Goal: Task Accomplishment & Management: Complete application form

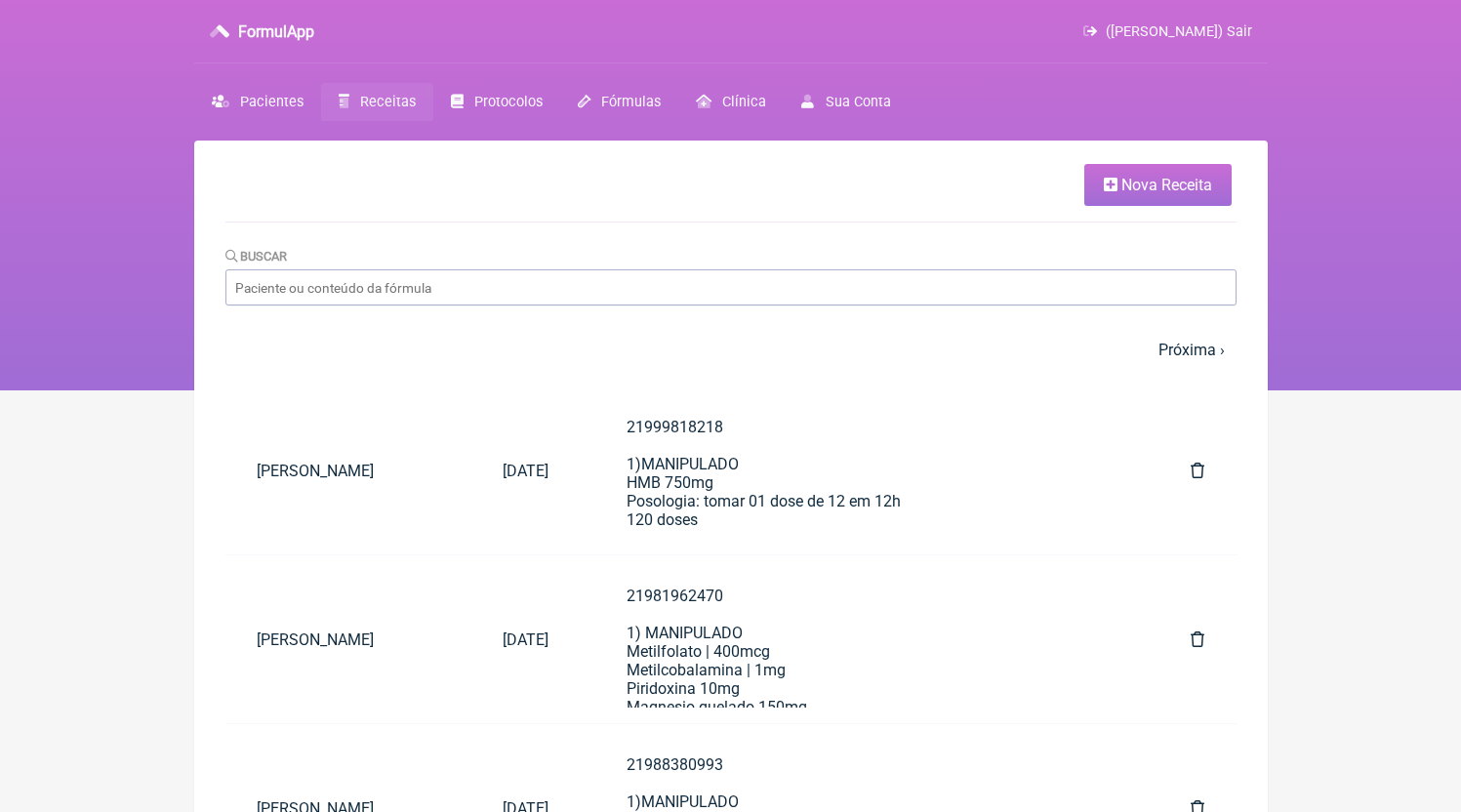
click at [1165, 176] on link "Nova Receita" at bounding box center [1158, 185] width 148 height 42
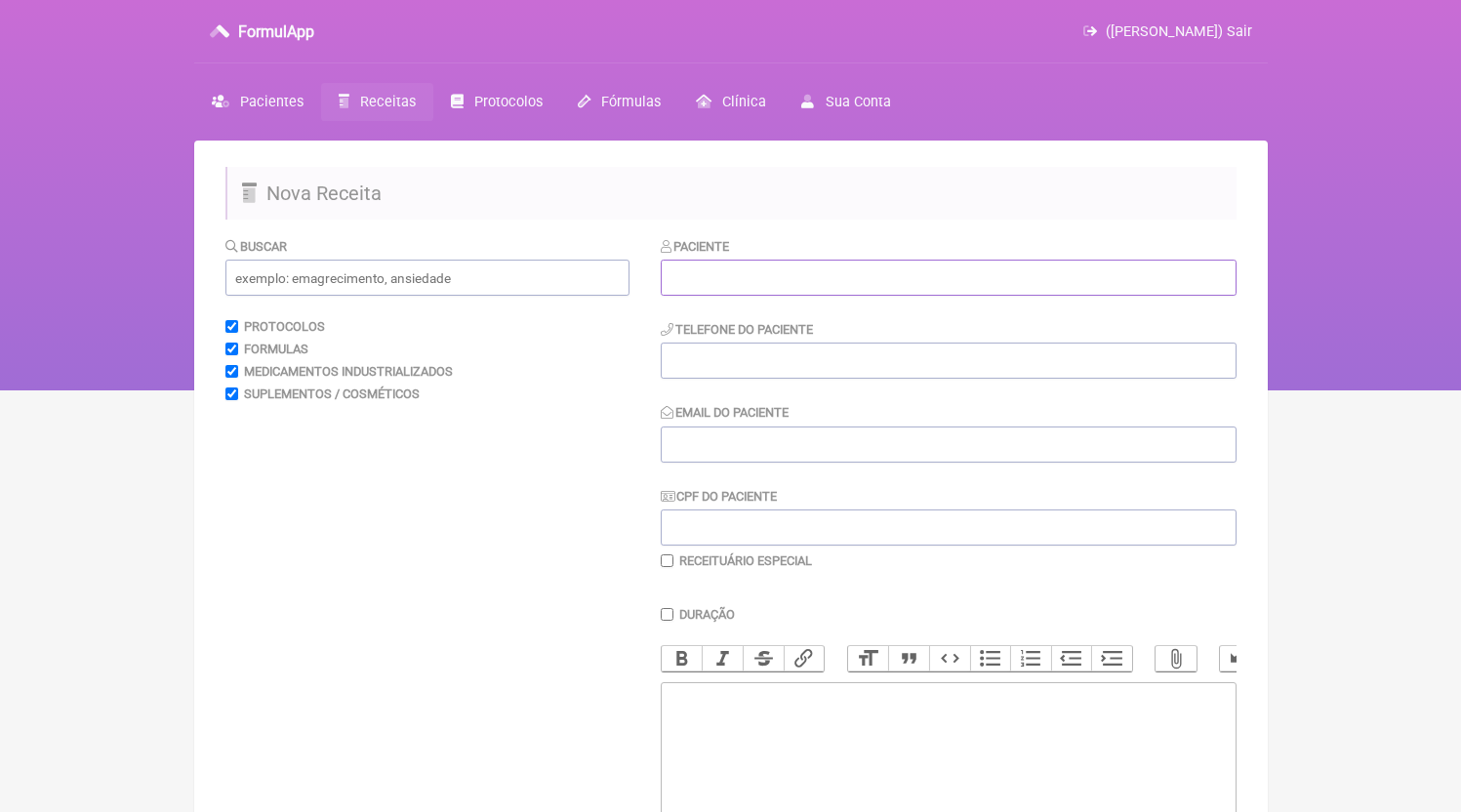
click at [754, 267] on input "text" at bounding box center [948, 278] width 576 height 36
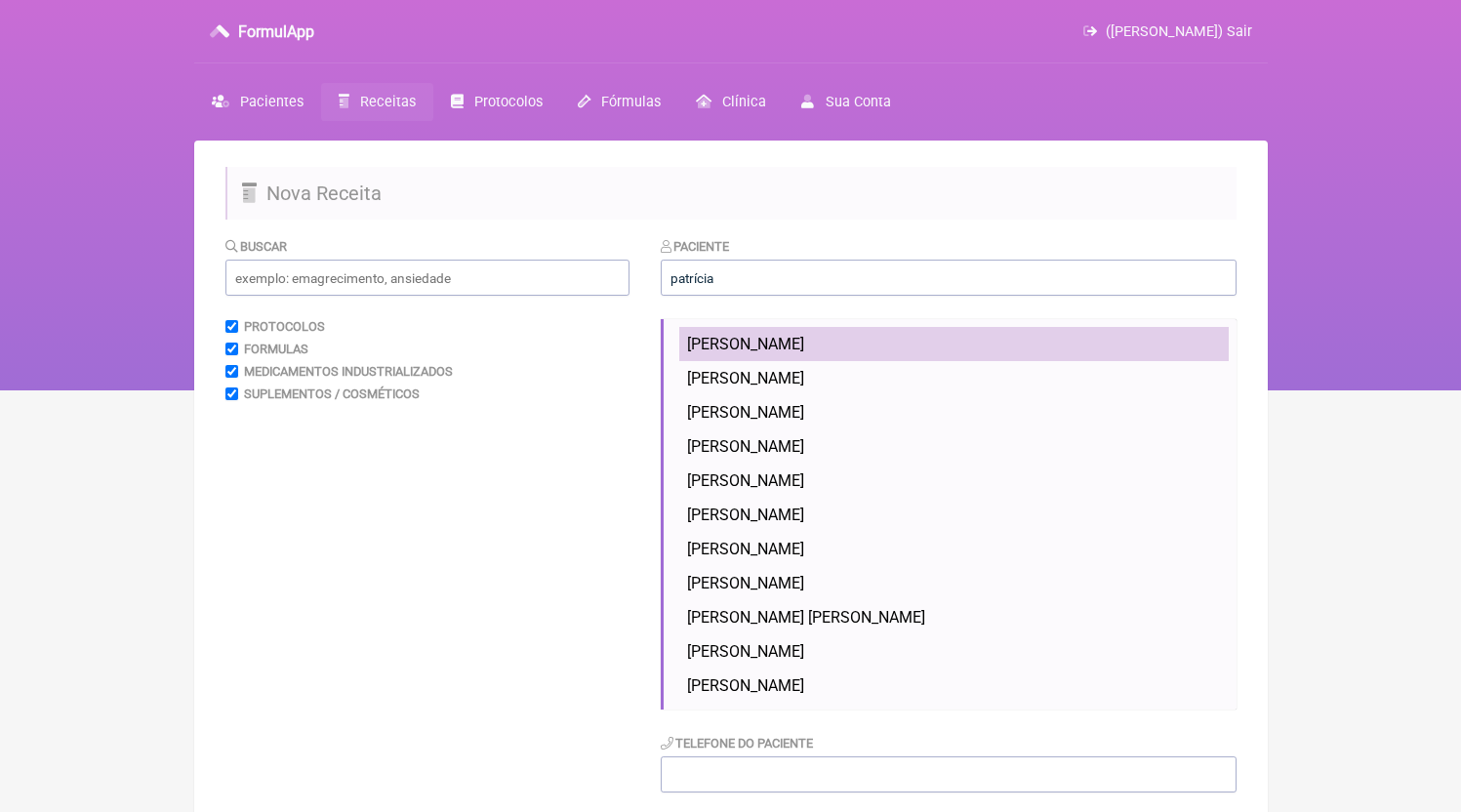
click at [939, 353] on li "[PERSON_NAME]" at bounding box center [954, 344] width 549 height 34
type input "[PERSON_NAME]"
type input "21994692011"
type input "[EMAIL_ADDRESS][DOMAIN_NAME]"
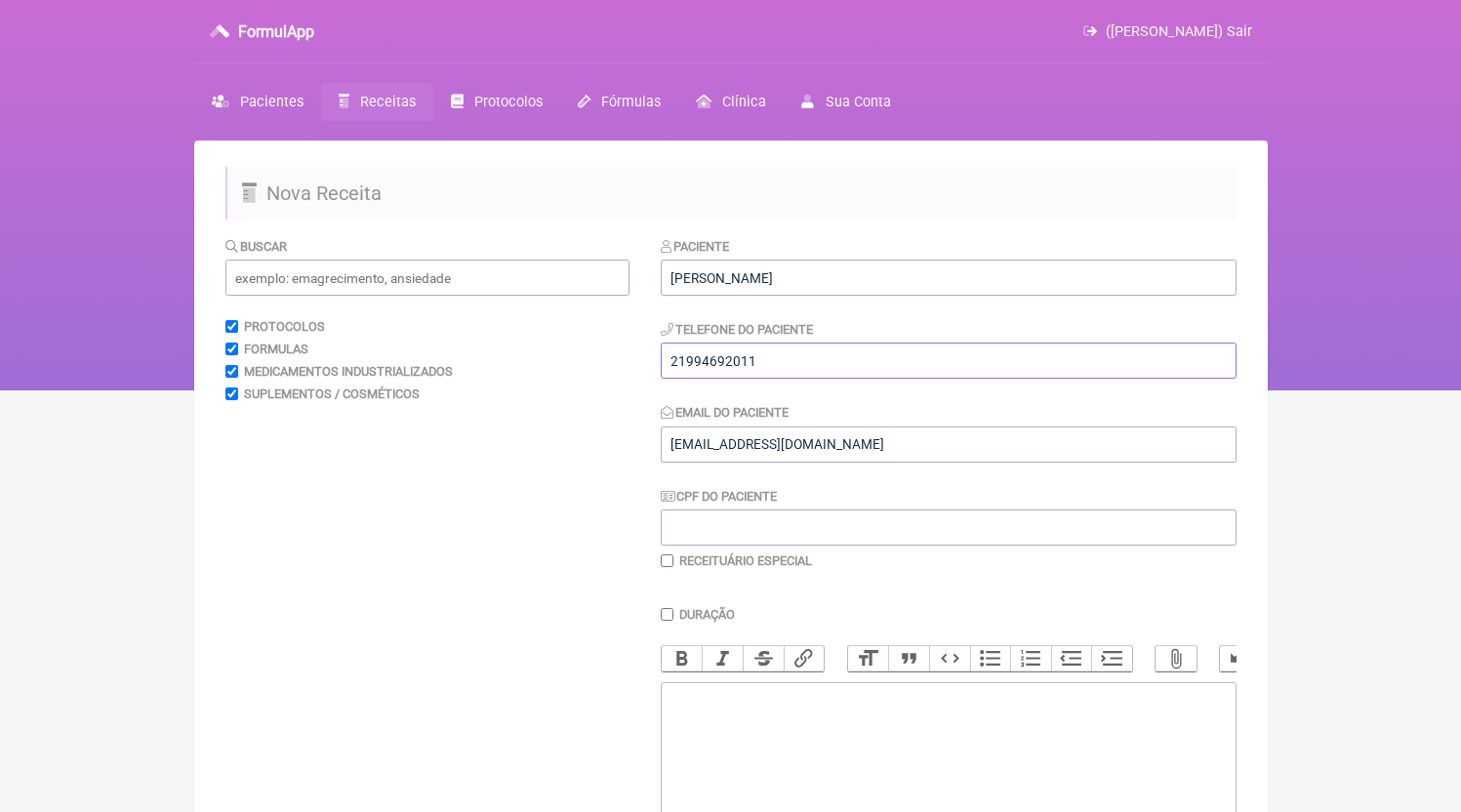
click at [842, 366] on input "21994692011" at bounding box center [948, 361] width 576 height 36
click at [811, 728] on trix-editor at bounding box center [948, 799] width 576 height 235
paste trix-editor "<div>21994692011</div>"
paste trix-editor "<div>21994692011<br><br>21994692011<br>1) MANIPULADO<br>Citrus aurantium | 200m…"
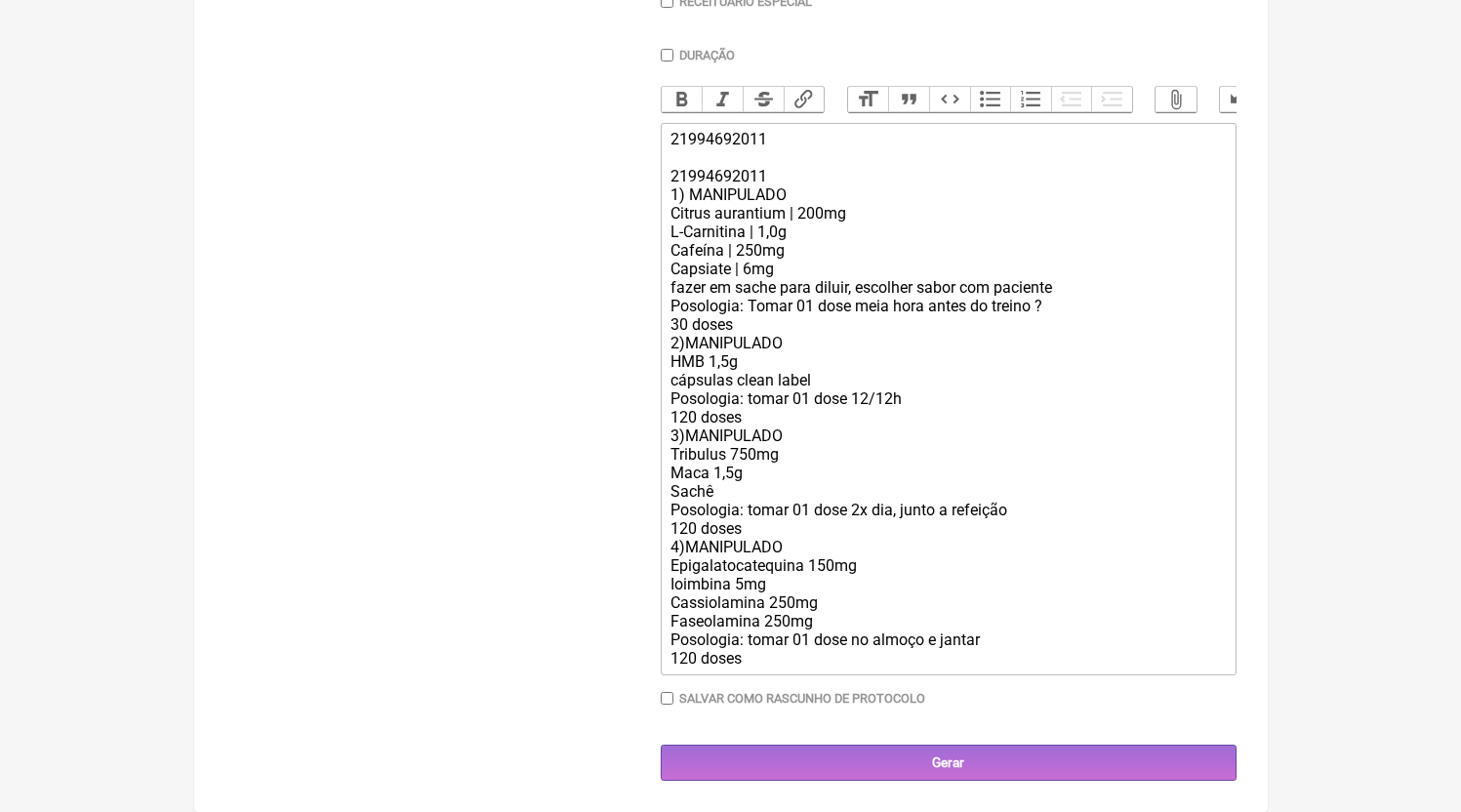
scroll to position [568, 0]
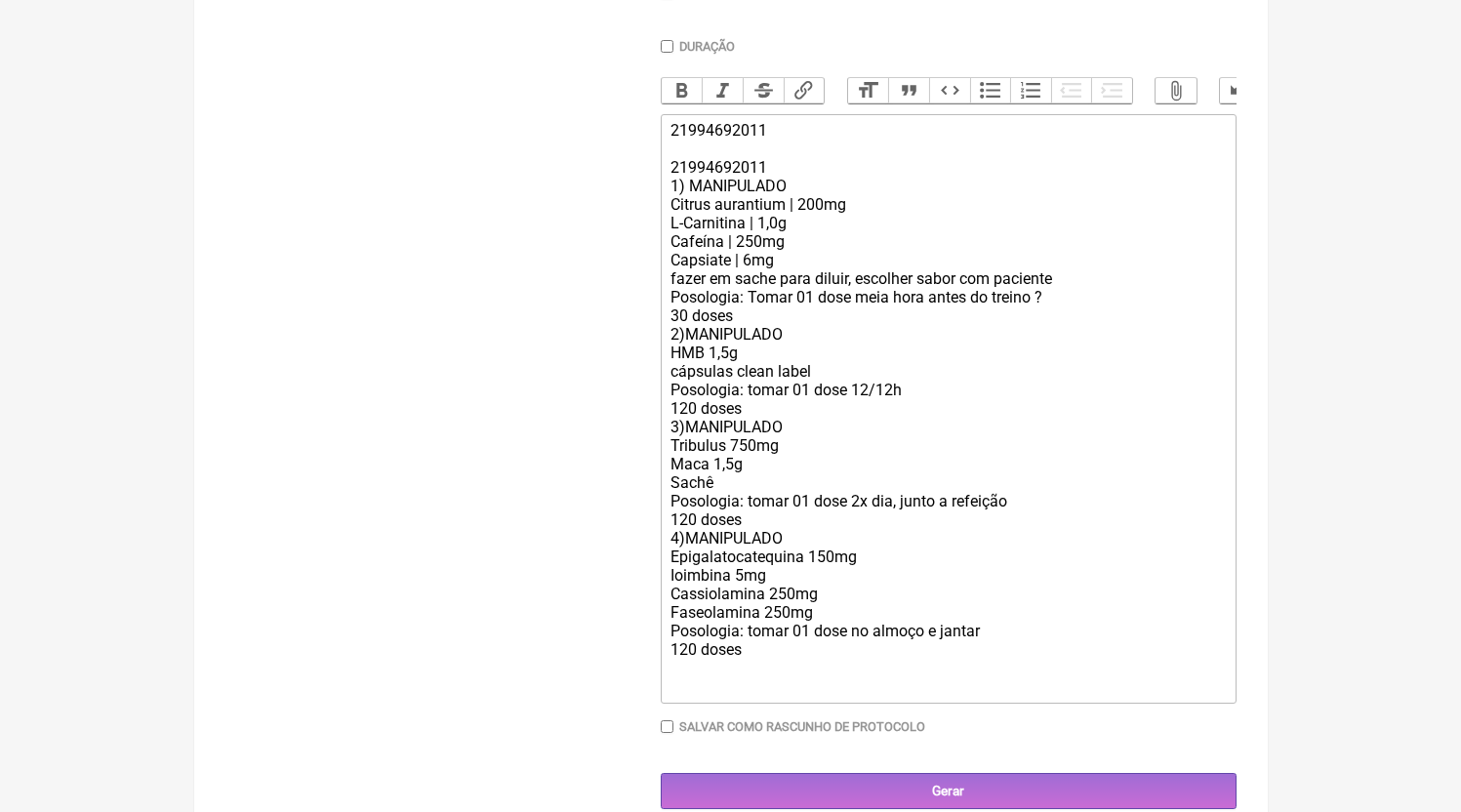
paste trix-editor "5)MANIPULADO<br>Metilfolato 400mcg<br>Metilcobalamina 500mcg<br>[MEDICAL_DATA] …"
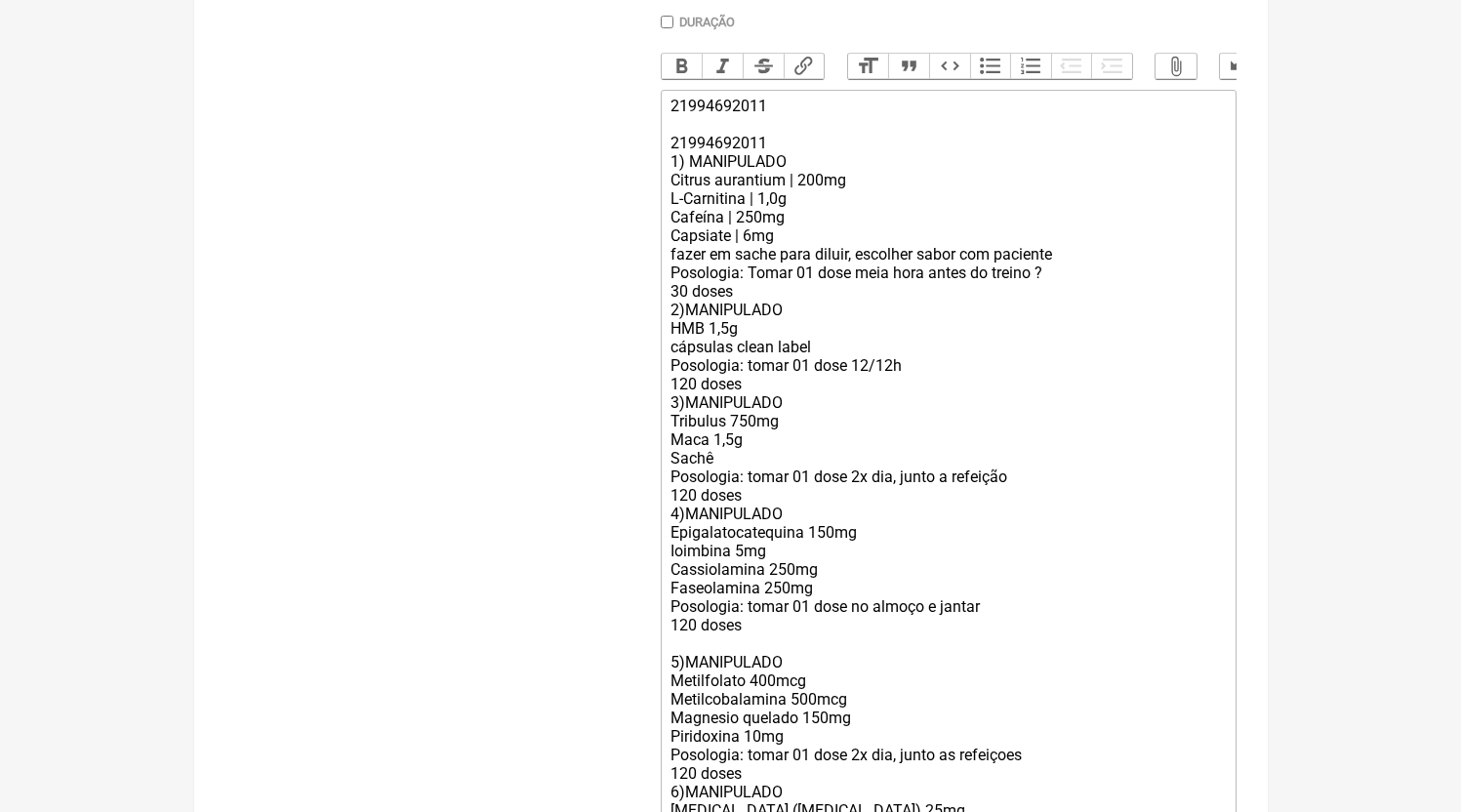
scroll to position [802, 0]
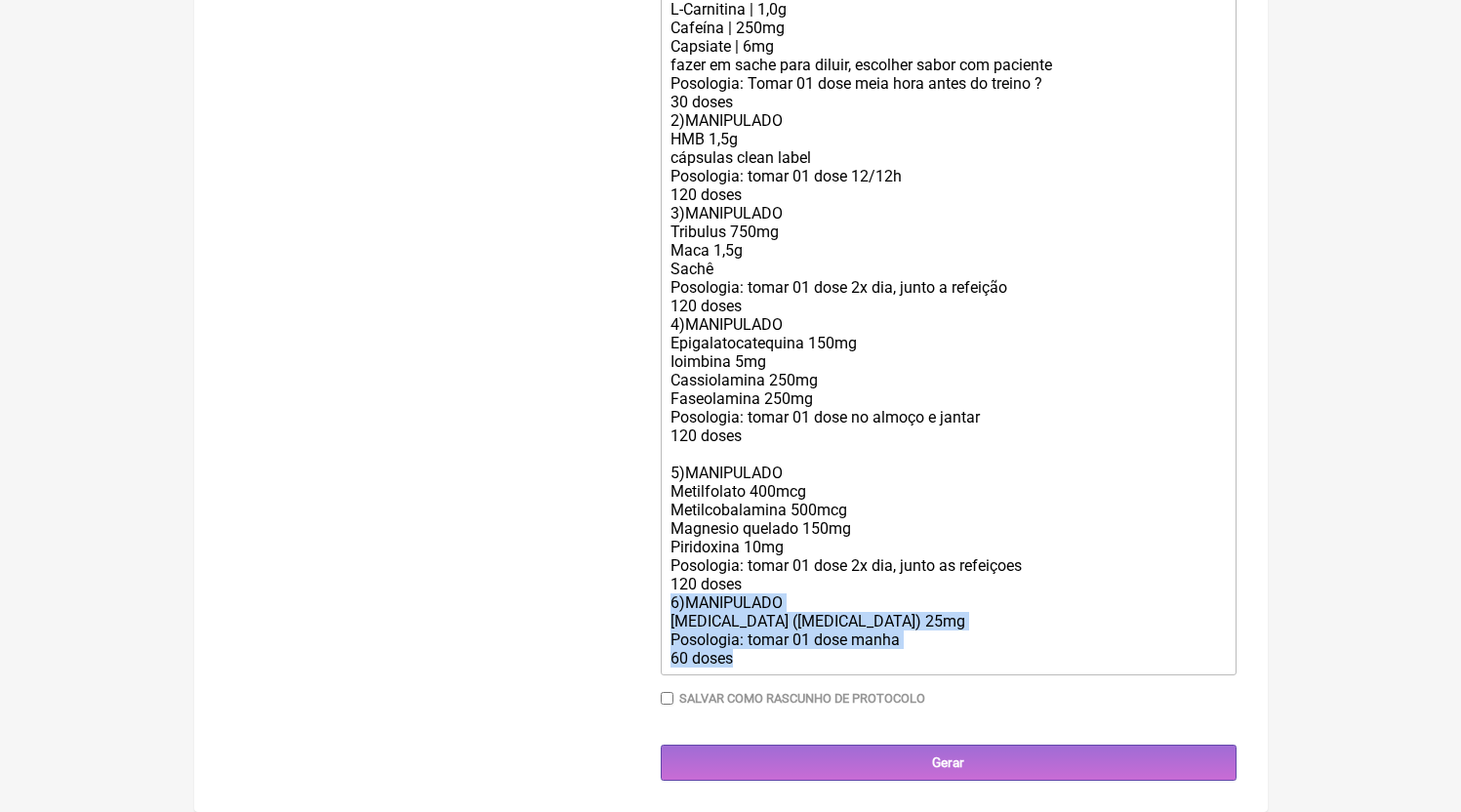
drag, startPoint x: 699, startPoint y: 637, endPoint x: 640, endPoint y: 603, distance: 68.1
click at [640, 603] on form "Buscar Protocolos Formulas Medicamentos Industrializados Suplementos / Cosmétic…" at bounding box center [731, 118] width 1011 height 1327
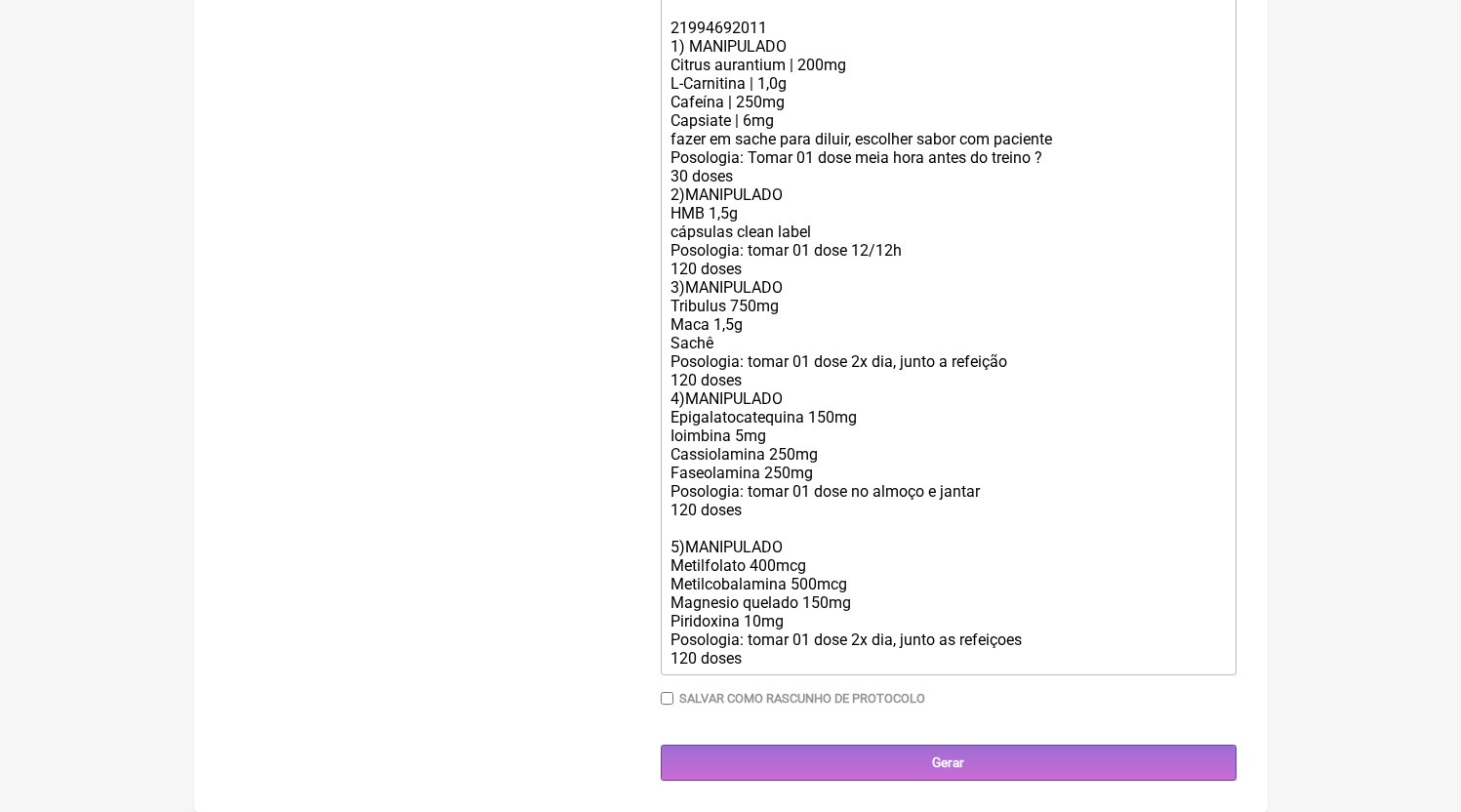
scroll to position [728, 0]
click at [782, 378] on div "21994692011 21994692011 1) MANIPULADO Citrus aurantium | 200mg L-Carnitina | 1,…" at bounding box center [947, 324] width 554 height 686
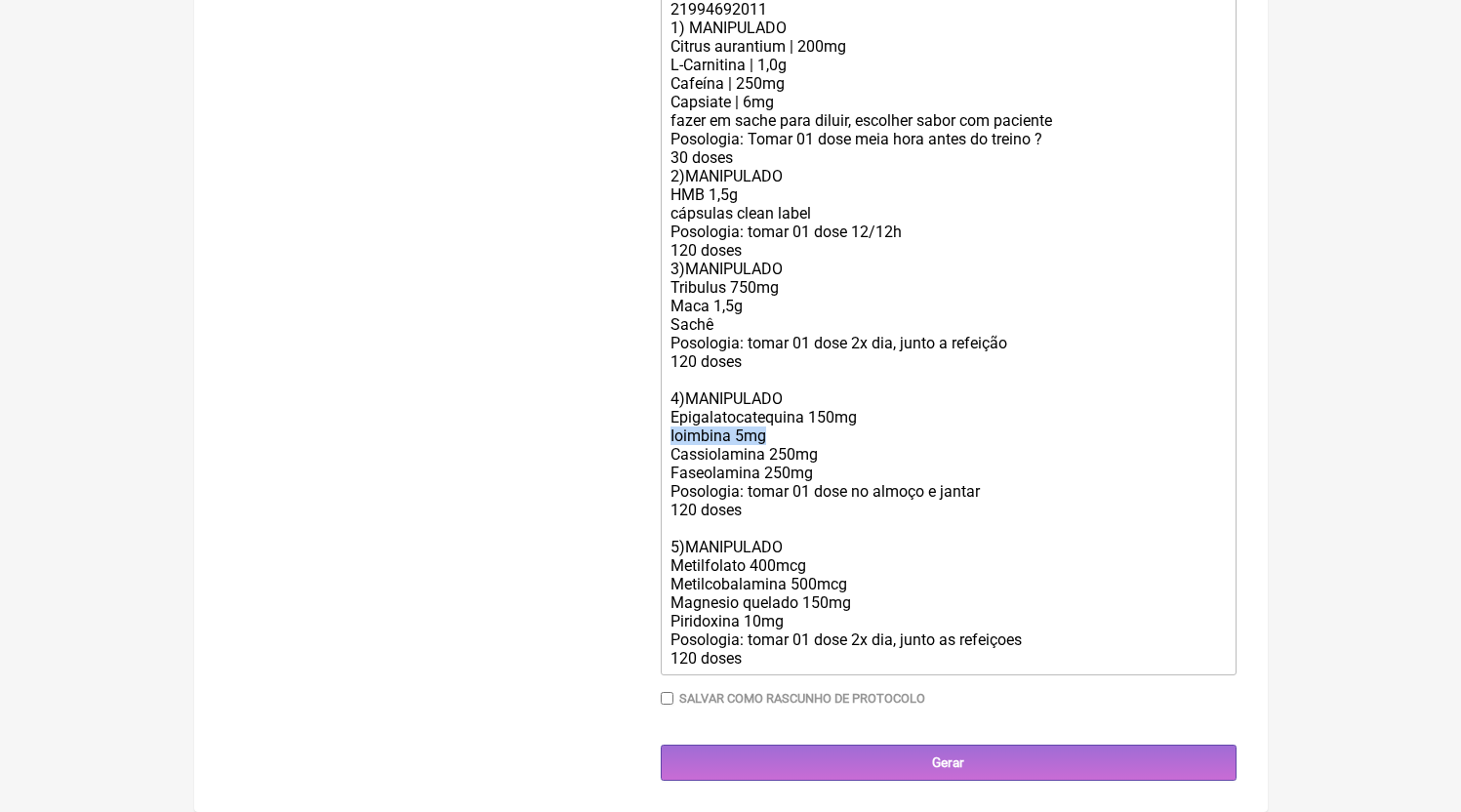
drag, startPoint x: 795, startPoint y: 453, endPoint x: 589, endPoint y: 461, distance: 206.2
click at [589, 461] on form "Buscar Protocolos Formulas Medicamentos Industrializados Suplementos / Cosmétic…" at bounding box center [731, 146] width 1011 height 1271
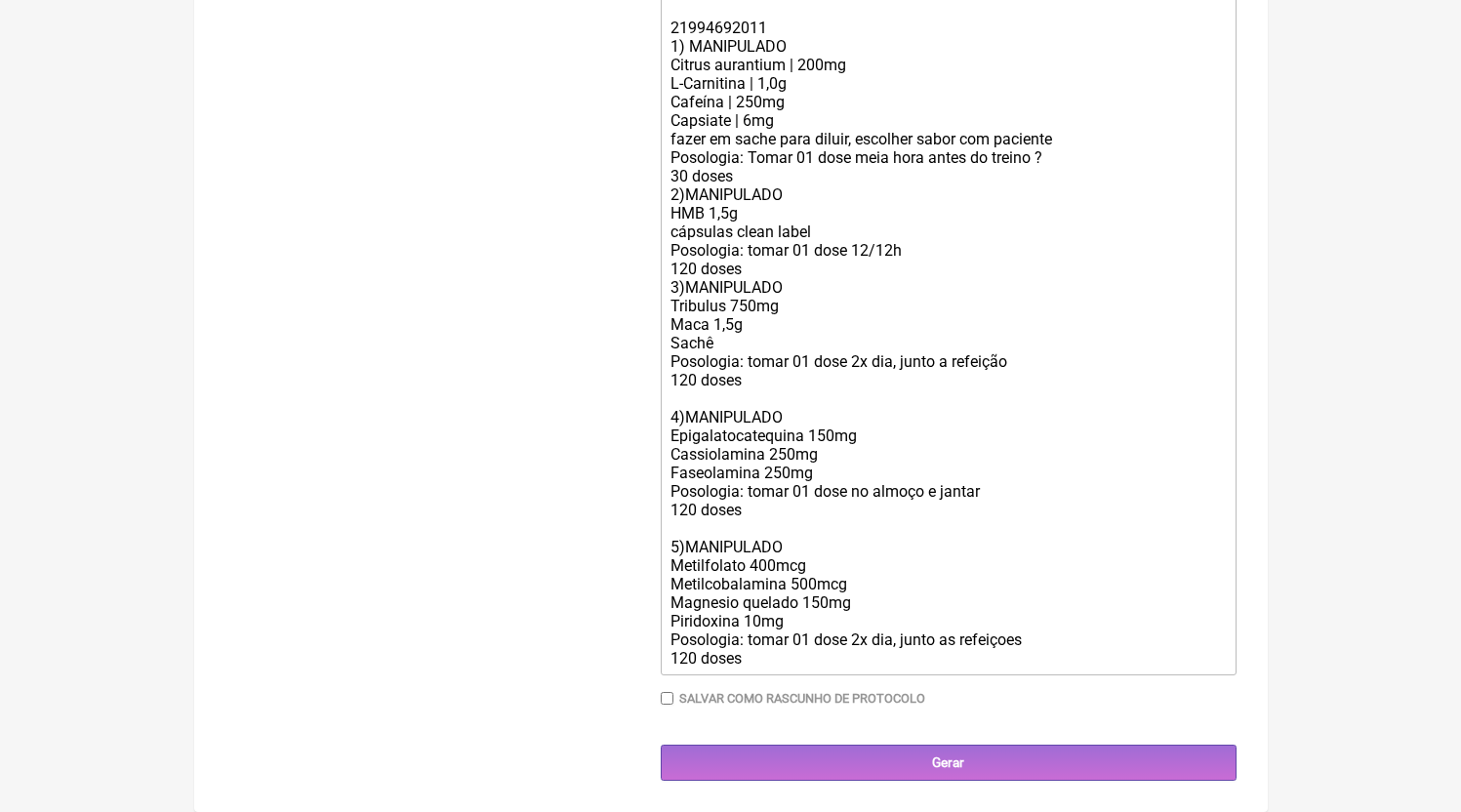
click at [843, 471] on div "21994692011 21994692011 1) MANIPULADO Citrus aurantium | 200mg L-Carnitina | 1,…" at bounding box center [947, 324] width 554 height 686
click at [796, 263] on div "21994692011 21994692011 1) MANIPULADO Citrus aurantium | 200mg L-Carnitina | 1,…" at bounding box center [947, 324] width 554 height 686
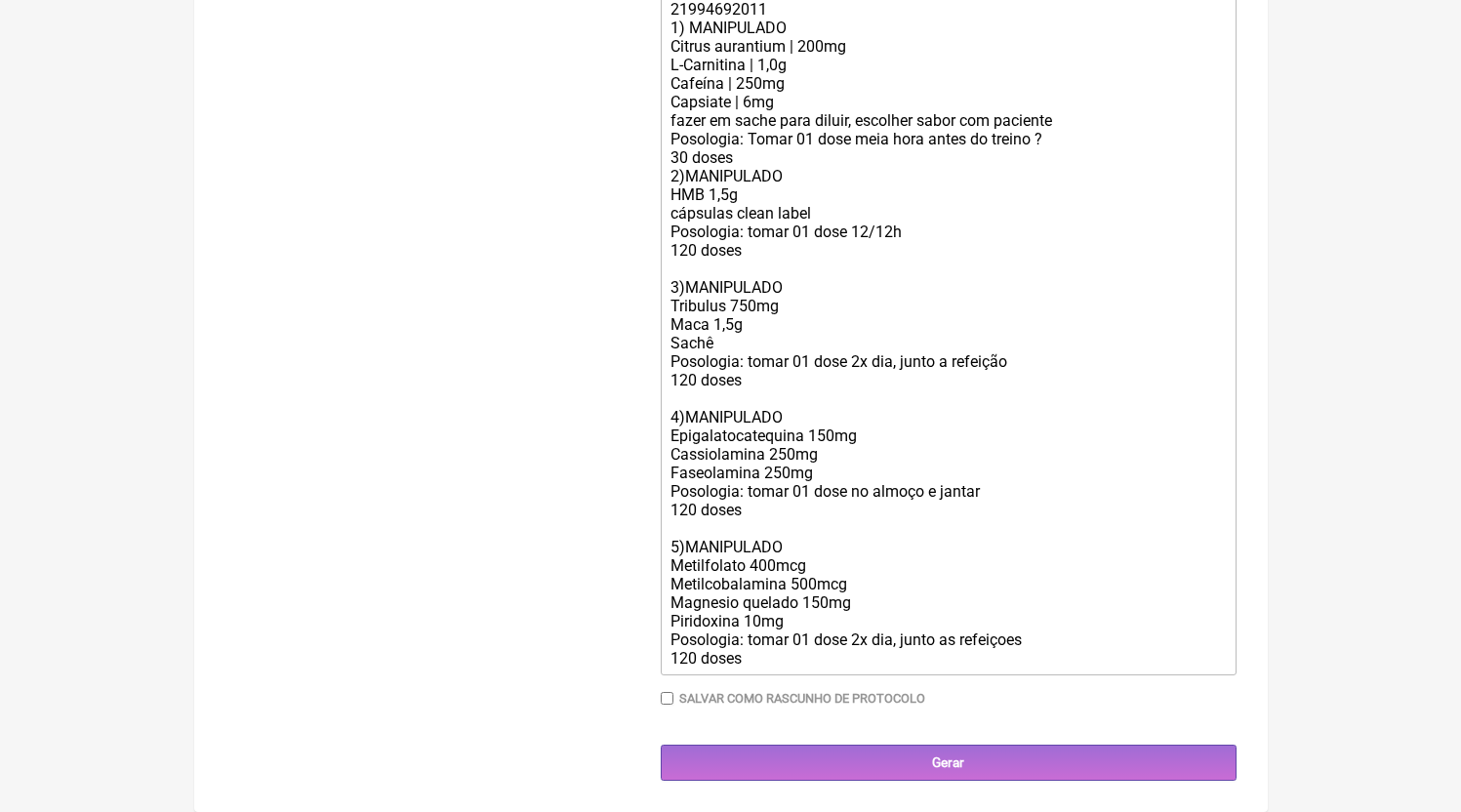
click at [777, 168] on div "21994692011 21994692011 1) MANIPULADO Citrus aurantium | 200mg L-Carnitina | 1,…" at bounding box center [947, 315] width 554 height 705
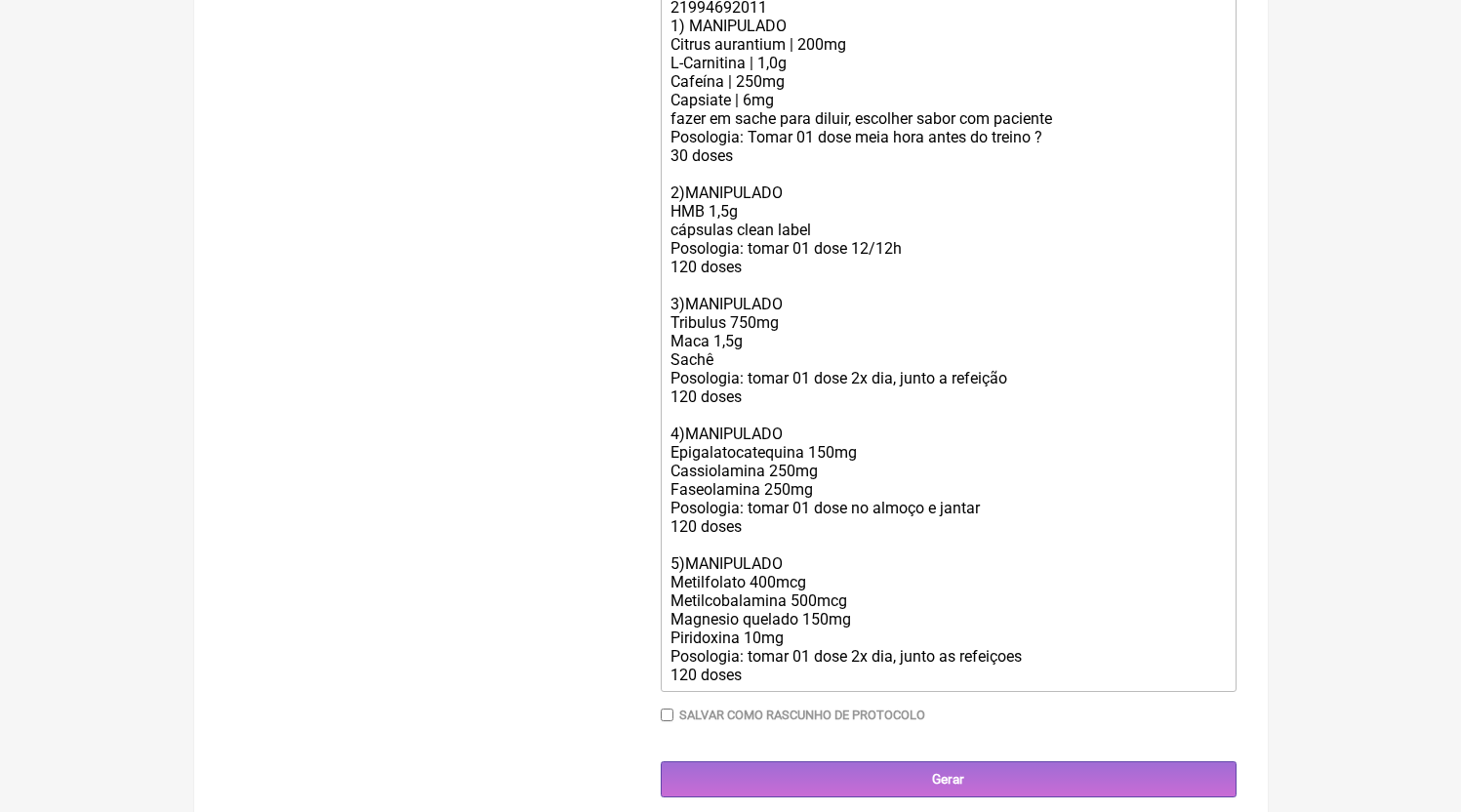
click at [1087, 161] on div "21994692011 21994692011 1) MANIPULADO Citrus aurantium | 200mg L-Carnitina | 1,…" at bounding box center [947, 322] width 554 height 723
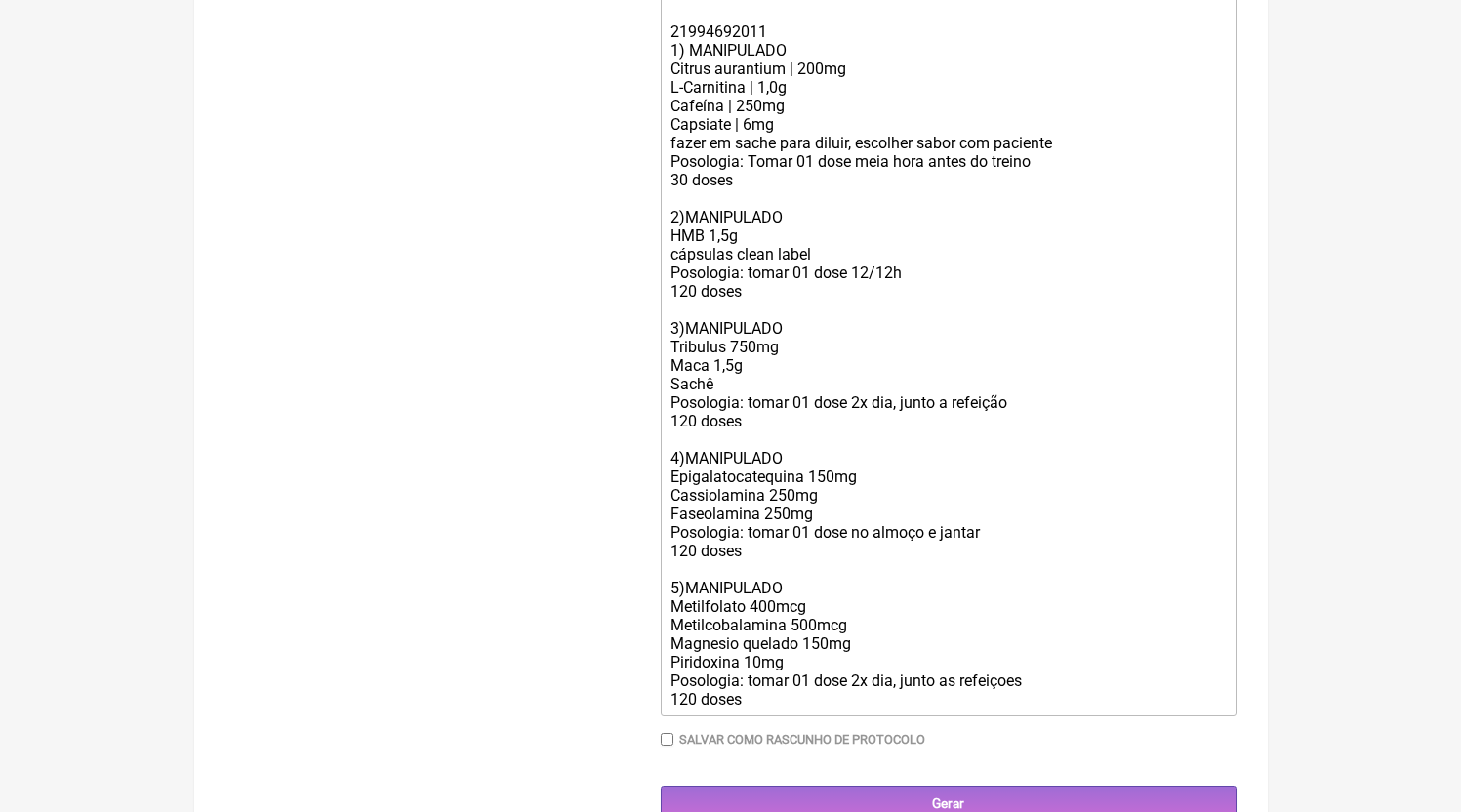
scroll to position [679, 0]
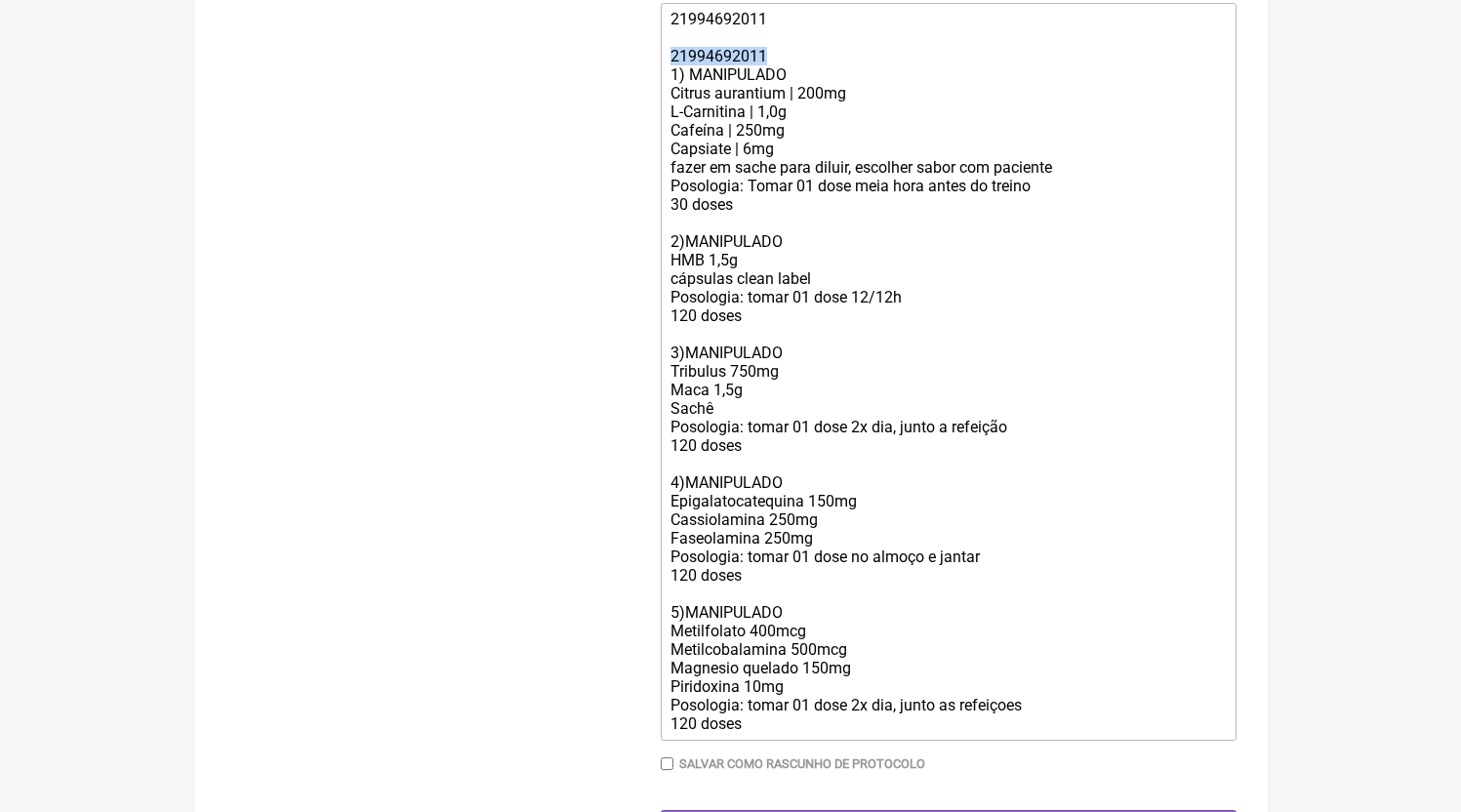
drag, startPoint x: 809, startPoint y: 72, endPoint x: 598, endPoint y: 81, distance: 211.2
click at [598, 81] on form "Buscar Protocolos Formulas Medicamentos Industrializados Suplementos / Cosmétic…" at bounding box center [731, 201] width 1011 height 1290
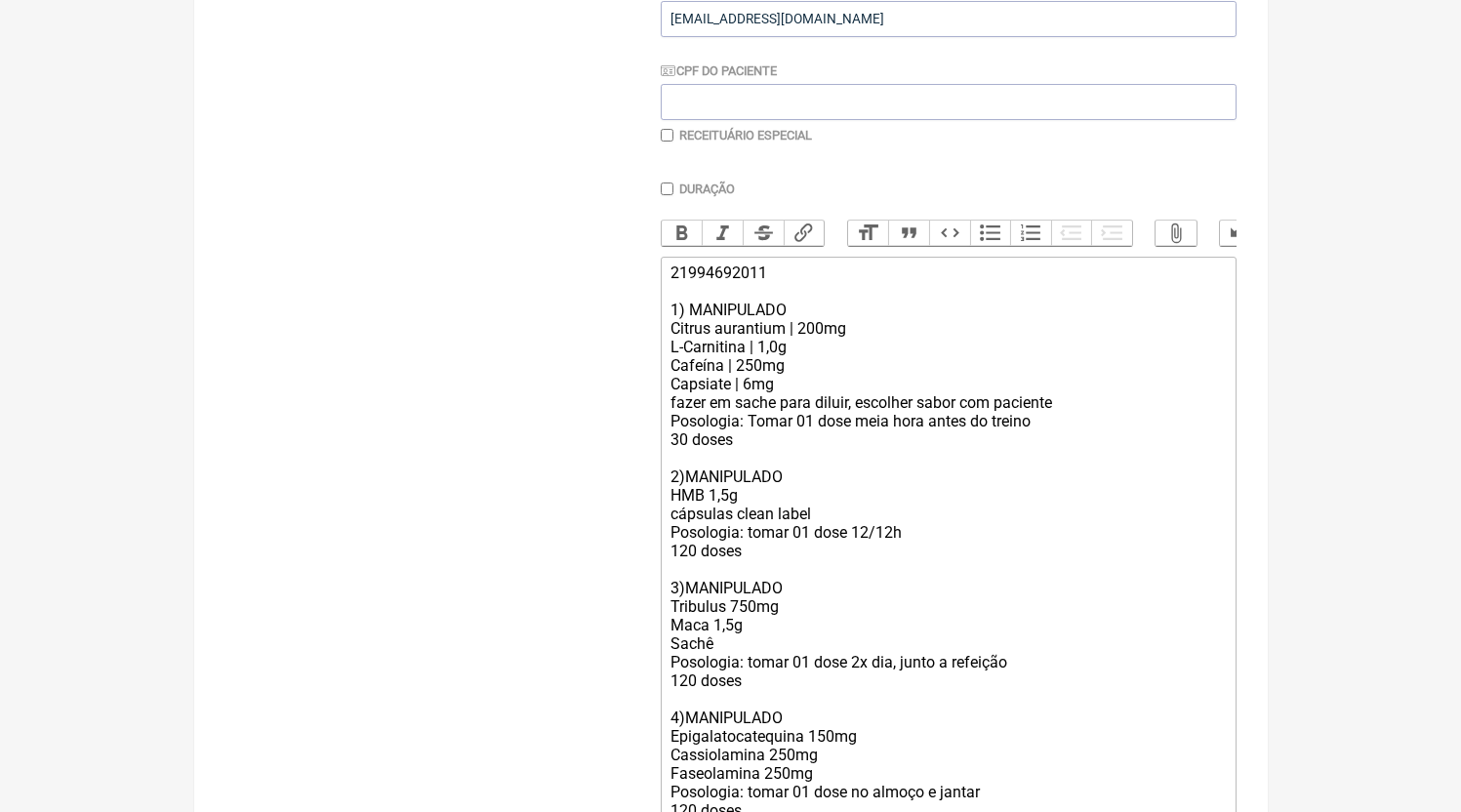
scroll to position [439, 0]
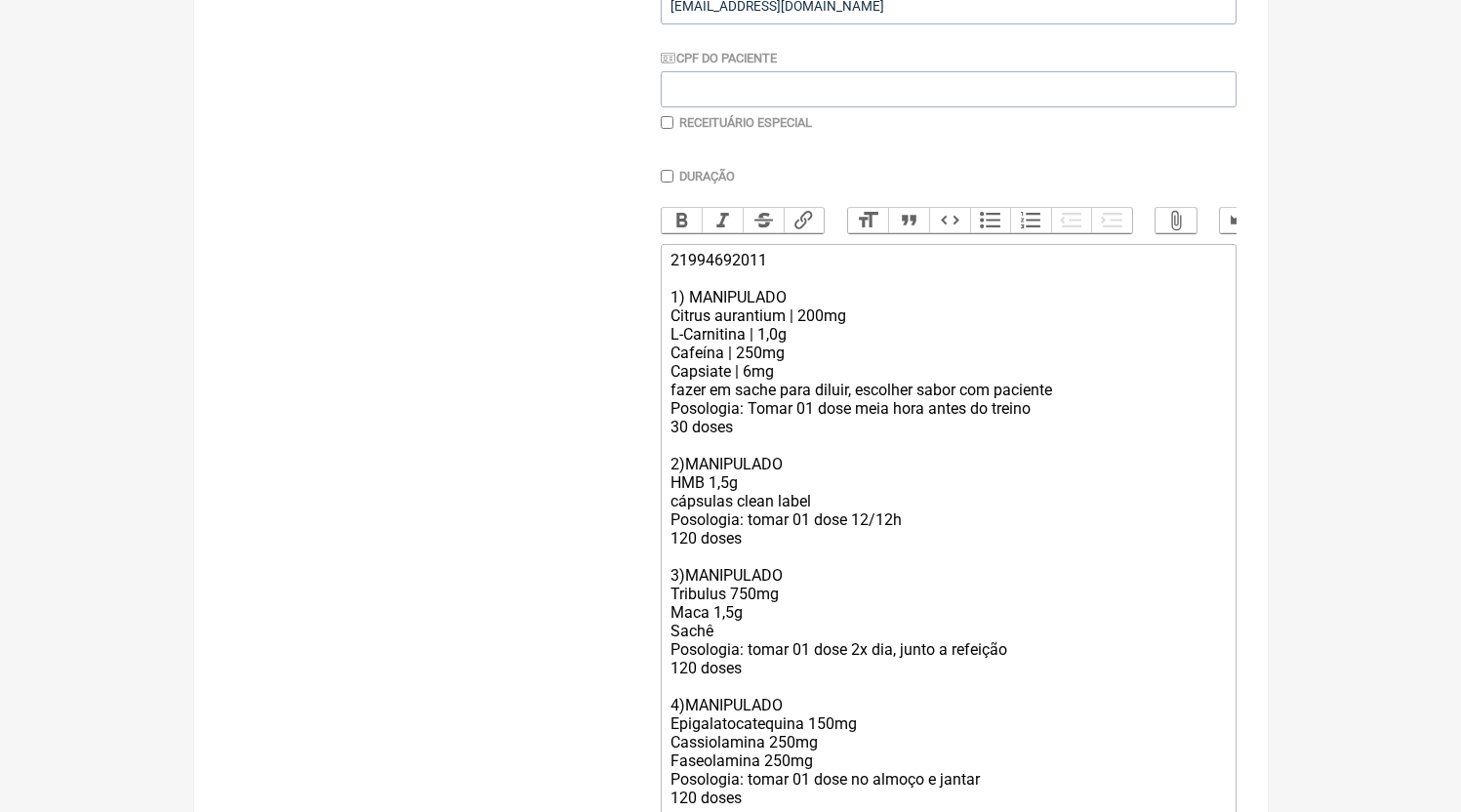
click at [768, 460] on div "21994692011 1) MANIPULADO Citrus aurantium | 200mg L-Carnitina | 1,0g Cafeína |…" at bounding box center [947, 603] width 554 height 705
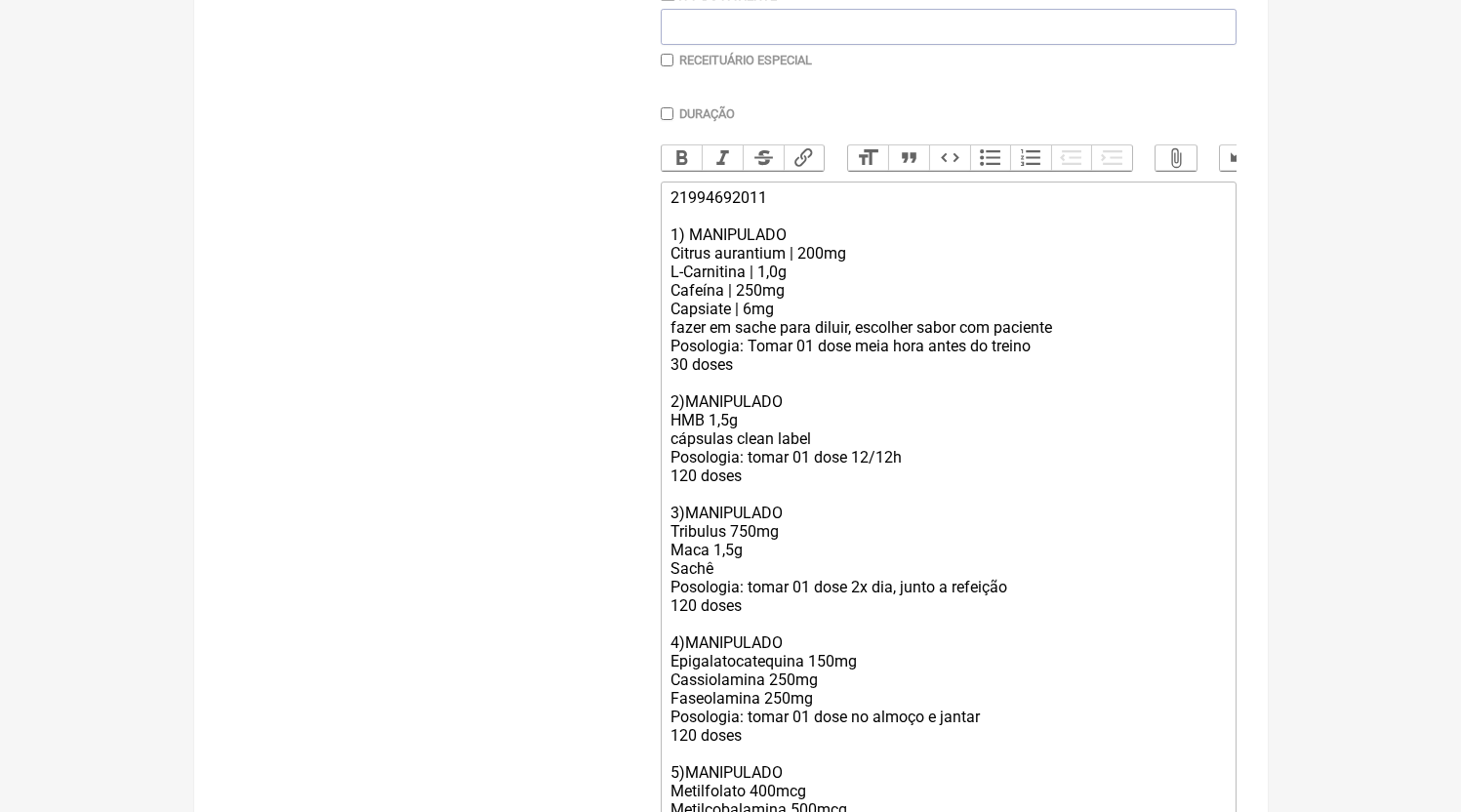
scroll to position [747, 0]
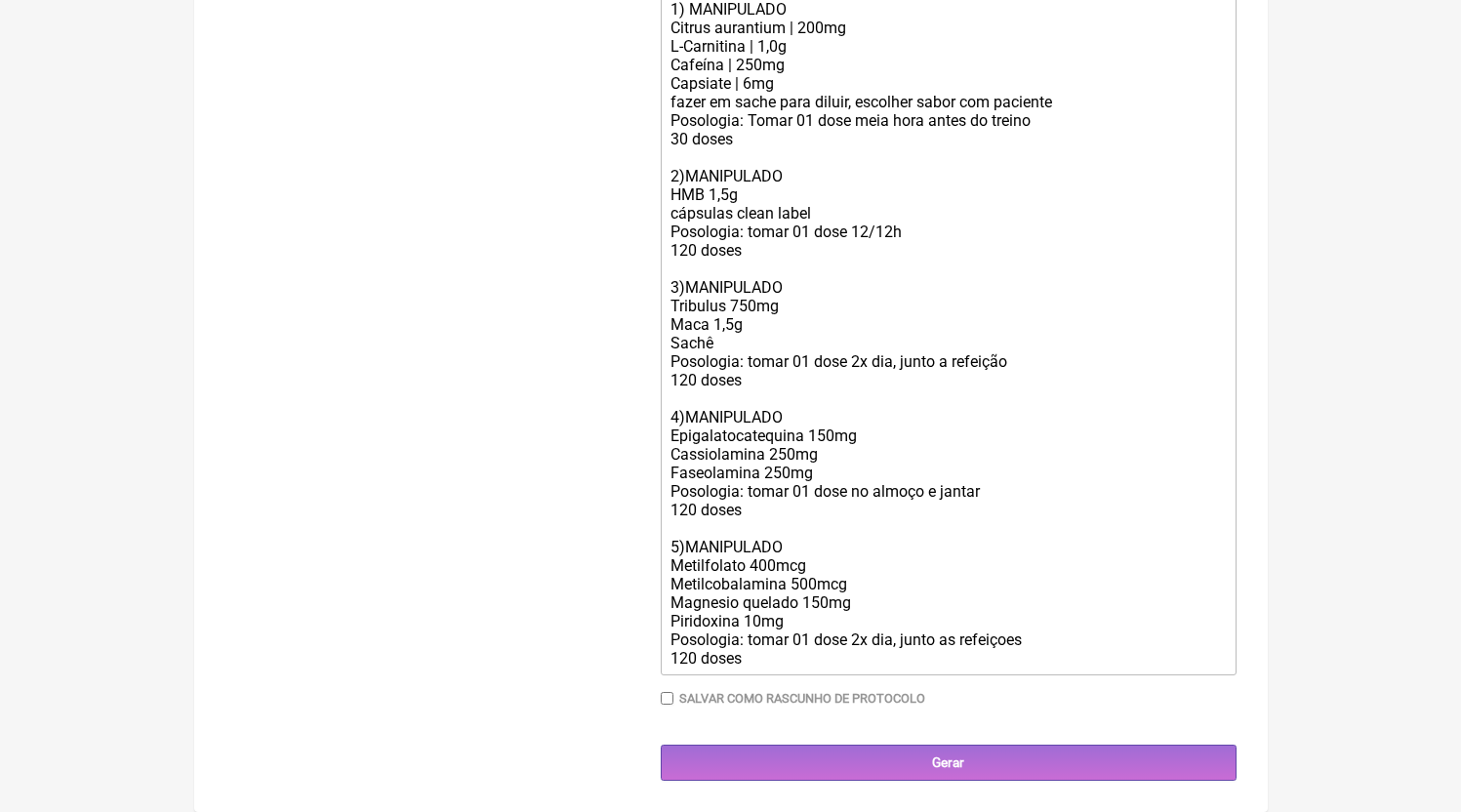
click at [1103, 367] on div "21994692011 1) MANIPULADO Citrus aurantium | 200mg L-Carnitina | 1,0g Cafeína |…" at bounding box center [947, 315] width 554 height 705
click at [855, 471] on div "21994692011 1) MANIPULADO Citrus aurantium | 200mg L-Carnitina | 1,0g Cafeína |…" at bounding box center [947, 315] width 554 height 705
drag, startPoint x: 830, startPoint y: 210, endPoint x: 612, endPoint y: 208, distance: 218.0
click at [612, 208] on form "Buscar Protocolos Formulas Medicamentos Industrializados Suplementos / Cosmétic…" at bounding box center [731, 146] width 1011 height 1271
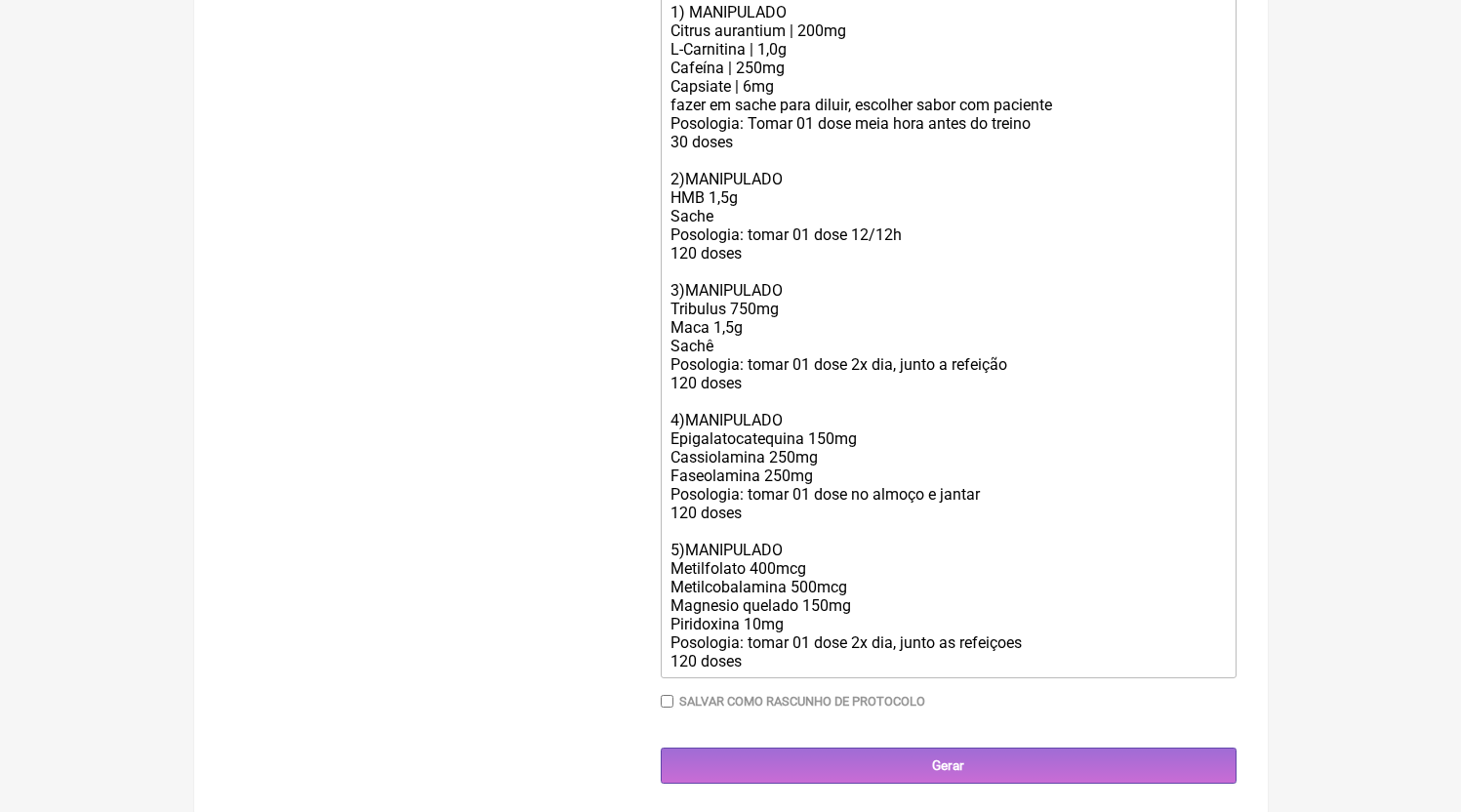
scroll to position [698, 0]
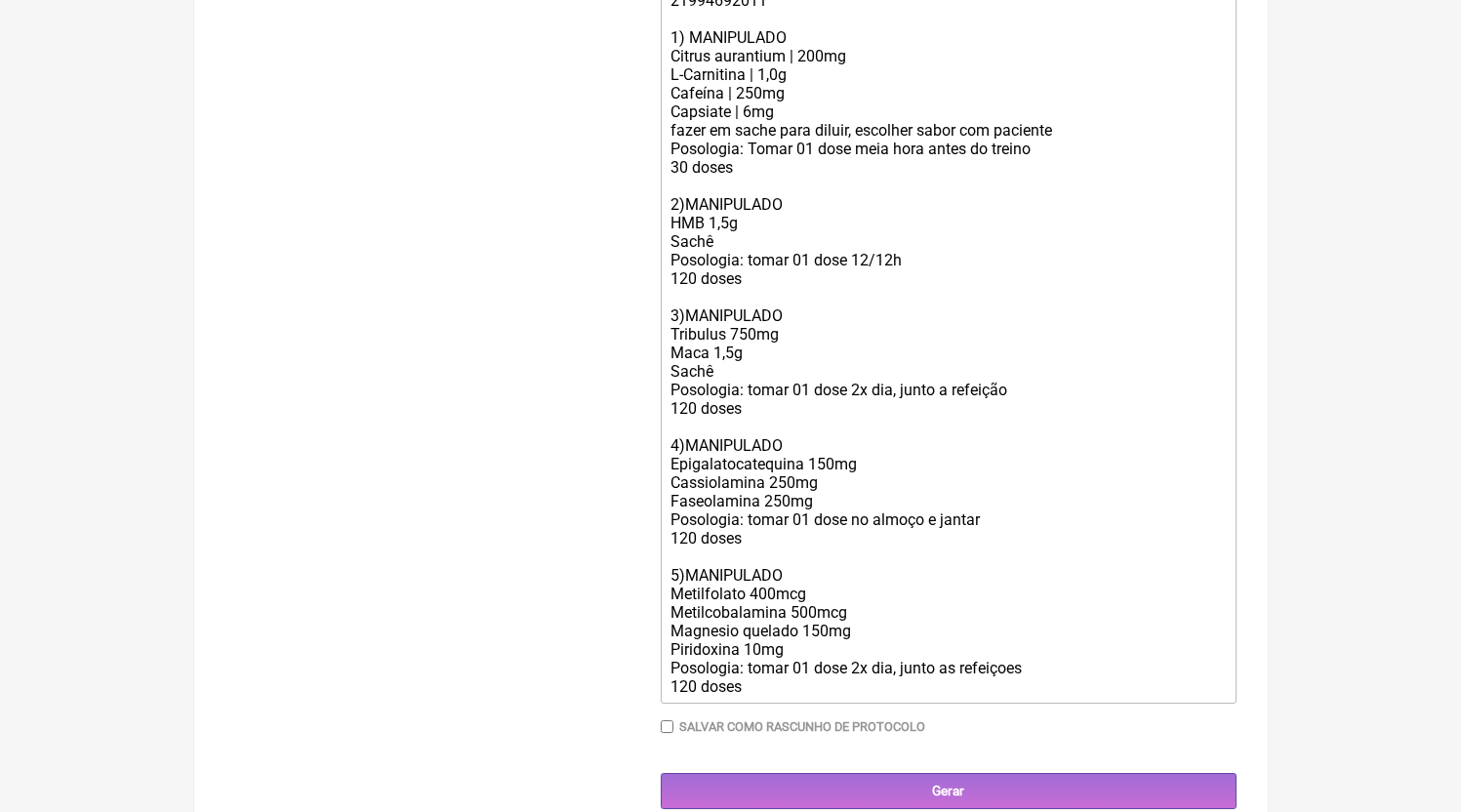
click at [774, 150] on div "21994692011 1) MANIPULADO Citrus aurantium | 200mg L-Carnitina | 1,0g Cafeína |…" at bounding box center [947, 343] width 554 height 705
type trix-editor "<div>21994692011<br><br>1) MANIPULADO<br>Citrus aurantium | 200mg<br>L-Carnitin…"
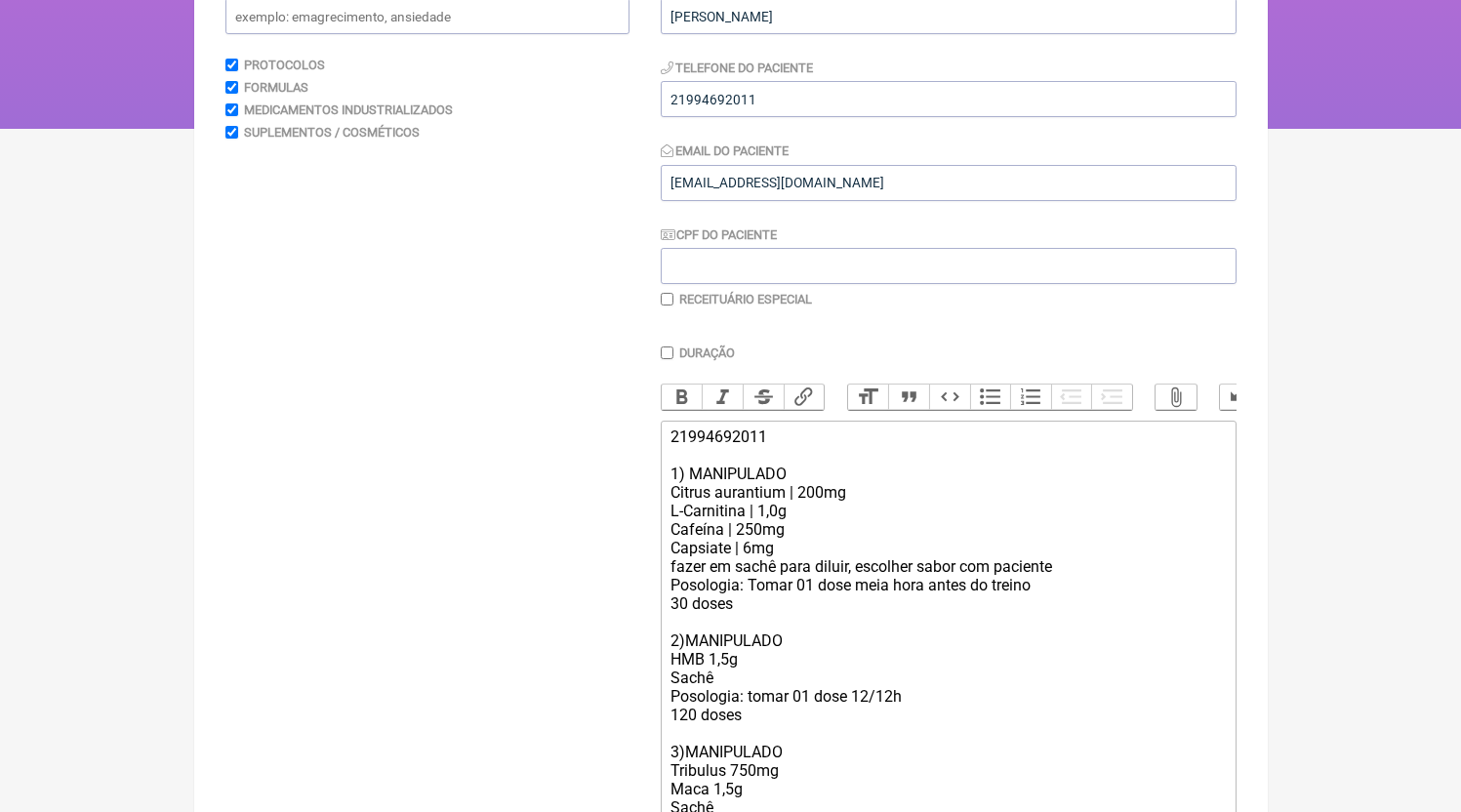
scroll to position [249, 0]
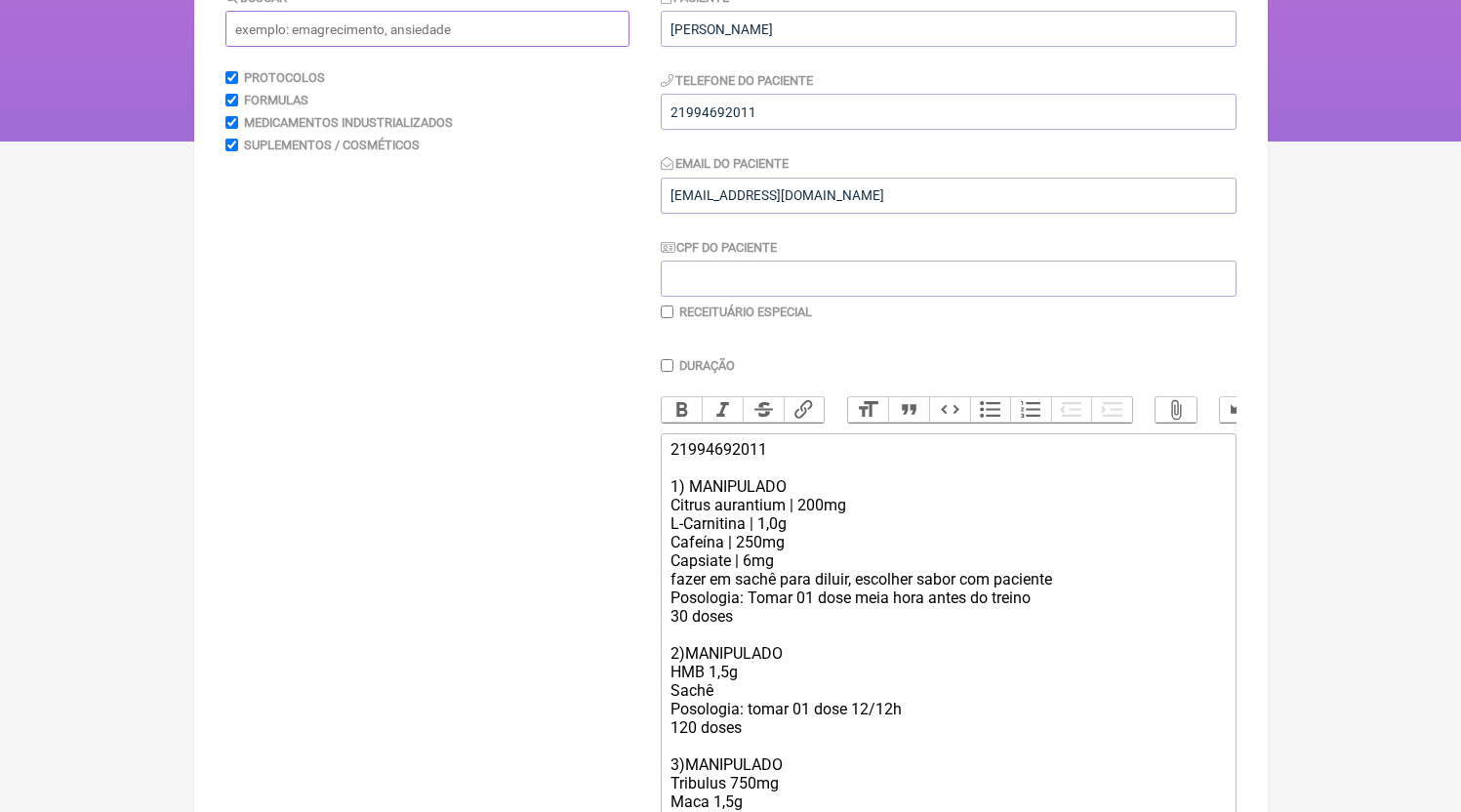
click at [399, 39] on input "text" at bounding box center [428, 28] width 405 height 36
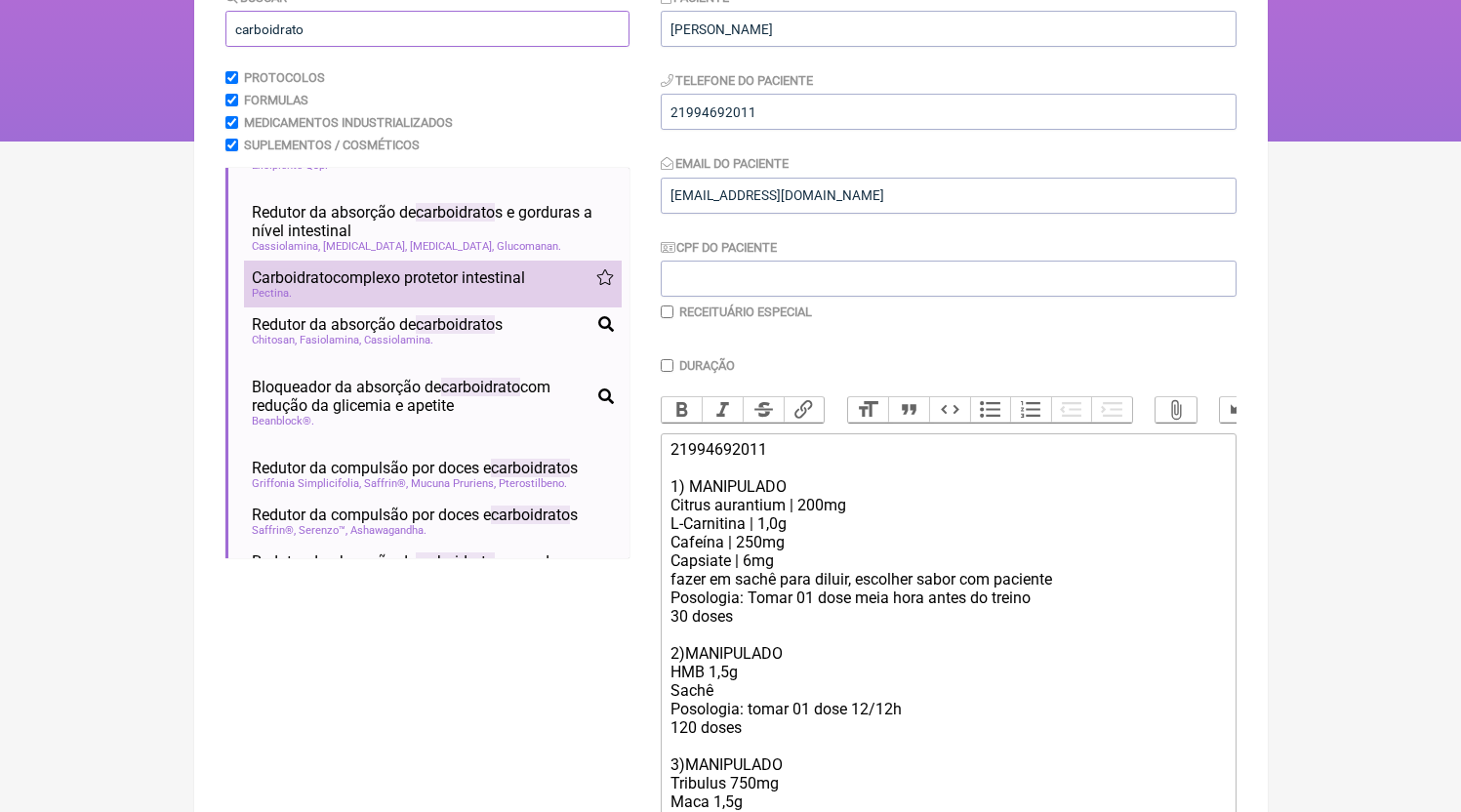
scroll to position [87, 0]
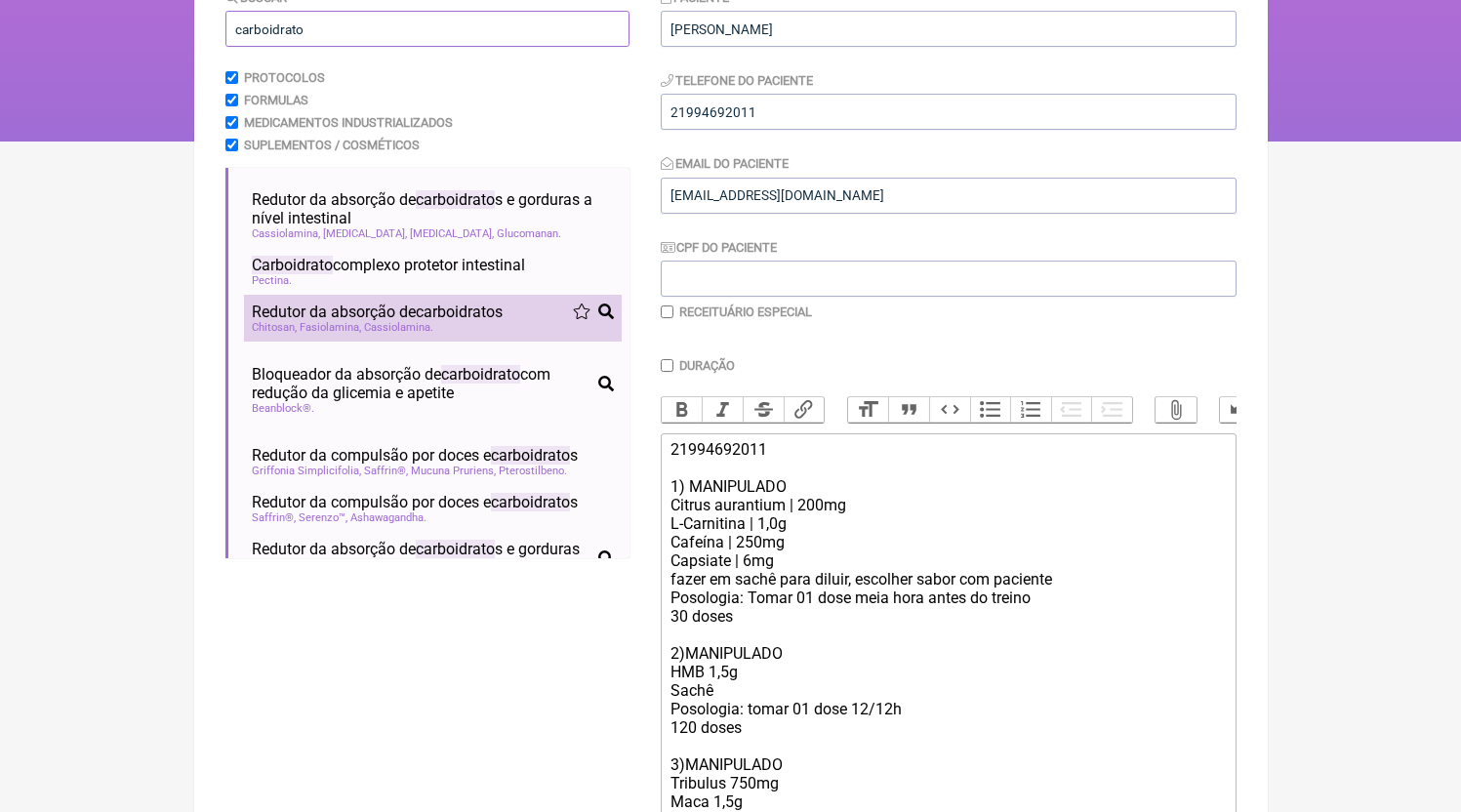
type input "carboidrato"
click at [477, 334] on div "Chitosan Fasiolamina Cassiolamina" at bounding box center [433, 327] width 363 height 13
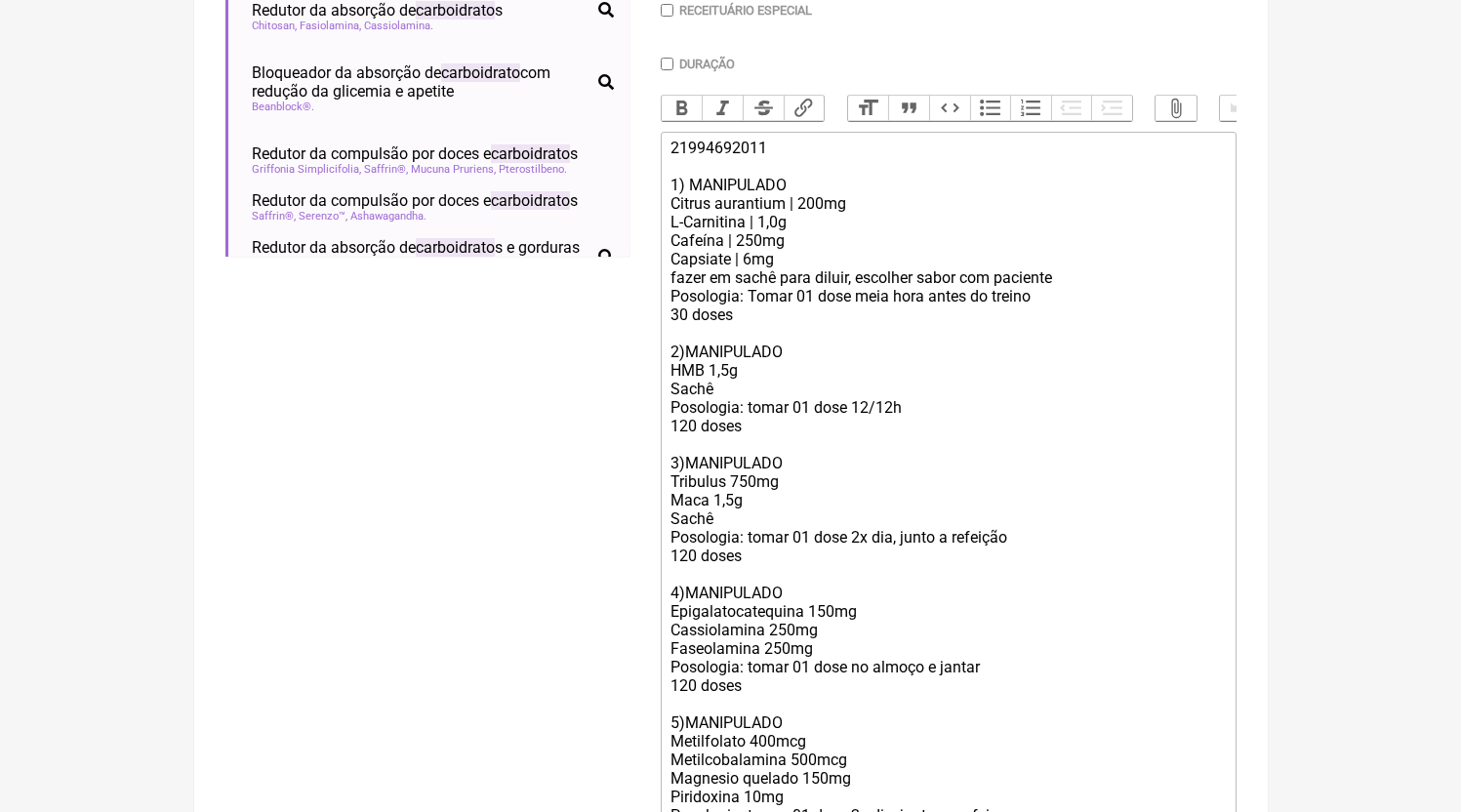
scroll to position [576, 0]
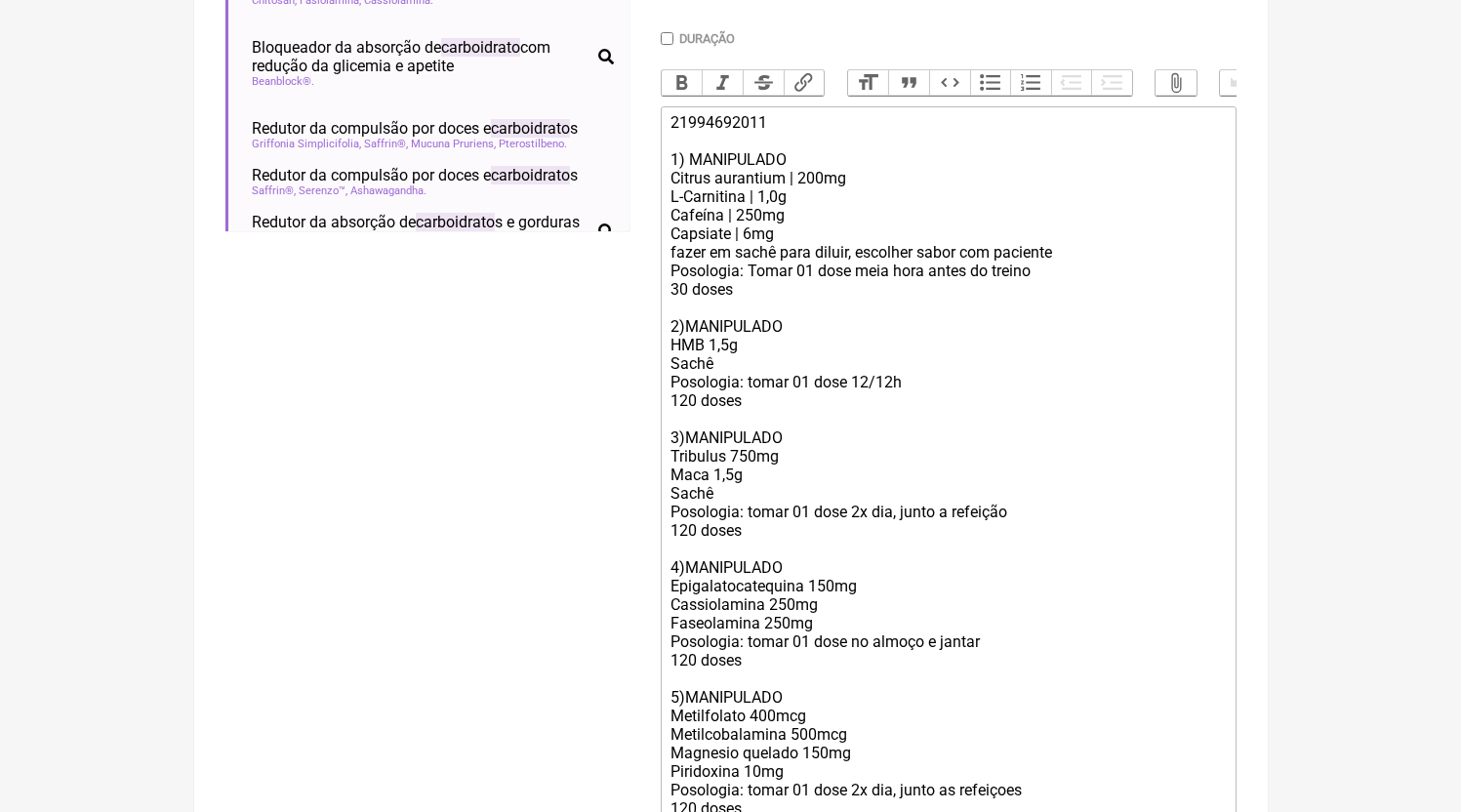
click at [816, 644] on div "21994692011 1) MANIPULADO Citrus aurantium | 200mg L-Carnitina | 1,0g Cafeína |…" at bounding box center [947, 465] width 554 height 705
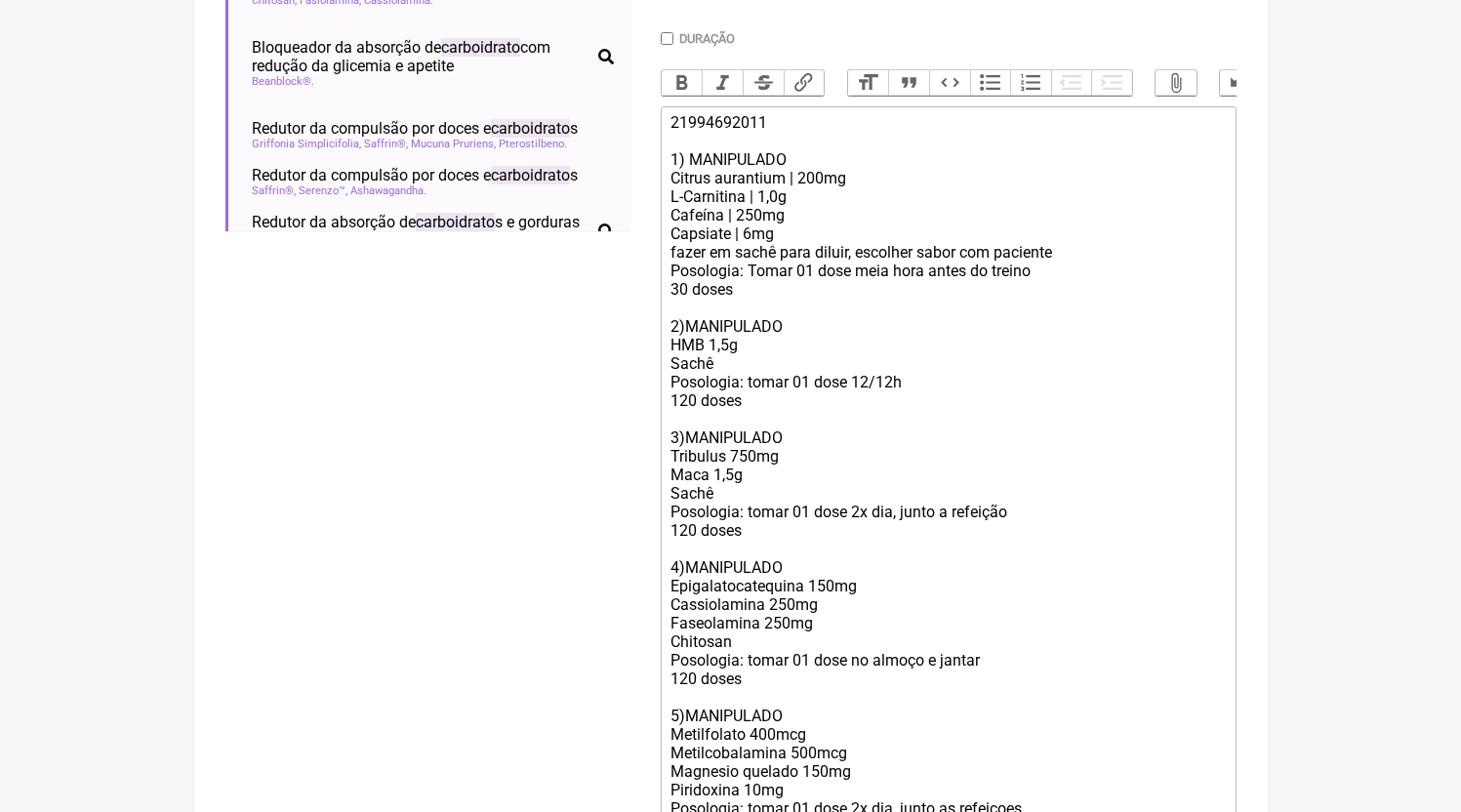
scroll to position [766, 0]
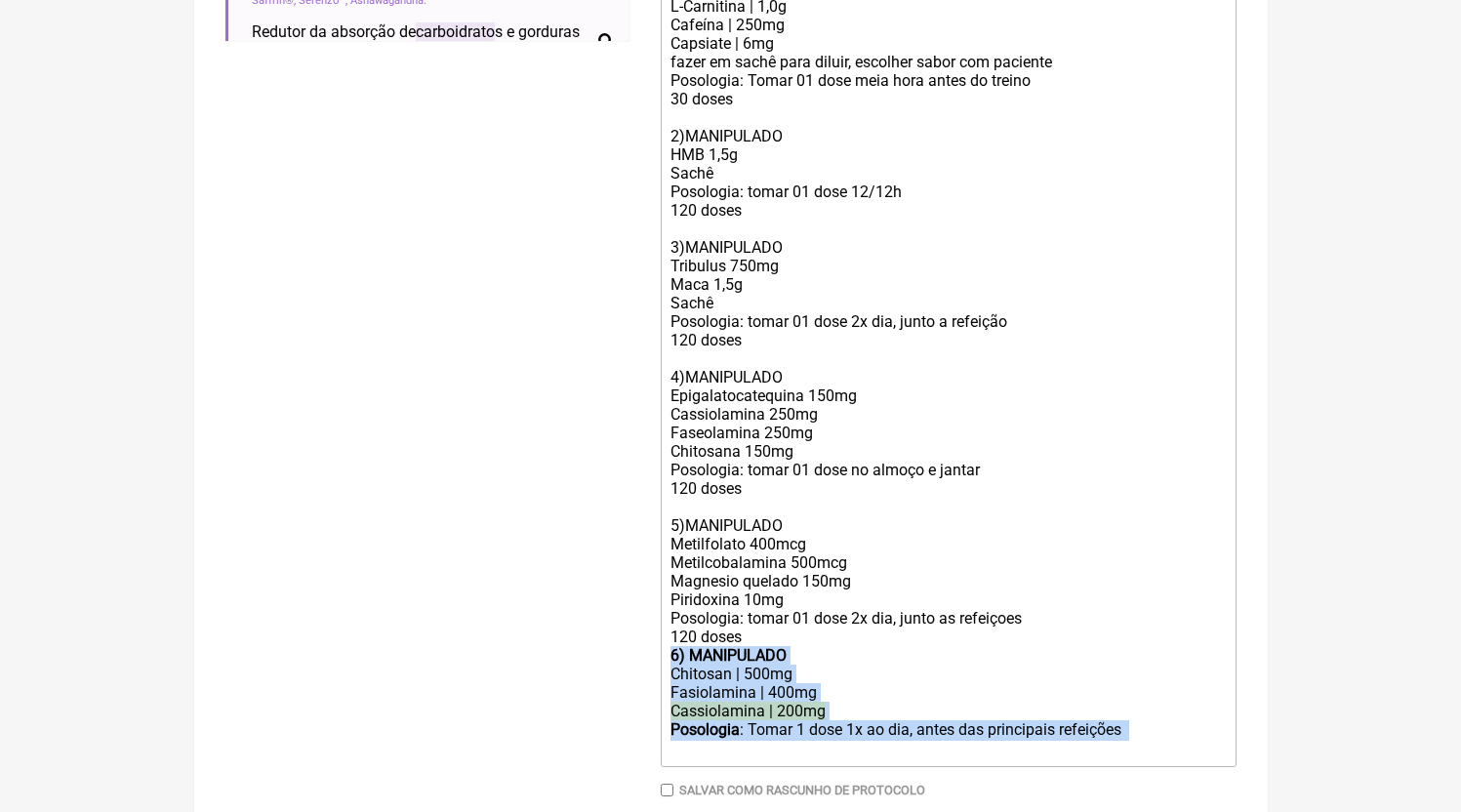
drag, startPoint x: 1181, startPoint y: 764, endPoint x: 513, endPoint y: 681, distance: 673.1
click at [513, 681] on form "Buscar carboidrato Protocolos Formulas Medicamentos Industrializados Suplemento…" at bounding box center [731, 172] width 1011 height 1403
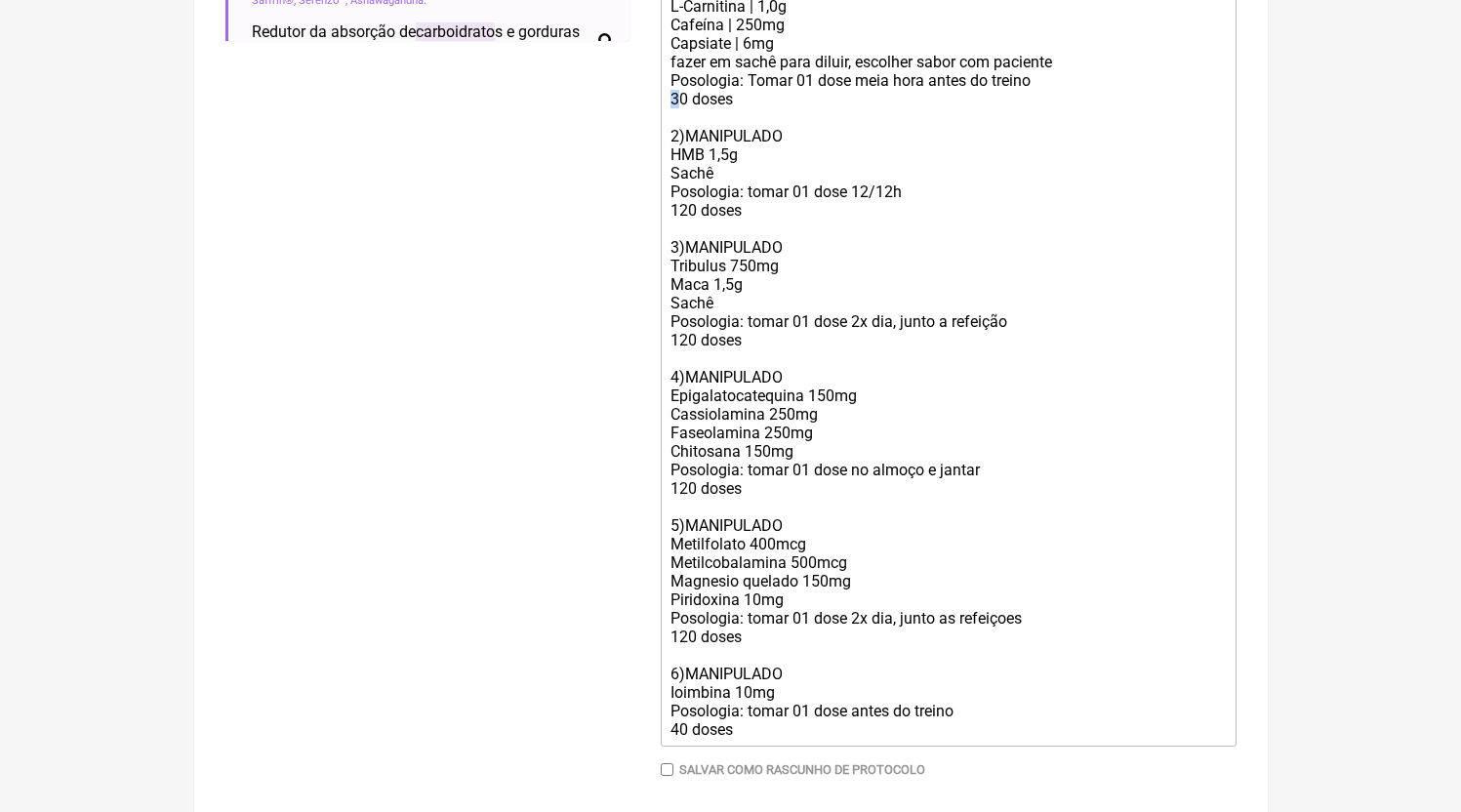
drag, startPoint x: 683, startPoint y: 118, endPoint x: 670, endPoint y: 117, distance: 13.0
click at [671, 117] on div "21994692011 1) MANIPULADO Citrus aurantium | 200mg L-Carnitina | 1,0g Cafeína |…" at bounding box center [947, 284] width 554 height 723
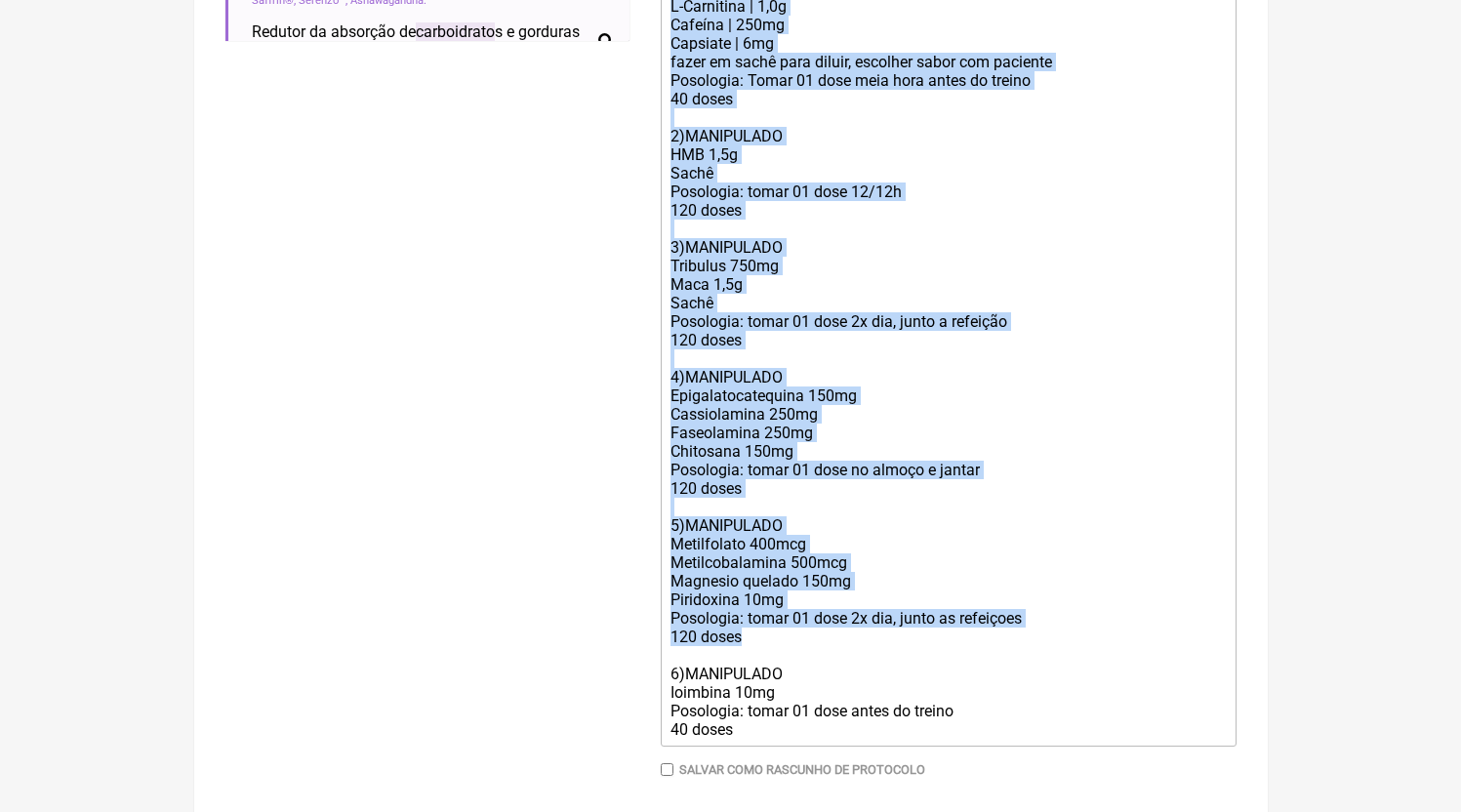
copy div "21994692011 1) MANIPULADO Citrus aurantium | 200mg L-Carnitina | 1,0g Cafeína |…"
click at [830, 447] on div "21994692011 1) MANIPULADO Citrus aurantium | 200mg L-Carnitina | 1,0g Cafeína |…" at bounding box center [947, 284] width 554 height 723
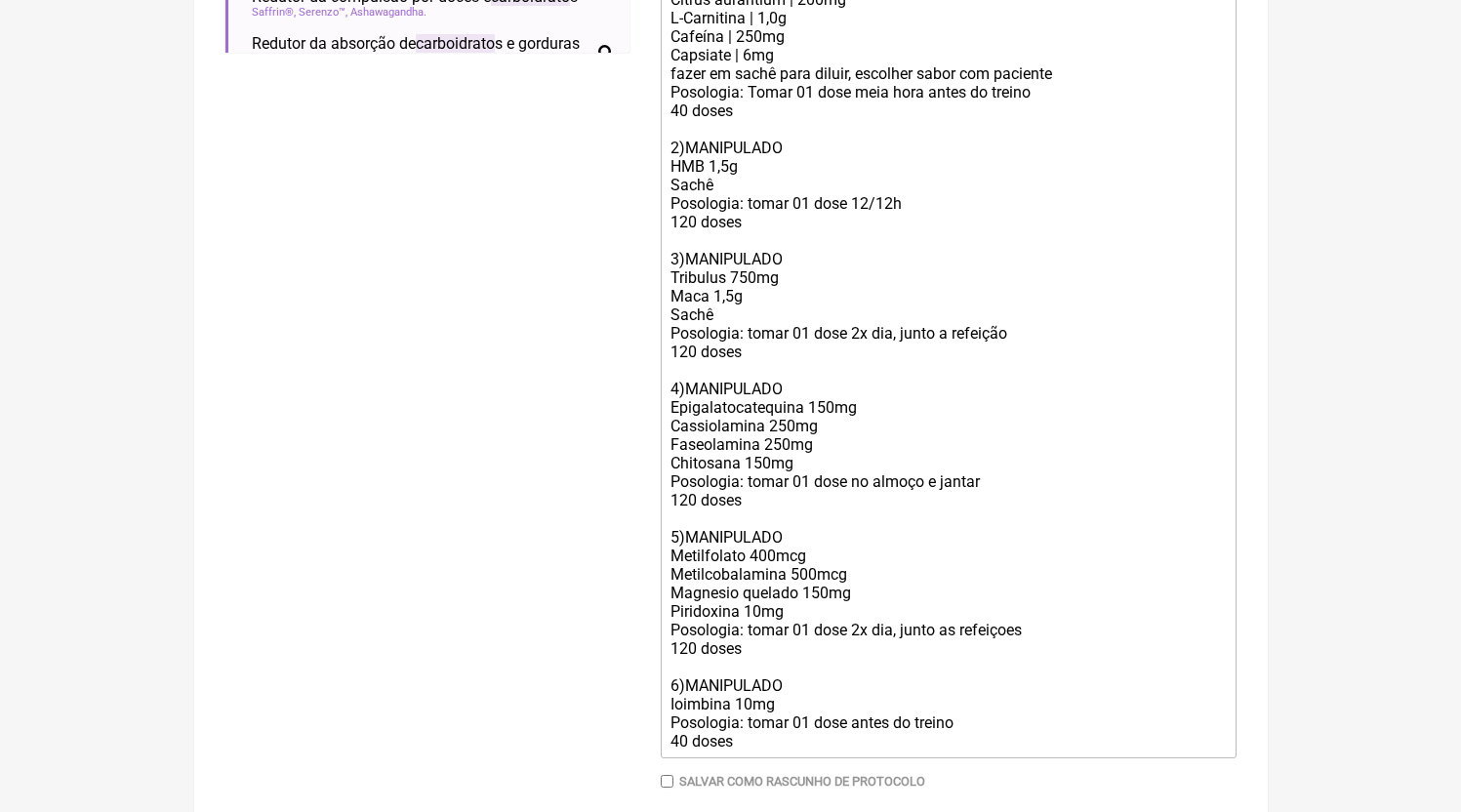
scroll to position [729, 0]
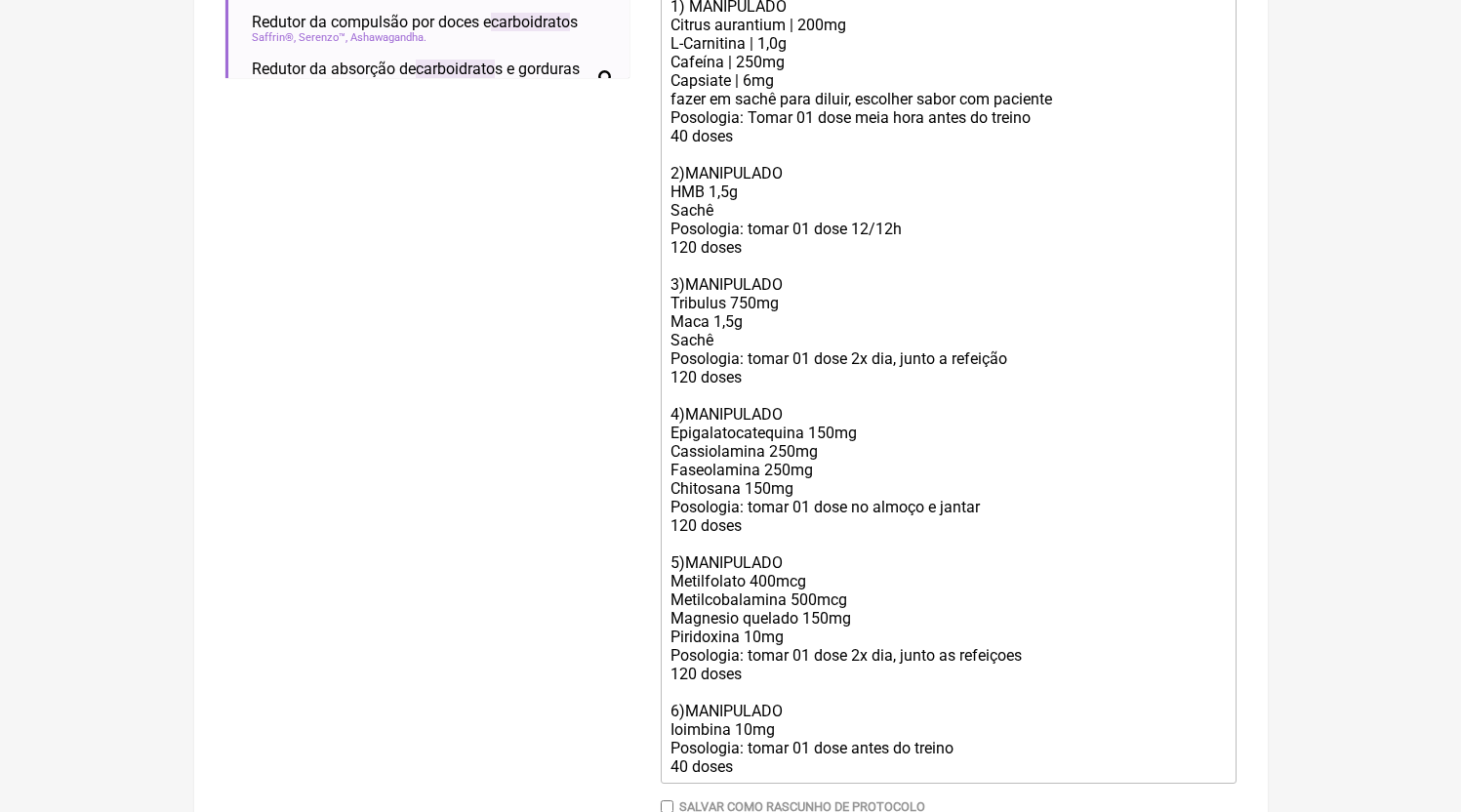
click at [814, 671] on div "21994692011 1) MANIPULADO Citrus aurantium | 200mg L-Carnitina | 1,0g Cafeína |…" at bounding box center [947, 321] width 554 height 723
click at [825, 651] on div "21994692011 1) MANIPULADO Citrus aurantium | 200mg L-Carnitina | 1,0g Cafeína |…" at bounding box center [947, 321] width 554 height 723
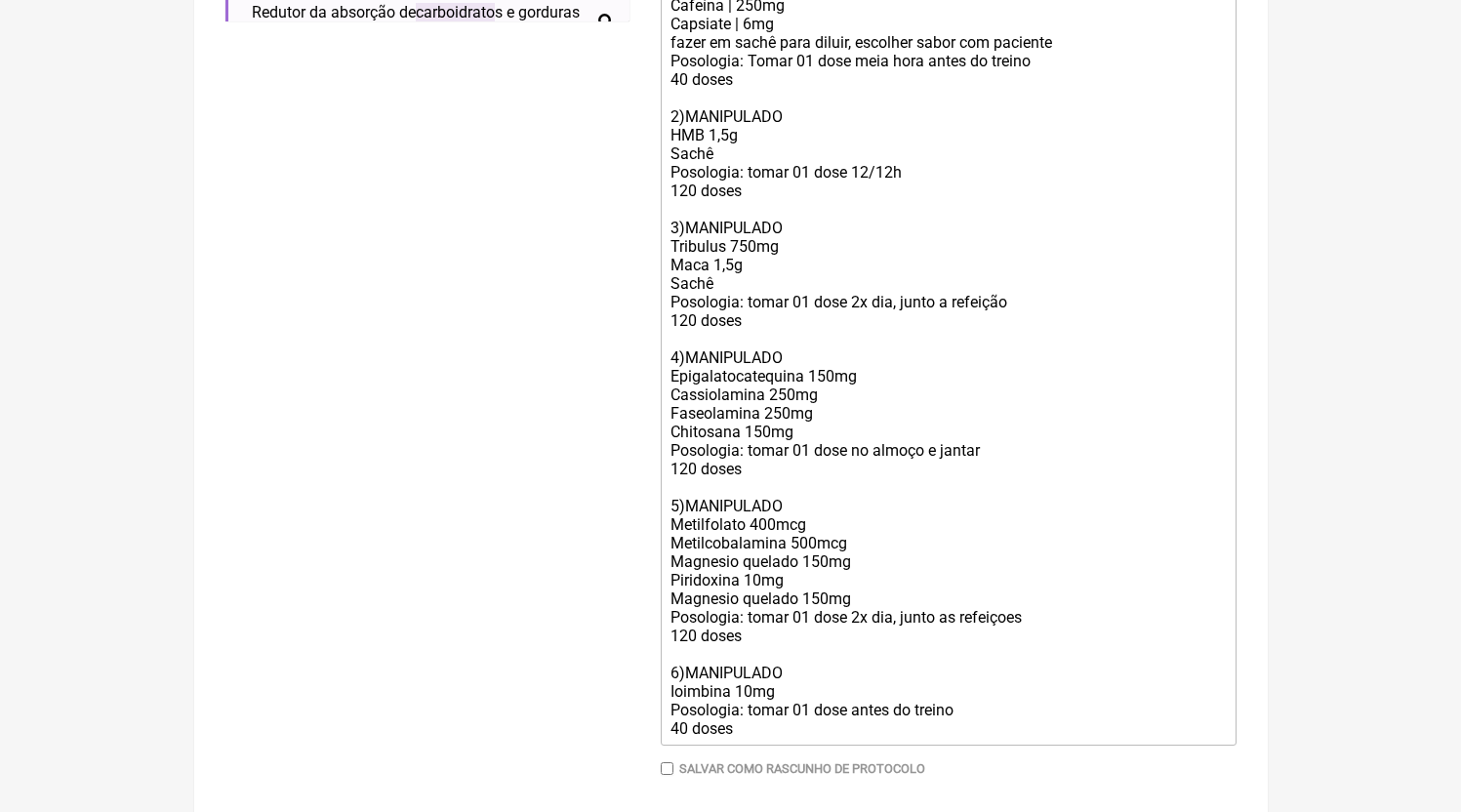
scroll to position [876, 0]
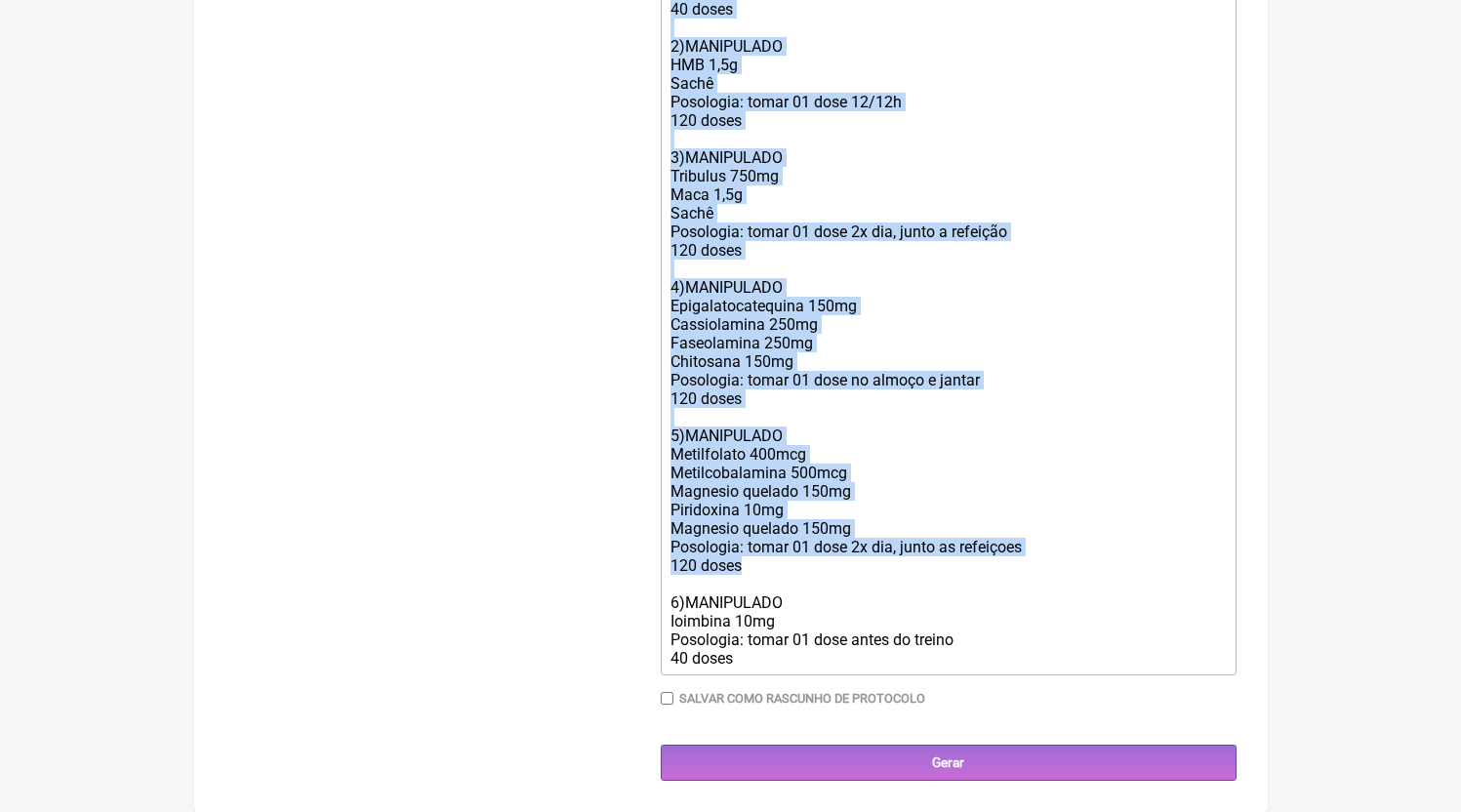
copy div "21994692011 1) MANIPULADO Citrus aurantium | 200mg L-Carnitina | 1,0g Cafeína |…"
click at [747, 629] on div "6)MANIPULADO Ioimbina 10mg Posologia: tomar 01 dose antes do treino 40 doses" at bounding box center [947, 620] width 554 height 93
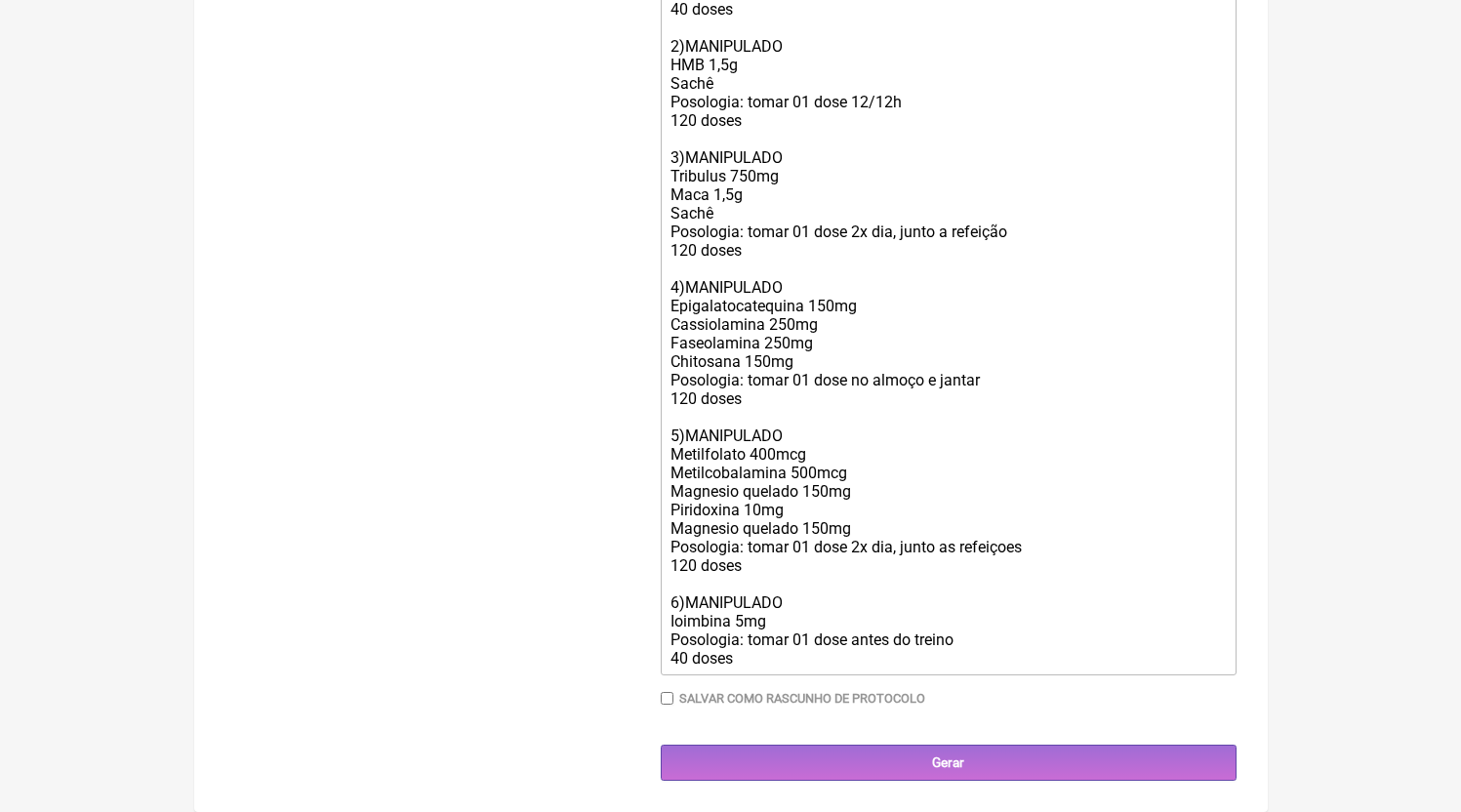
drag, startPoint x: 811, startPoint y: 642, endPoint x: 842, endPoint y: 654, distance: 33.2
click at [811, 642] on div "6)MANIPULADO Ioimbina 5mg Posologia: tomar 01 dose antes do treino 40 doses" at bounding box center [947, 620] width 554 height 93
drag, startPoint x: 673, startPoint y: 658, endPoint x: 664, endPoint y: 656, distance: 9.2
click at [664, 656] on trix-editor "21994692011 1) MANIPULADO Citrus aurantium | 200mg L-Carnitina | 1,0g Cafeína |…" at bounding box center [948, 250] width 576 height 849
type trix-editor "<div>21994692011<br><br>1) MANIPULADO<br>Citrus aurantium | 200mg<br>L-Carnitin…"
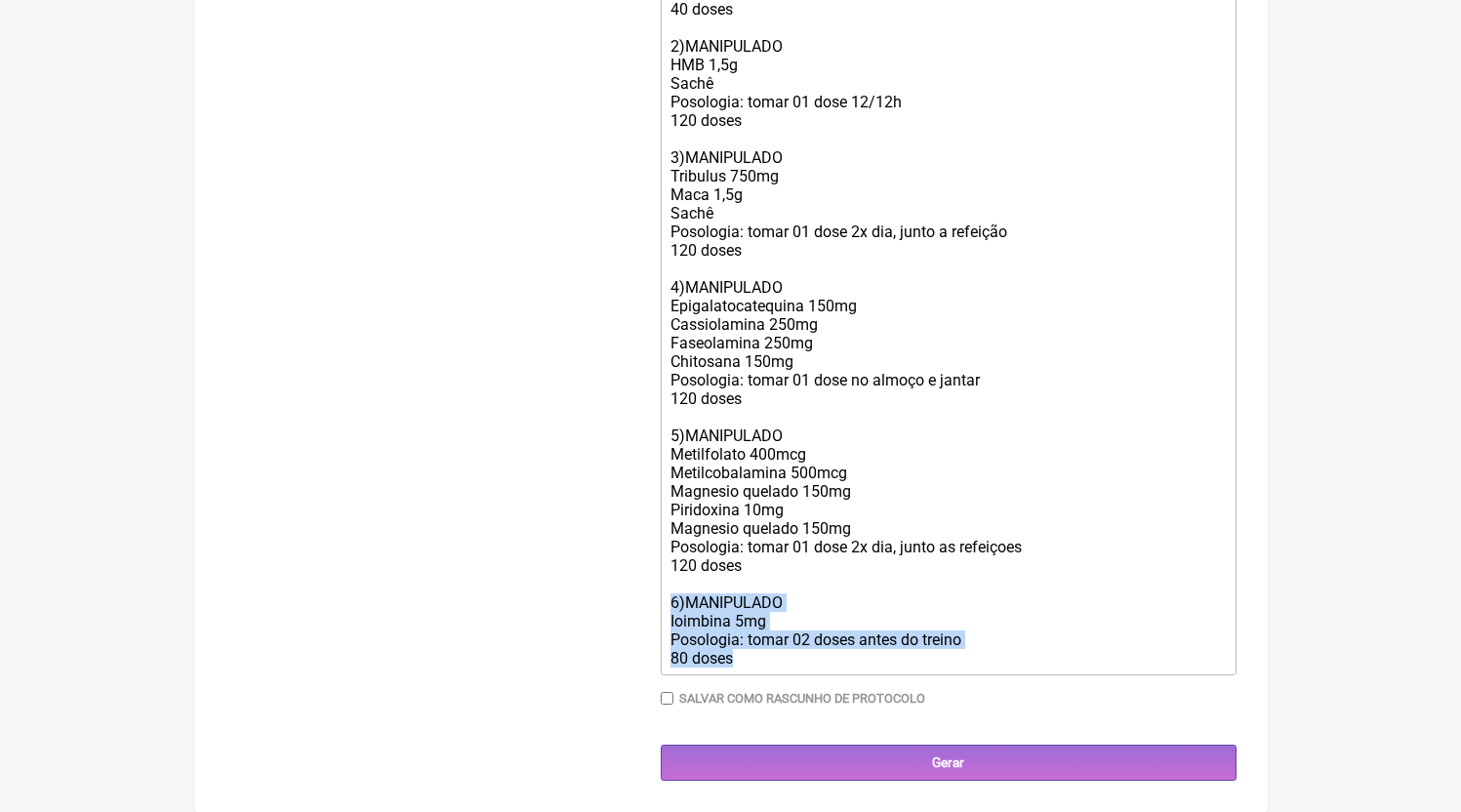
drag, startPoint x: 770, startPoint y: 668, endPoint x: 587, endPoint y: 593, distance: 197.8
click at [587, 593] on form "Buscar carboidrato Protocolos Formulas Medicamentos Industrializados Suplemento…" at bounding box center [731, 81] width 1011 height 1401
copy div "6)MANIPULADO Ioimbina 5mg Posologia: tomar 02 doses antes do treino 80 doses"
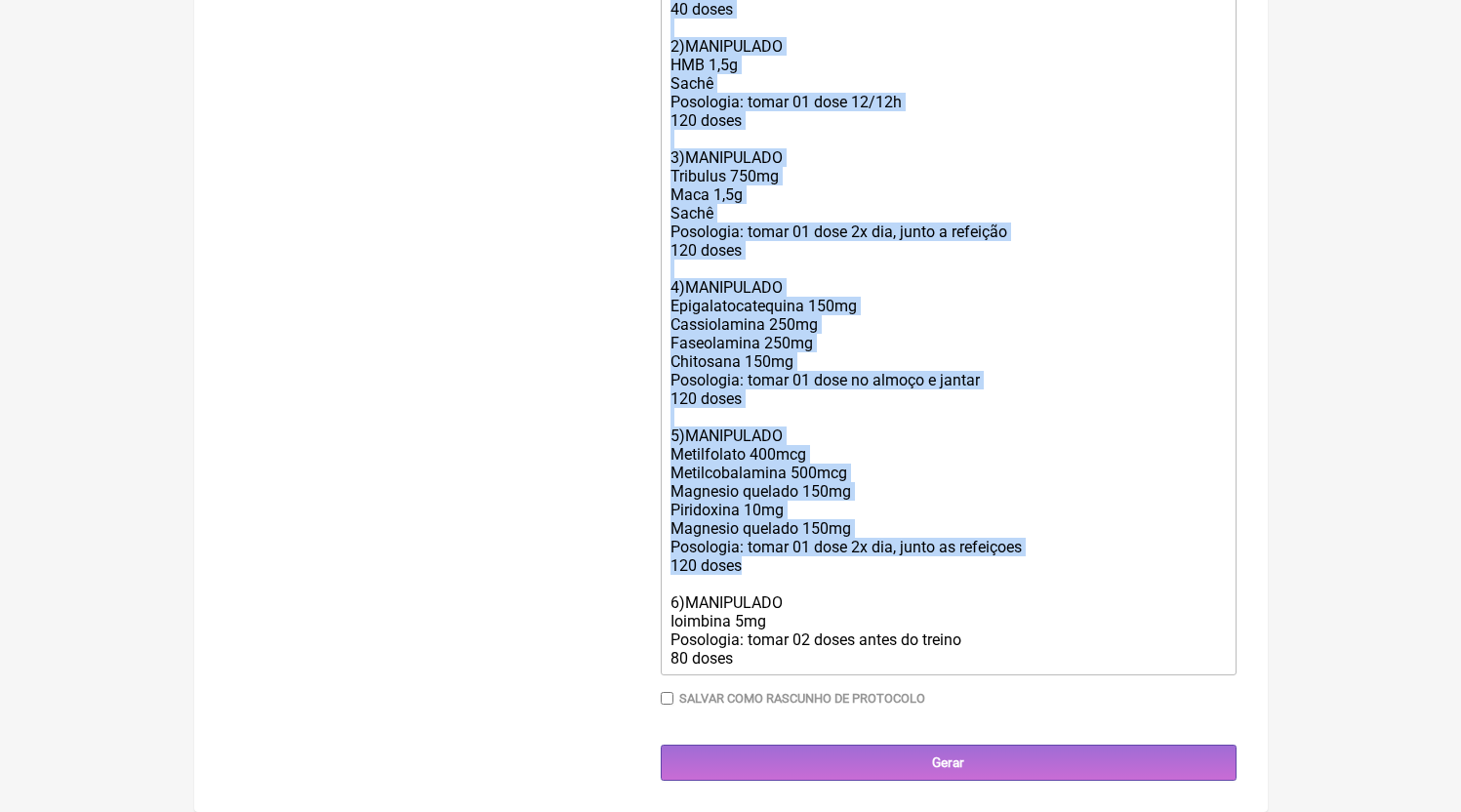
copy div "21994692011 1) MANIPULADO Citrus aurantium | 200mg L-Carnitina | 1,0g Cafeína |…"
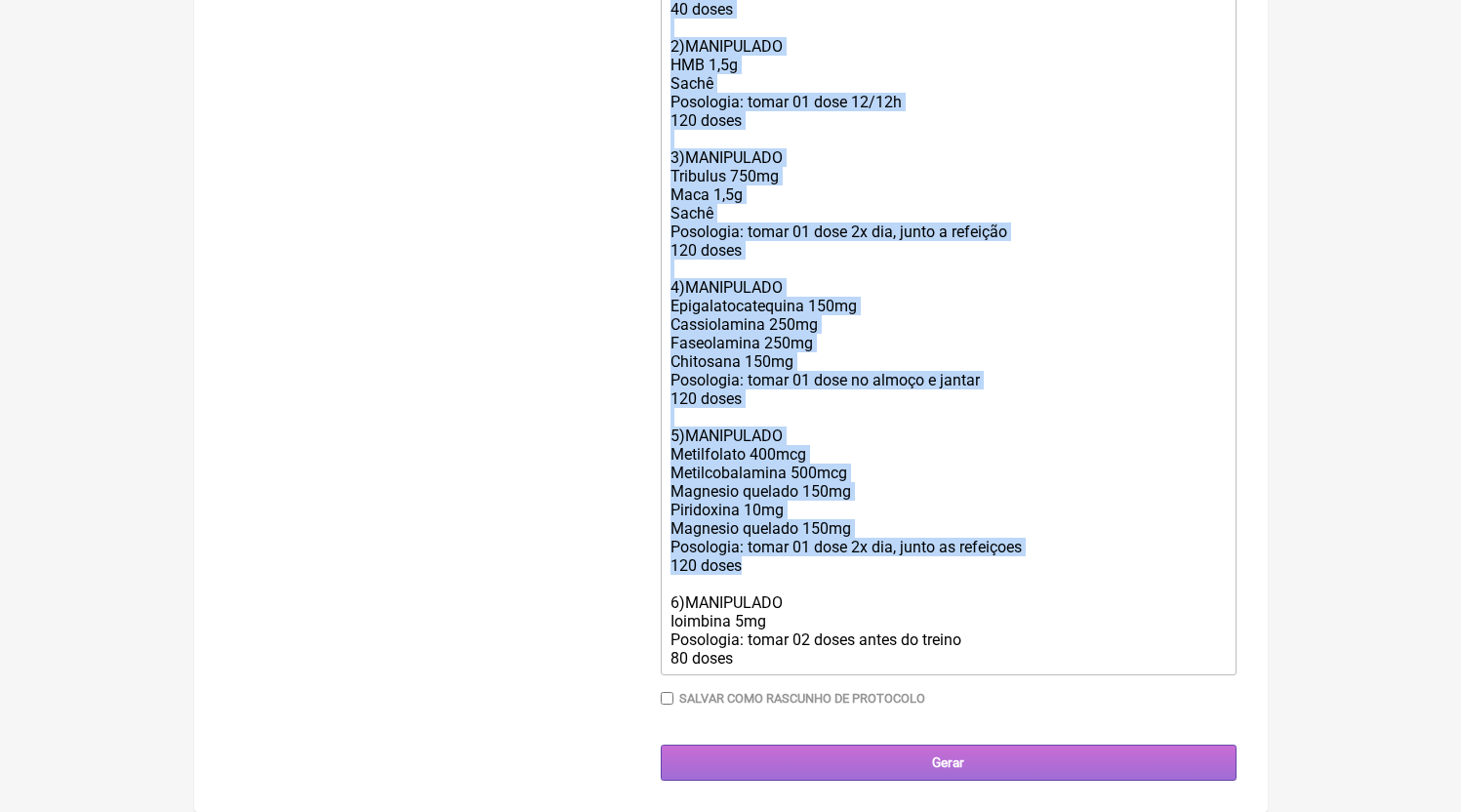
click at [855, 755] on input "Gerar" at bounding box center [948, 762] width 576 height 36
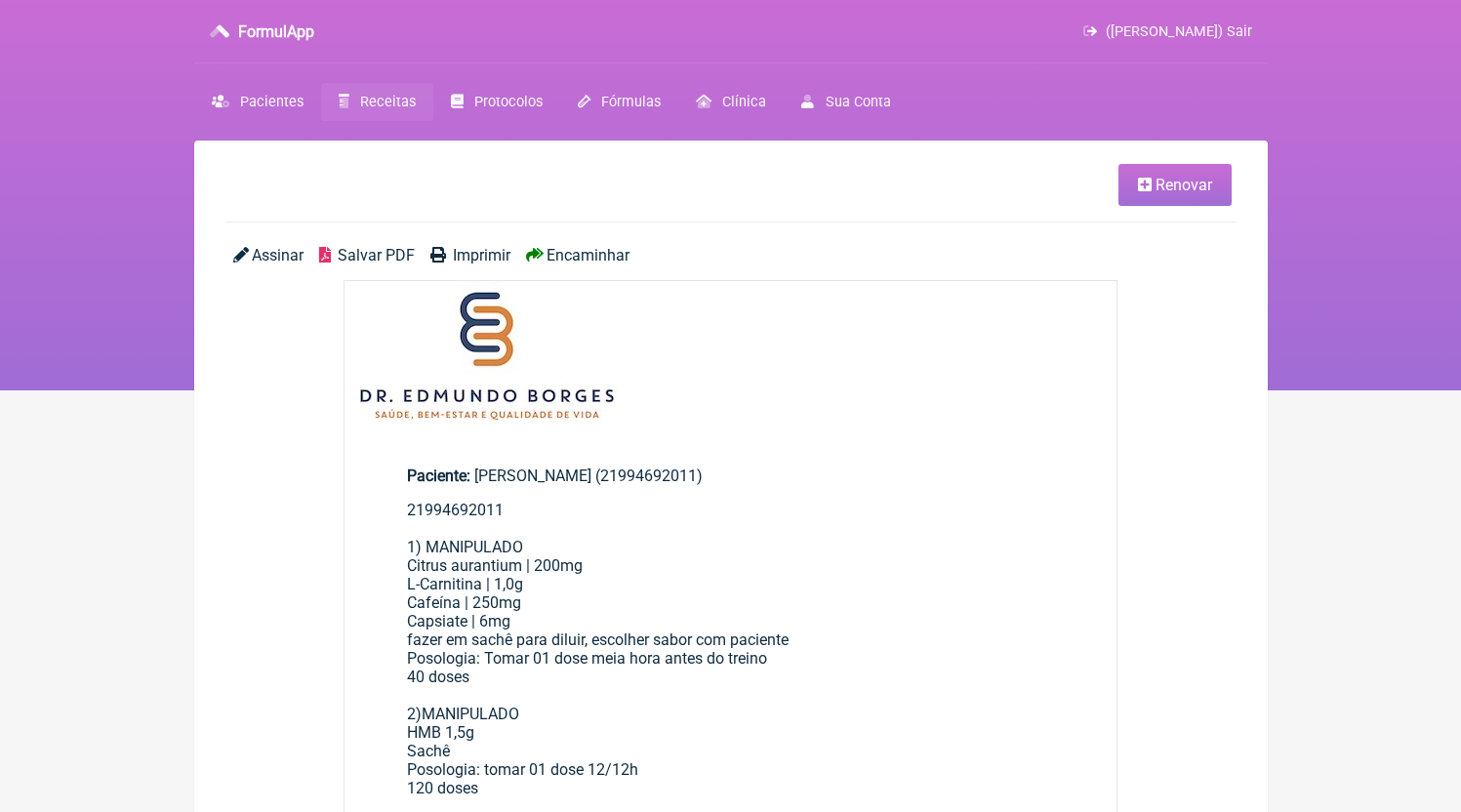
click at [382, 265] on div "Assinar Salvar PDF Imprimir Encaminhar" at bounding box center [731, 263] width 1011 height 34
click at [383, 261] on span "Salvar PDF" at bounding box center [376, 255] width 77 height 19
click at [362, 100] on span "Receitas" at bounding box center [388, 102] width 56 height 17
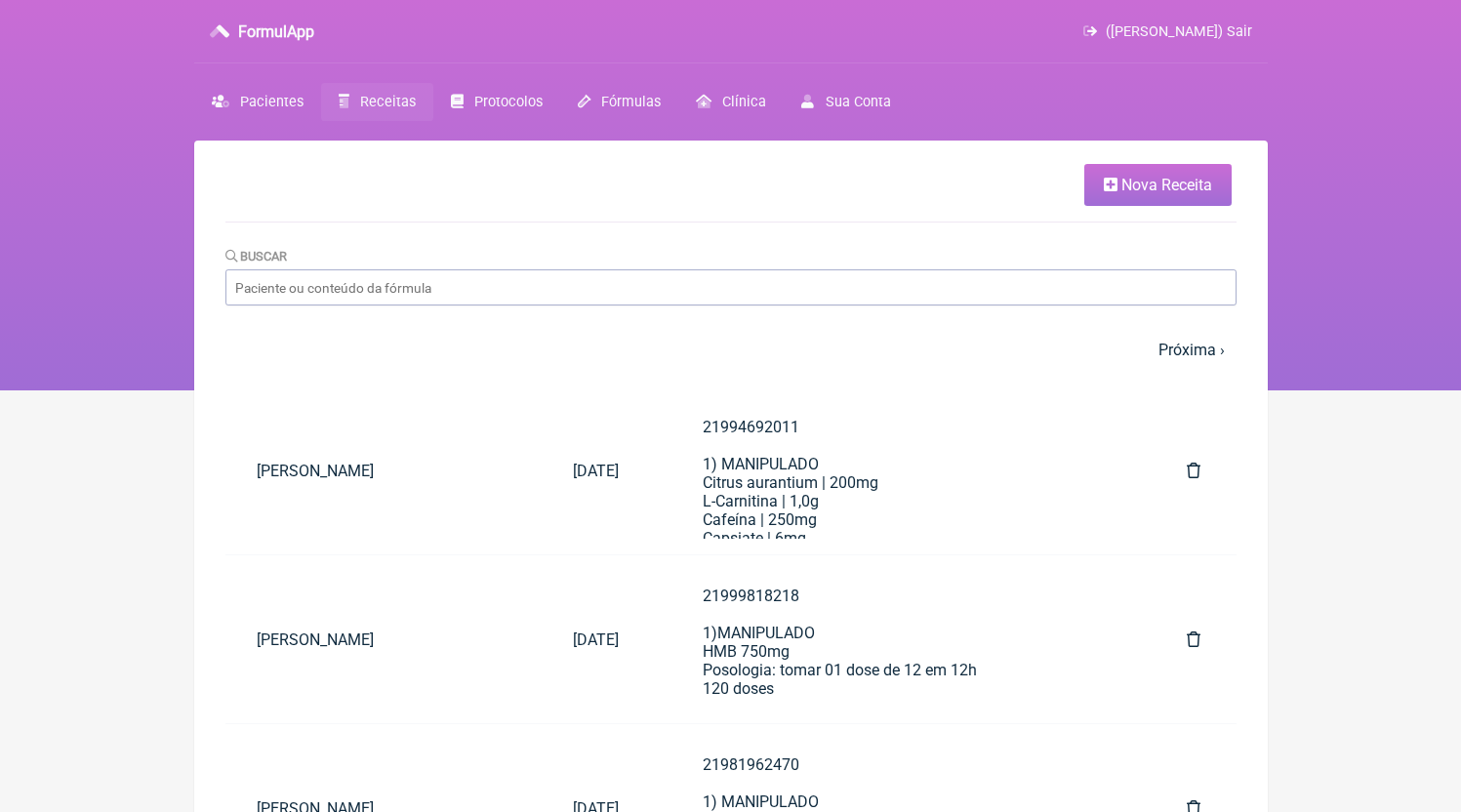
click at [1149, 202] on link "Nova Receita" at bounding box center [1158, 185] width 148 height 42
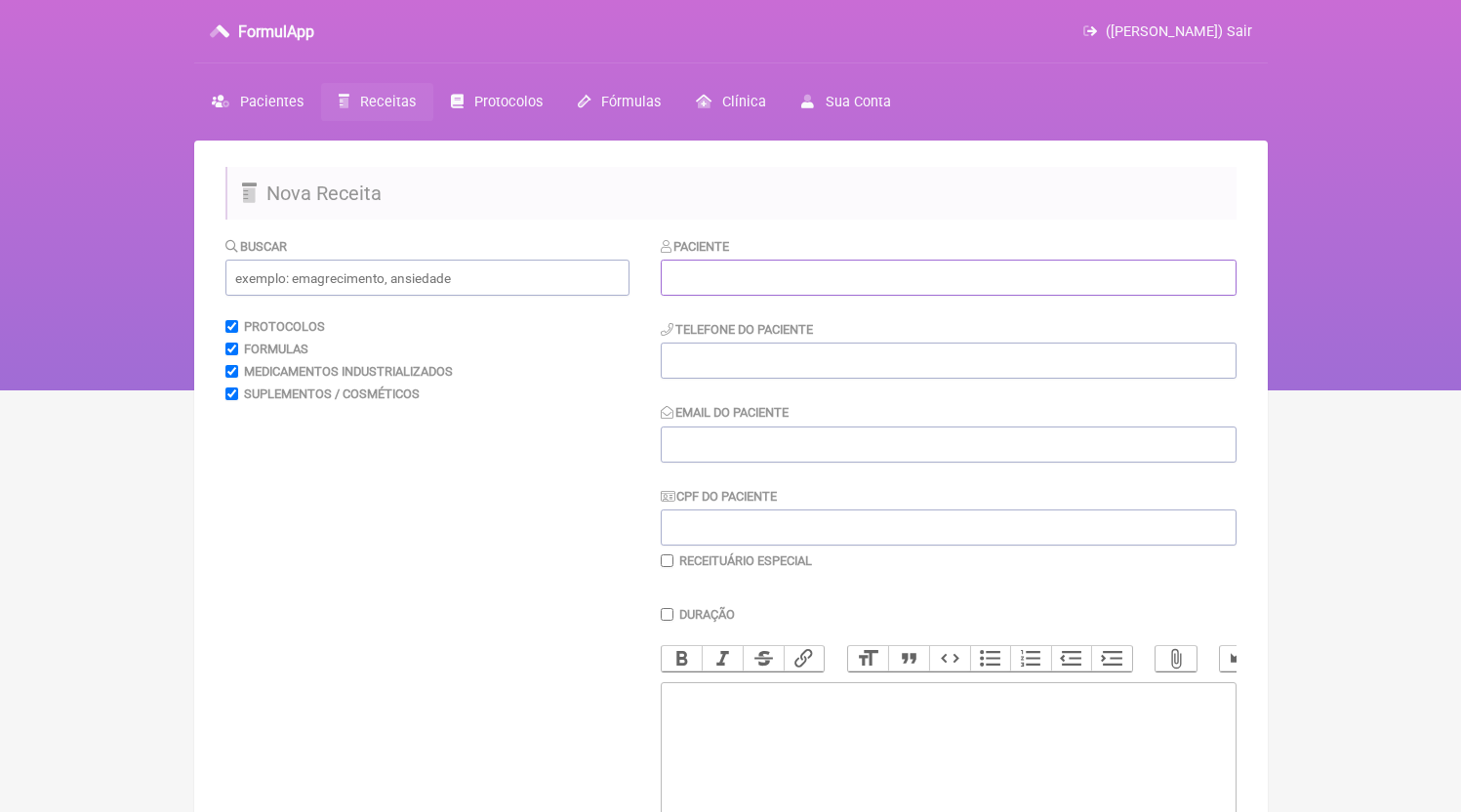
click at [788, 269] on input "text" at bounding box center [948, 278] width 576 height 36
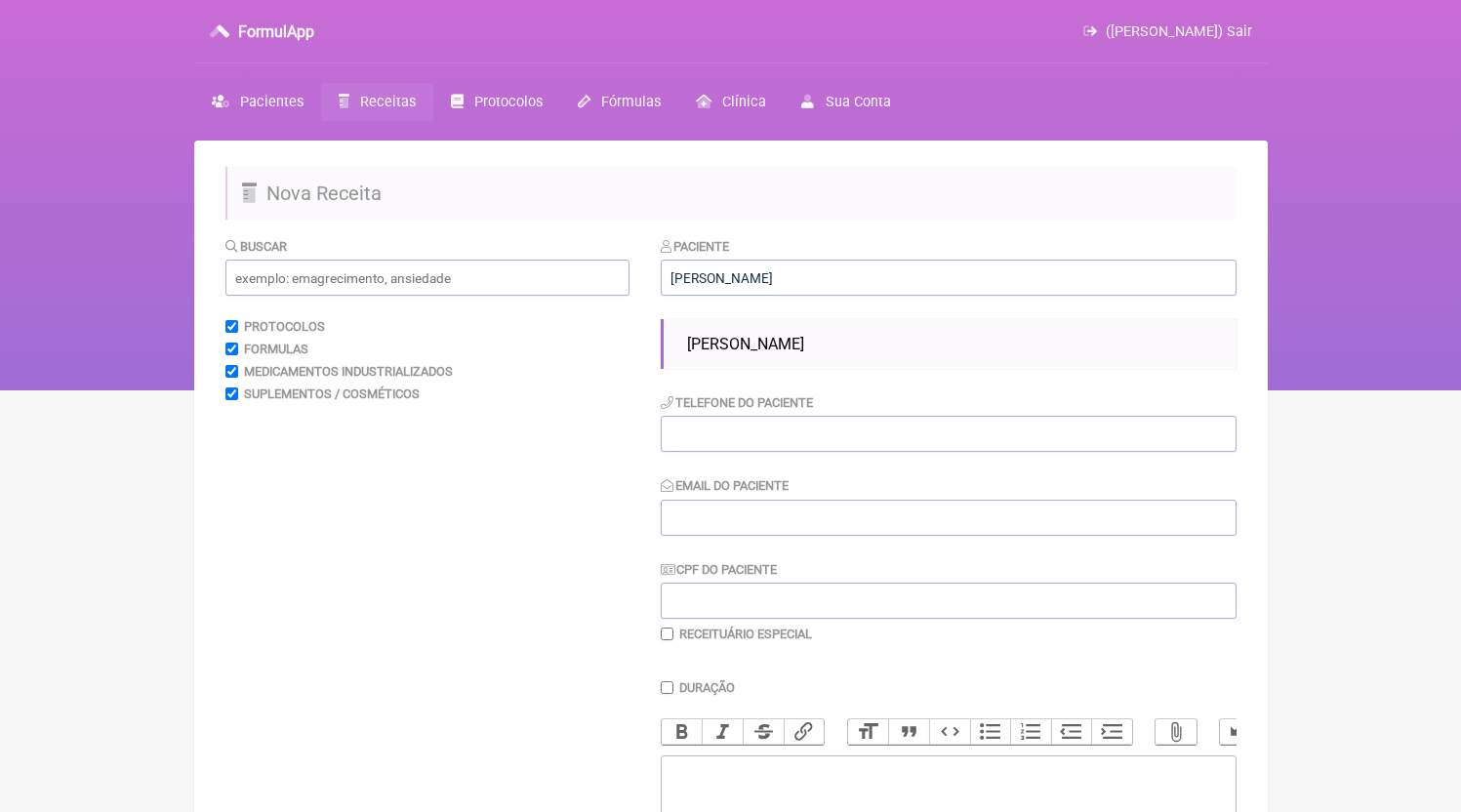
drag, startPoint x: 877, startPoint y: 346, endPoint x: 847, endPoint y: 389, distance: 52.4
click at [877, 348] on li "Michelle Oliveira Correia" at bounding box center [954, 344] width 549 height 34
type input "Michelle Oliveira Correia"
type input "21982618881"
type input "[EMAIL_ADDRESS][DOMAIN_NAME]"
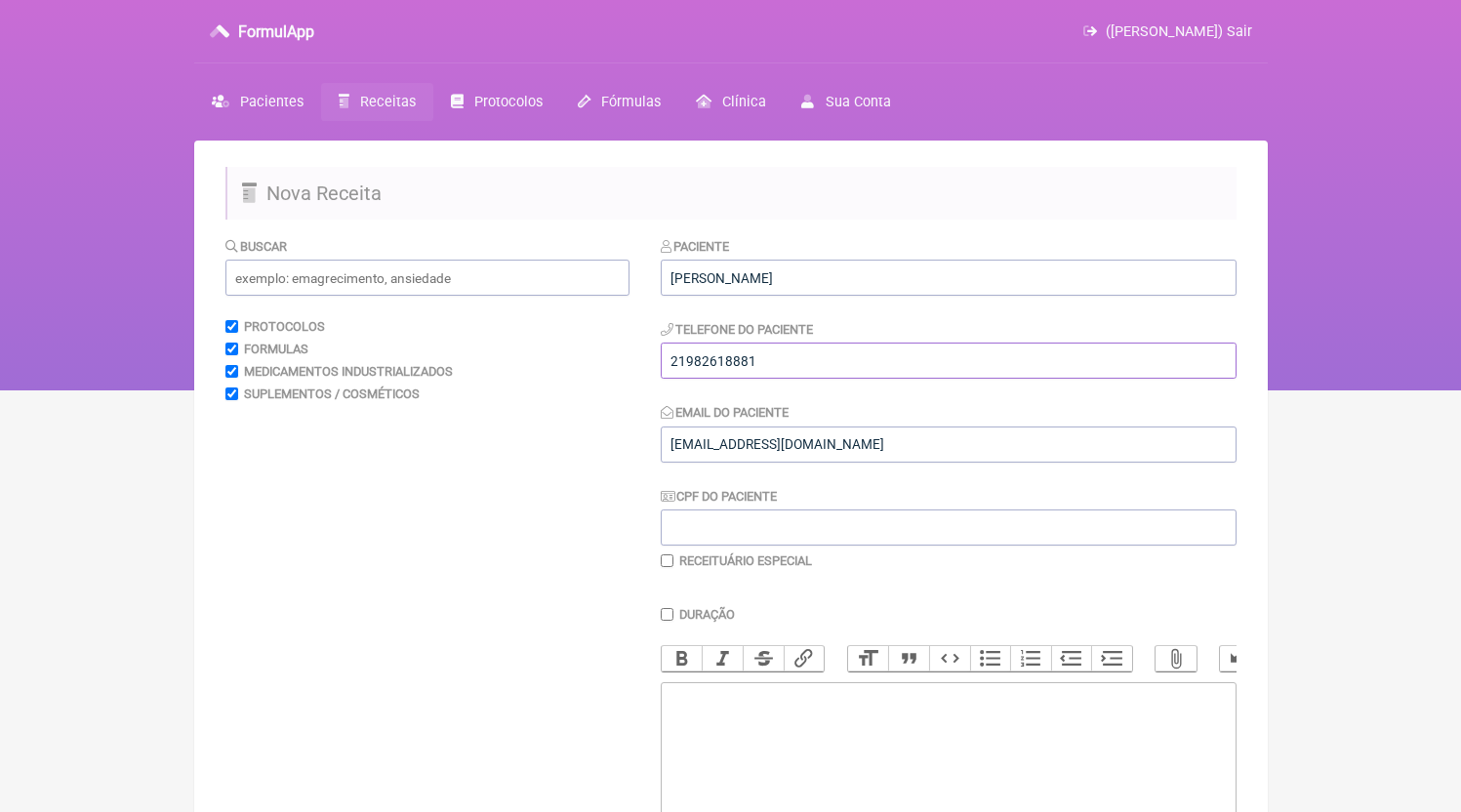
click at [851, 368] on input "21982618881" at bounding box center [948, 361] width 576 height 36
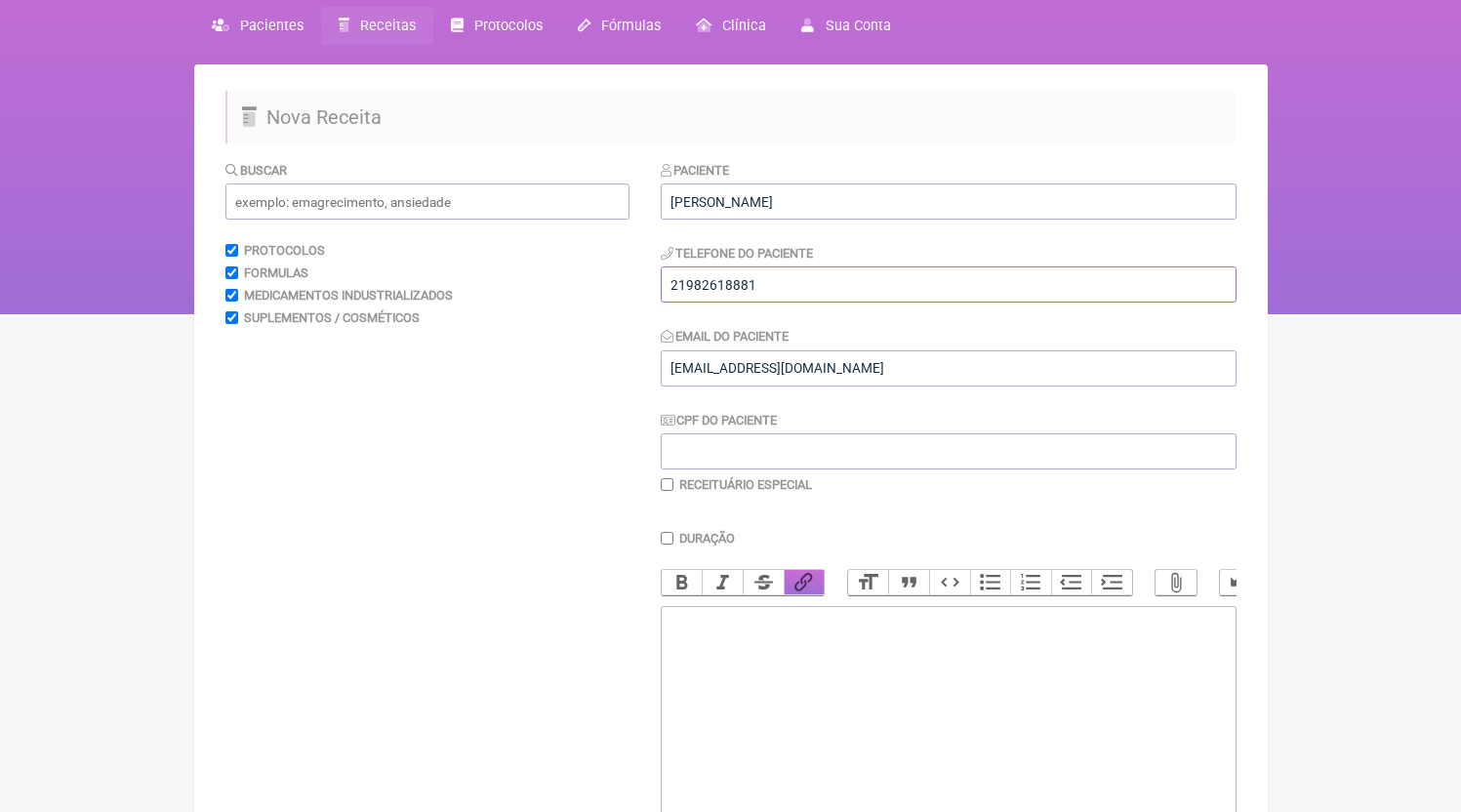
scroll to position [262, 0]
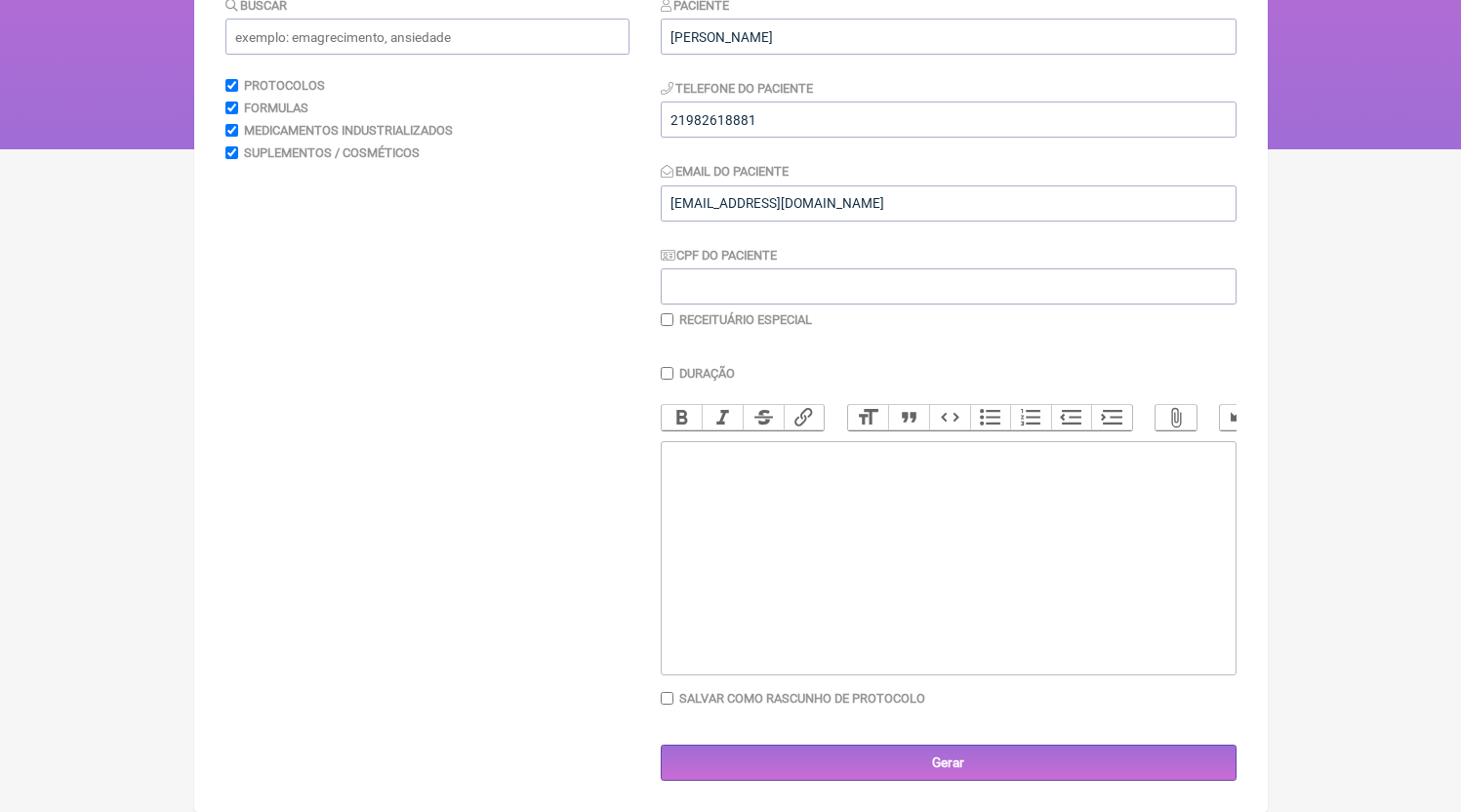
click at [834, 600] on trix-editor at bounding box center [948, 559] width 576 height 235
paste trix-editor "<div>21982618881</div>"
paste trix-editor "<div>21982618881<br><br>21982618881<br>1)MANIPULADO<br>Rosuvastatina 5mg<br>Coe…"
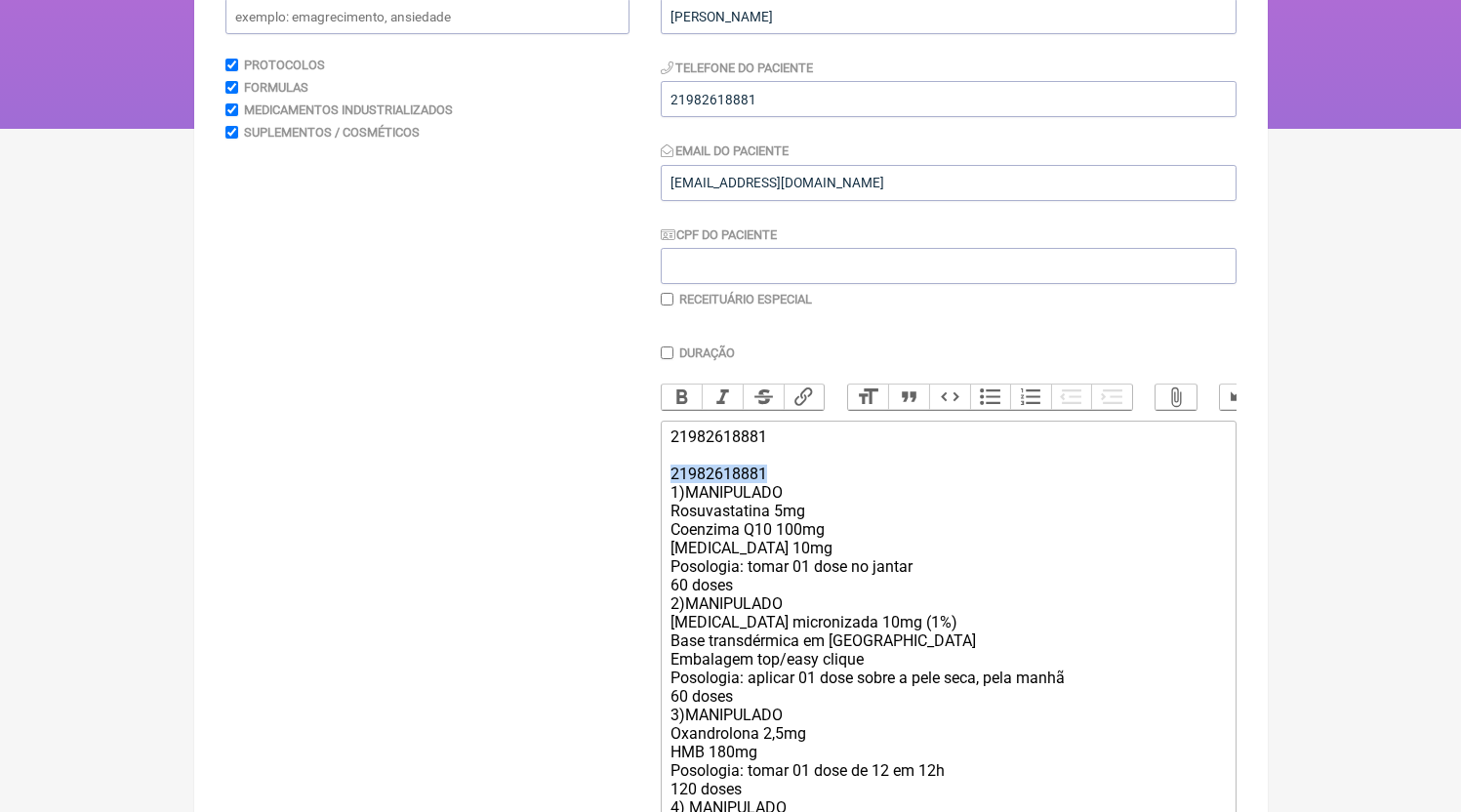
drag, startPoint x: 699, startPoint y: 495, endPoint x: 609, endPoint y: 494, distance: 90.0
click at [609, 494] on form "Buscar Protocolos Formulas Medicamentos Industrializados Suplementos / Cosmétic…" at bounding box center [731, 517] width 1011 height 1086
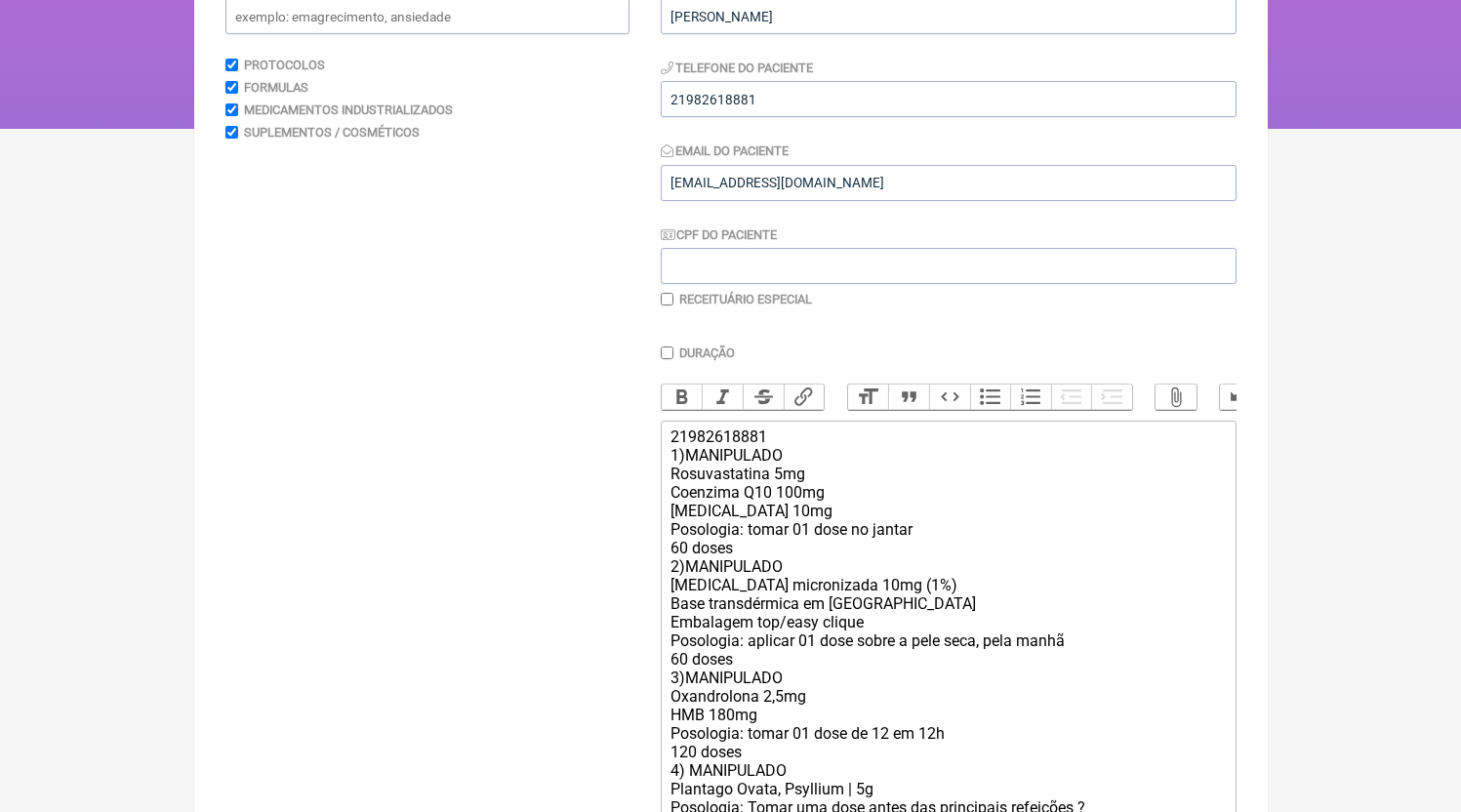
click at [780, 582] on div "21982618881 1)MANIPULADO Rosuvastatina 5mg Coenzima Q10 100mg Ezetimibe 10mg Po…" at bounding box center [947, 669] width 554 height 483
click at [778, 567] on div "21982618881 1)MANIPULADO Rosuvastatina 5mg Coenzima Q10 100mg Ezetimibe 10mg Po…" at bounding box center [947, 669] width 554 height 483
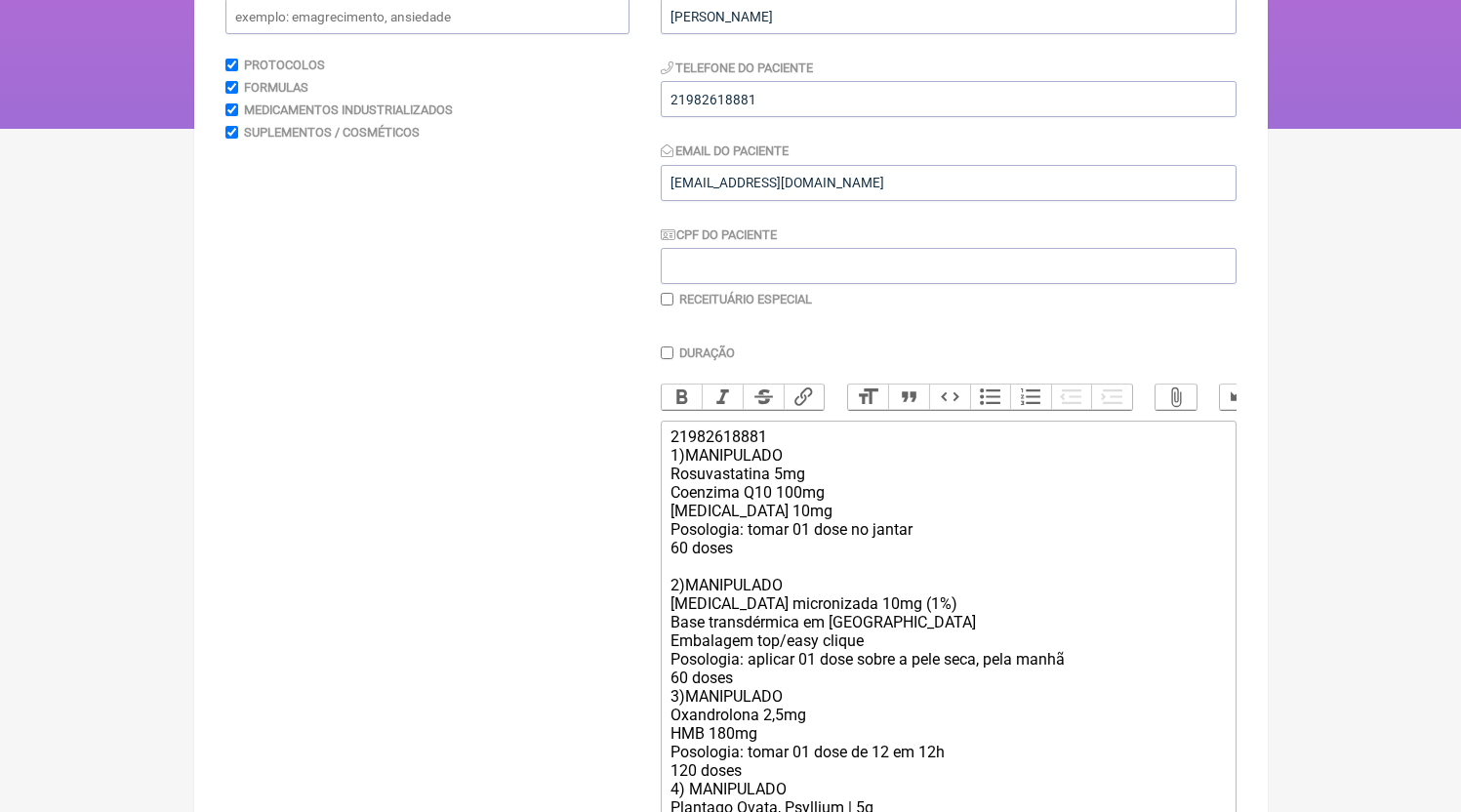
scroll to position [488, 0]
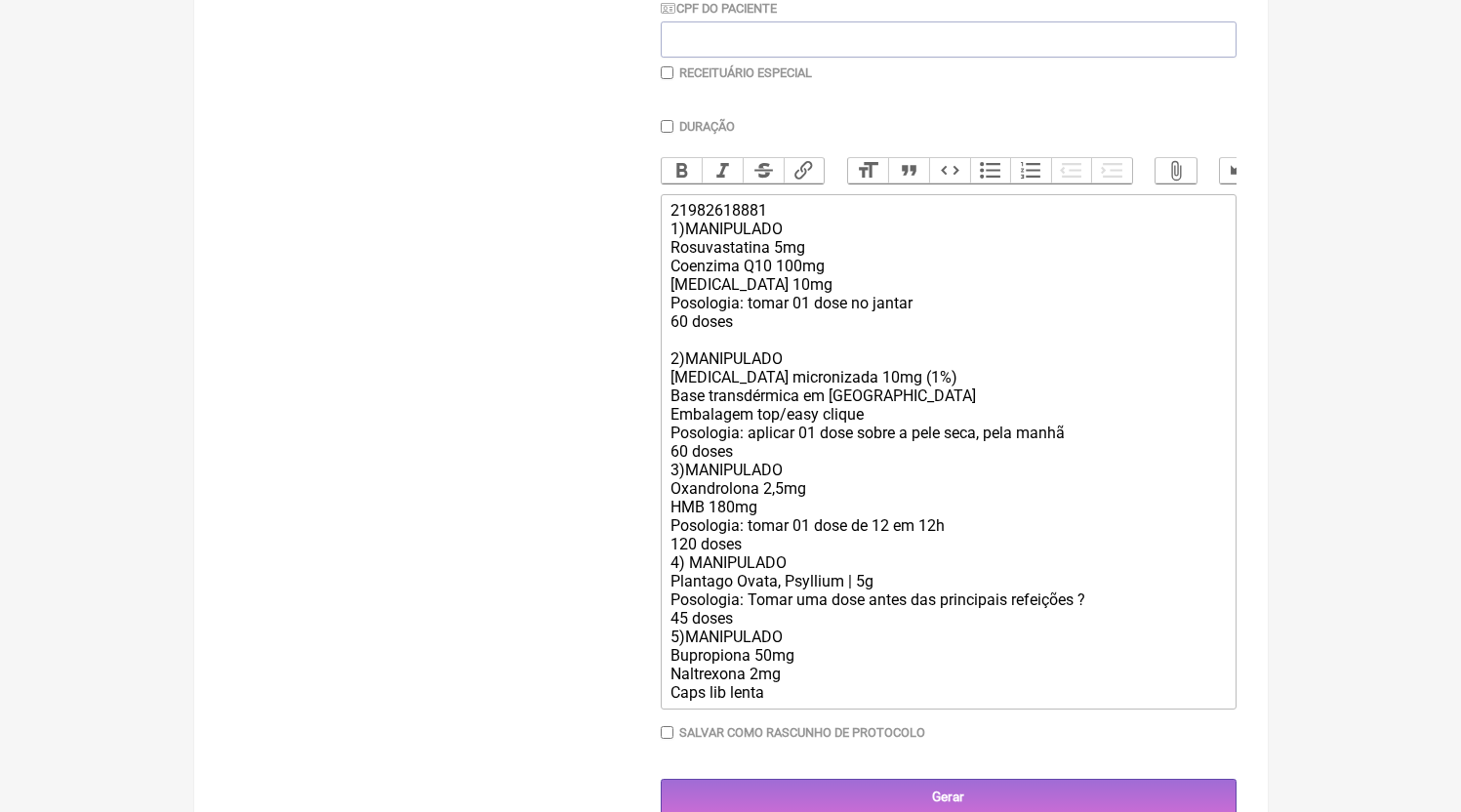
click at [741, 475] on div "21982618881 1)MANIPULADO Rosuvastatina 5mg Coenzima Q10 100mg Ezetimibe 10mg Po…" at bounding box center [947, 451] width 554 height 500
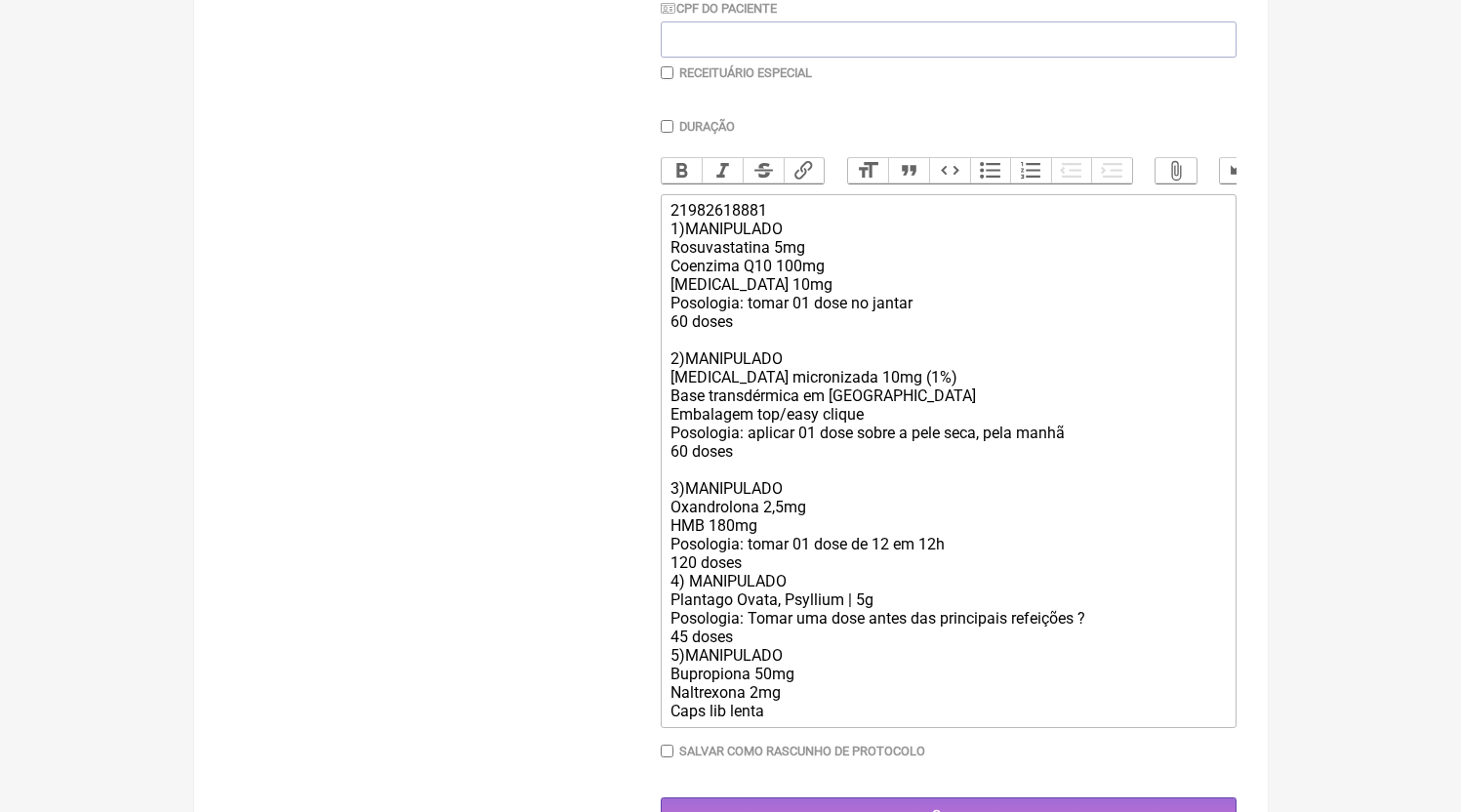
click at [761, 588] on div "21982618881 1)MANIPULADO Rosuvastatina 5mg Coenzima Q10 100mg Ezetimibe 10mg Po…" at bounding box center [947, 460] width 554 height 519
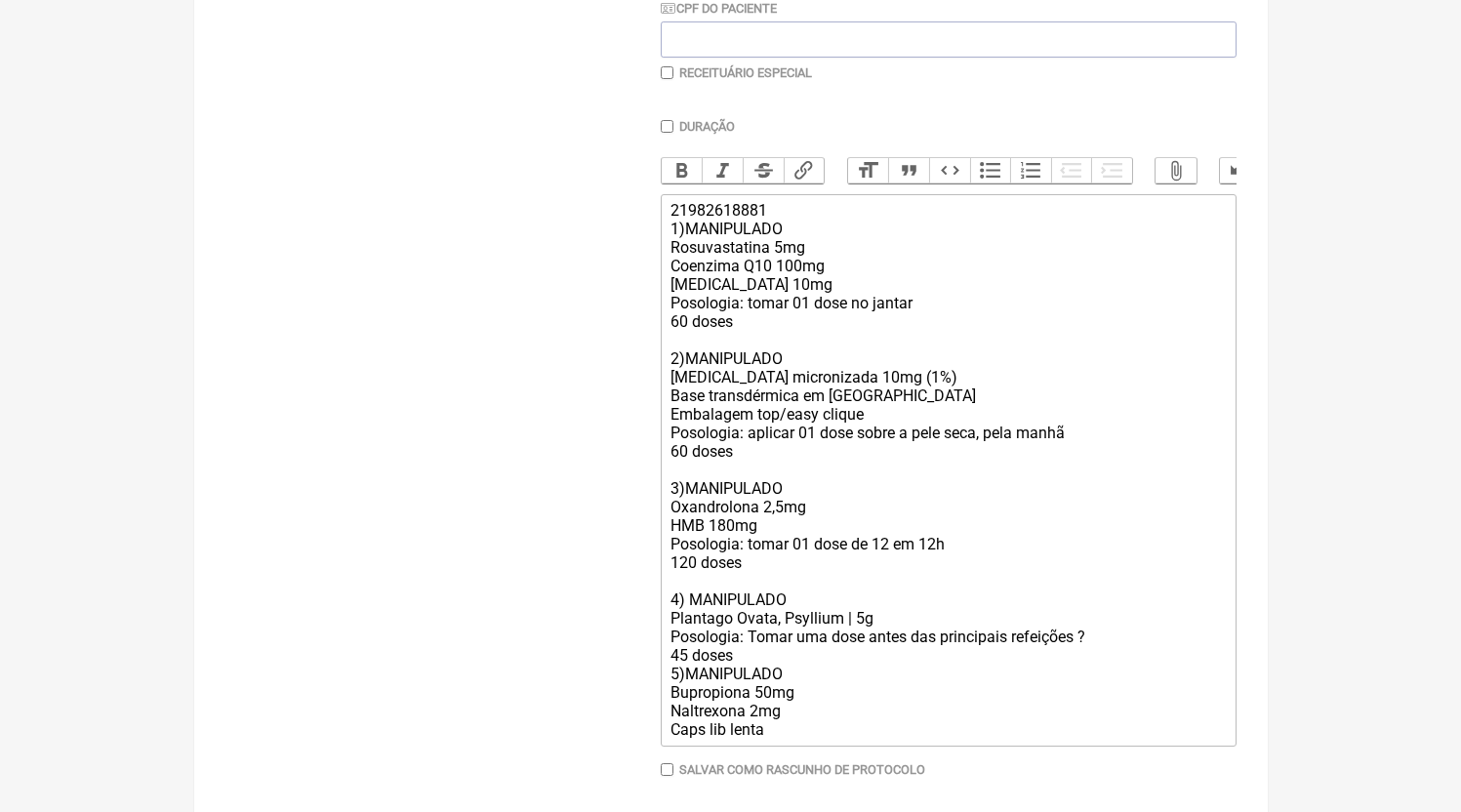
click at [769, 680] on div "21982618881 1)MANIPULADO Rosuvastatina 5mg Coenzima Q10 100mg Ezetimibe 10mg Po…" at bounding box center [947, 470] width 554 height 537
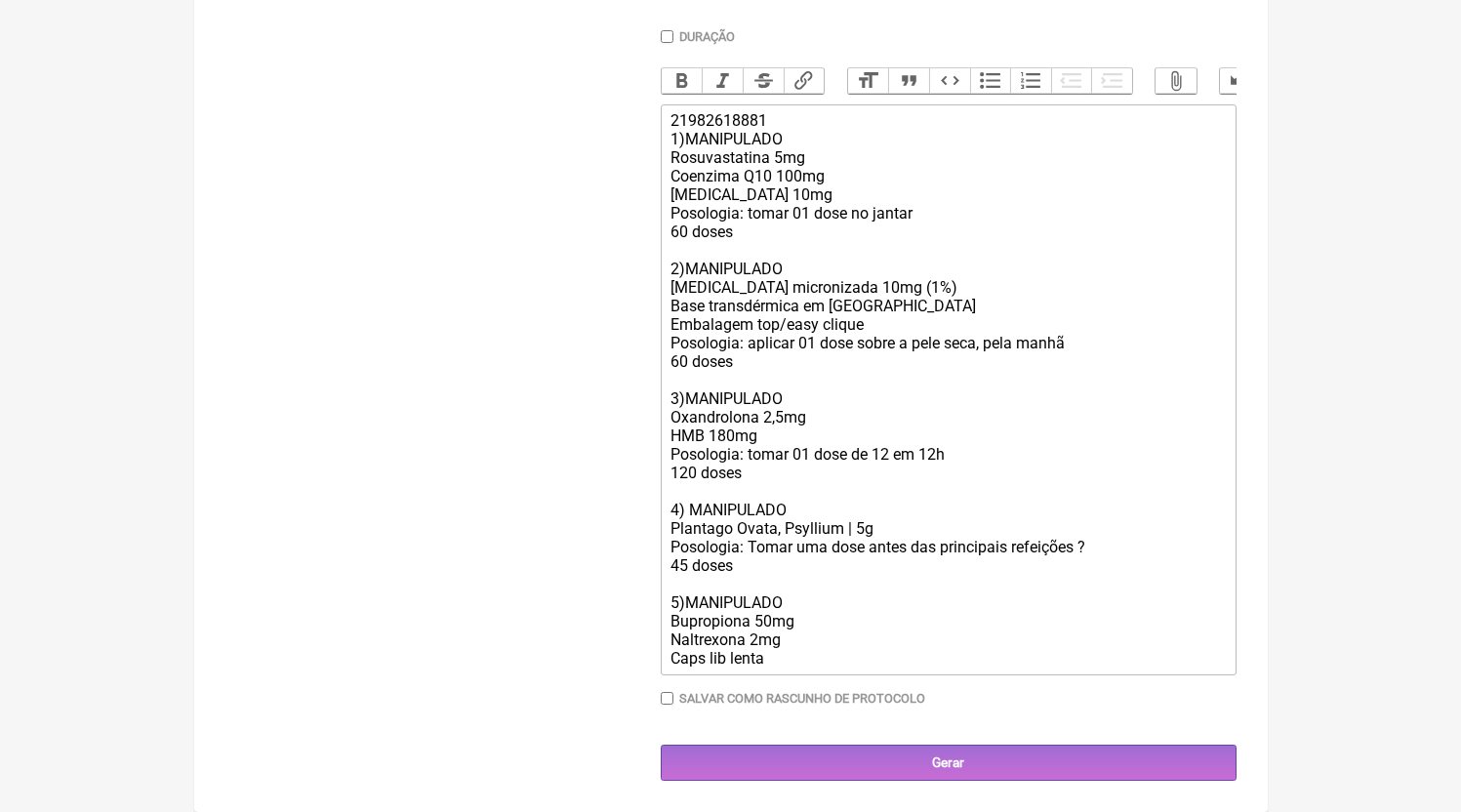
click at [833, 662] on div "21982618881 1)MANIPULADO Rosuvastatina 5mg Coenzima Q10 100mg Ezetimibe 10mg Po…" at bounding box center [947, 389] width 554 height 556
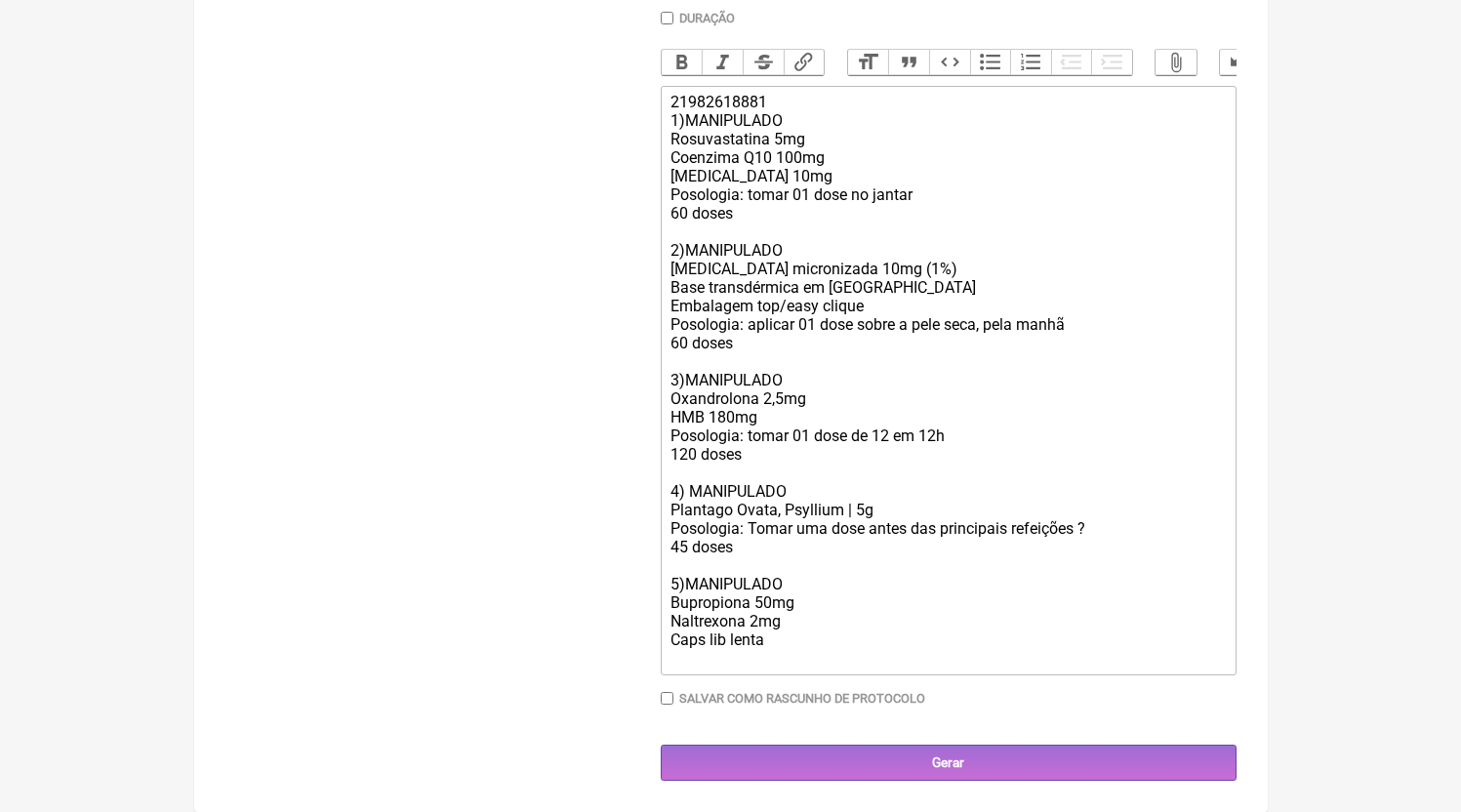
paste trix-editor "Posologia: Semana 1 tomar 01 dose manha<br>semana 2 tomar 01 dose manha e outra…"
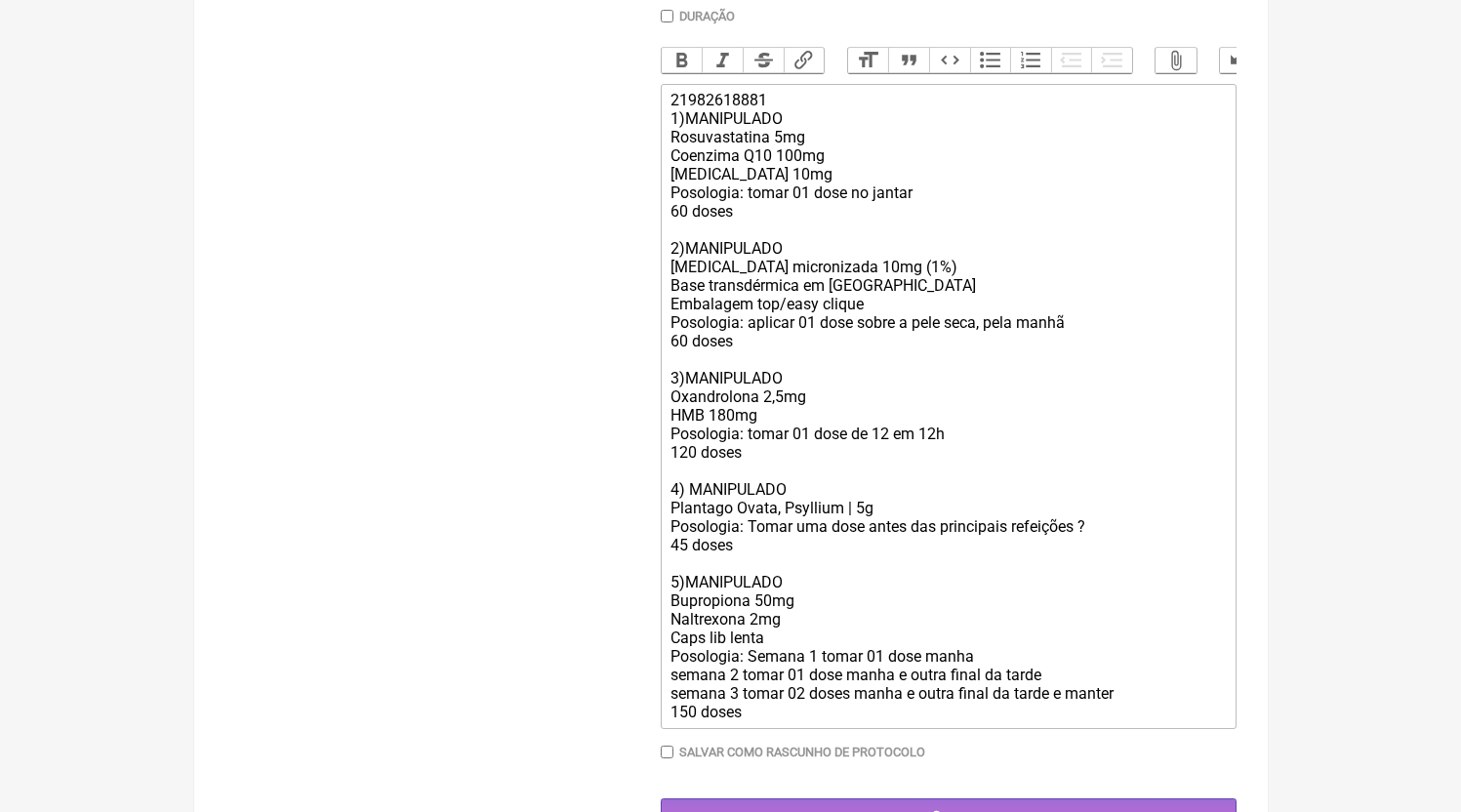
click at [1112, 551] on div "21982618881 1)MANIPULADO Rosuvastatina 5mg Coenzima Q10 100mg Ezetimibe 10mg Po…" at bounding box center [947, 406] width 554 height 630
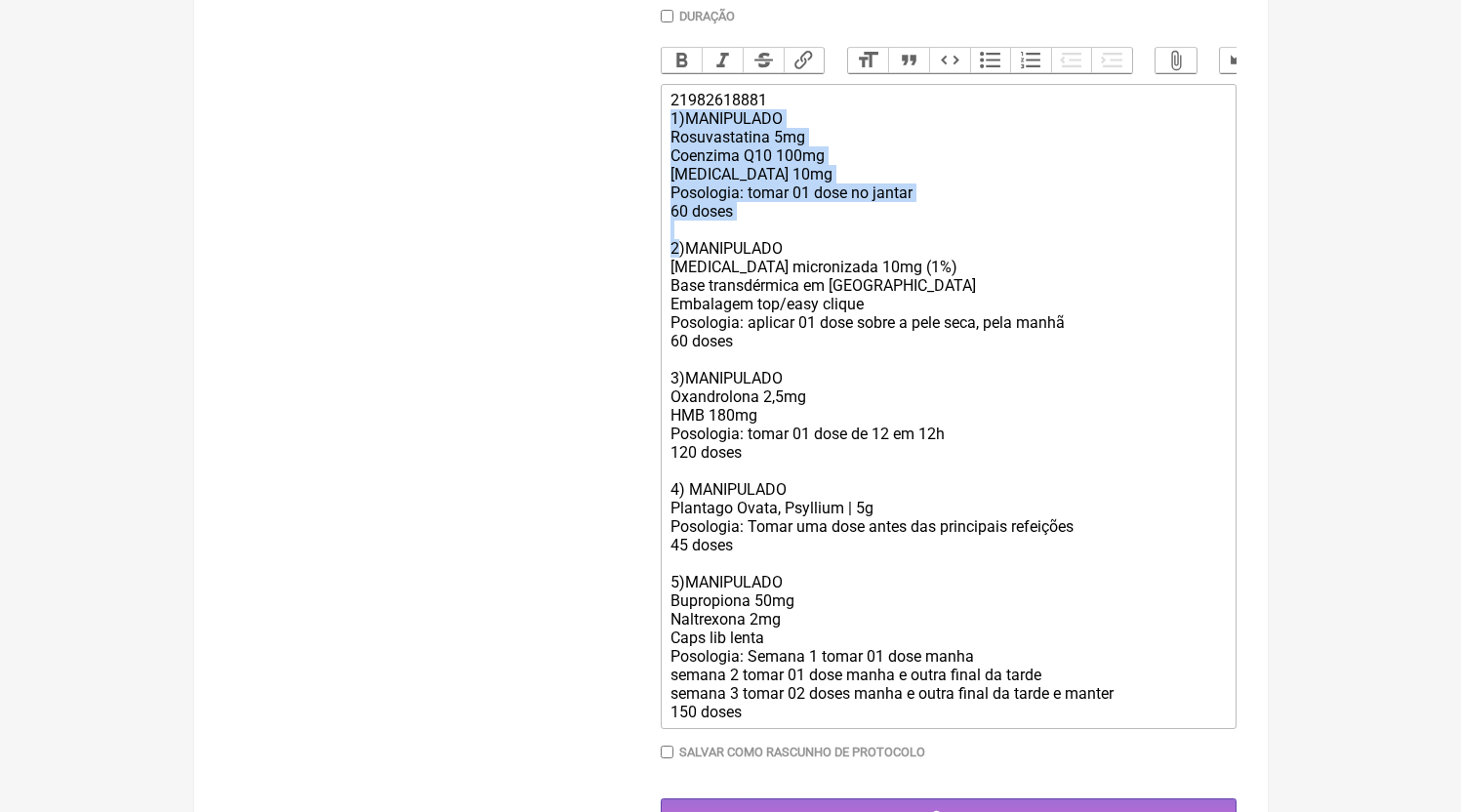
drag, startPoint x: 686, startPoint y: 273, endPoint x: 647, endPoint y: 139, distance: 139.6
click at [647, 139] on form "Buscar Protocolos Formulas Medicamentos Industrializados Suplementos / Cosmétic…" at bounding box center [731, 235] width 1011 height 1197
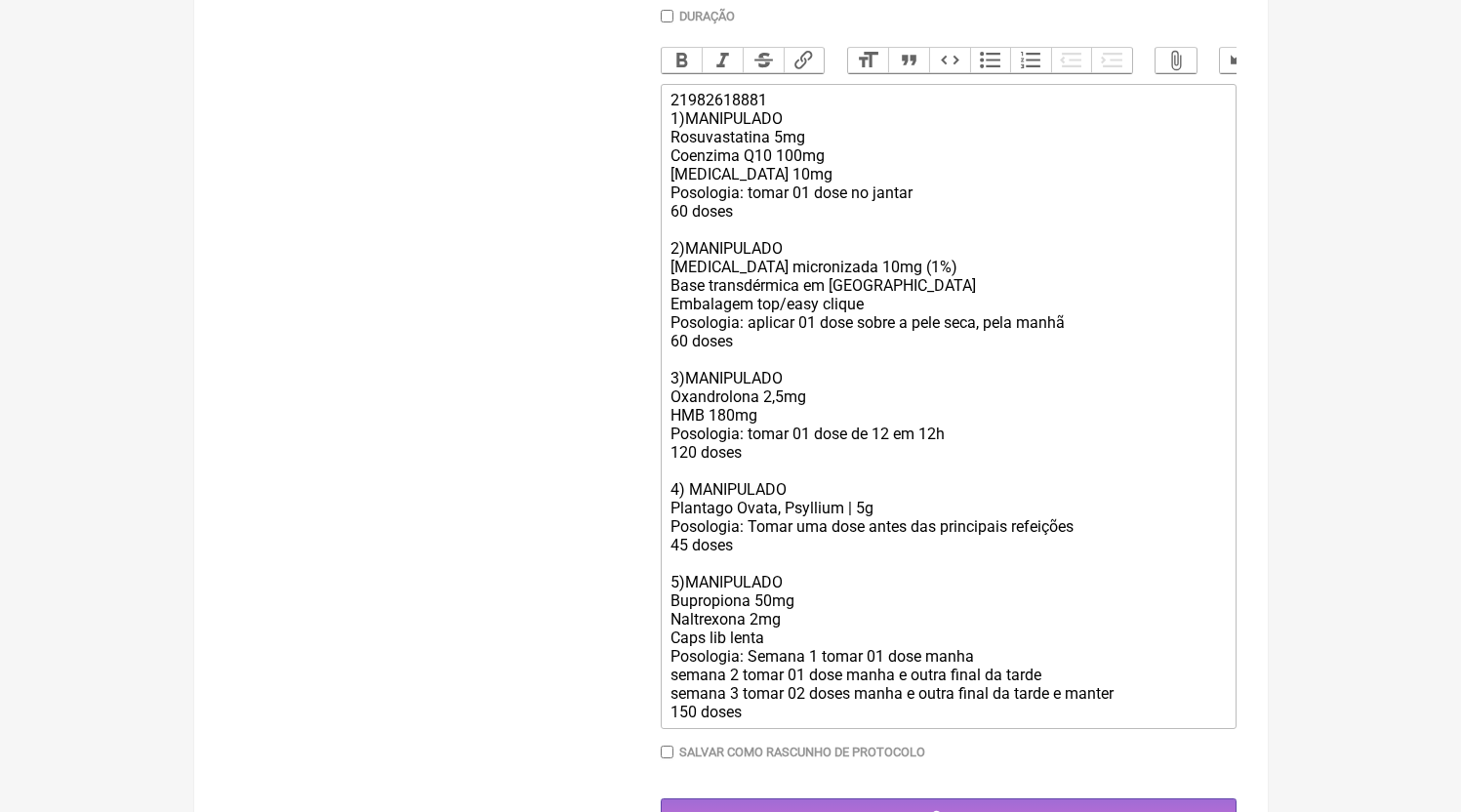
scroll to position [542, 0]
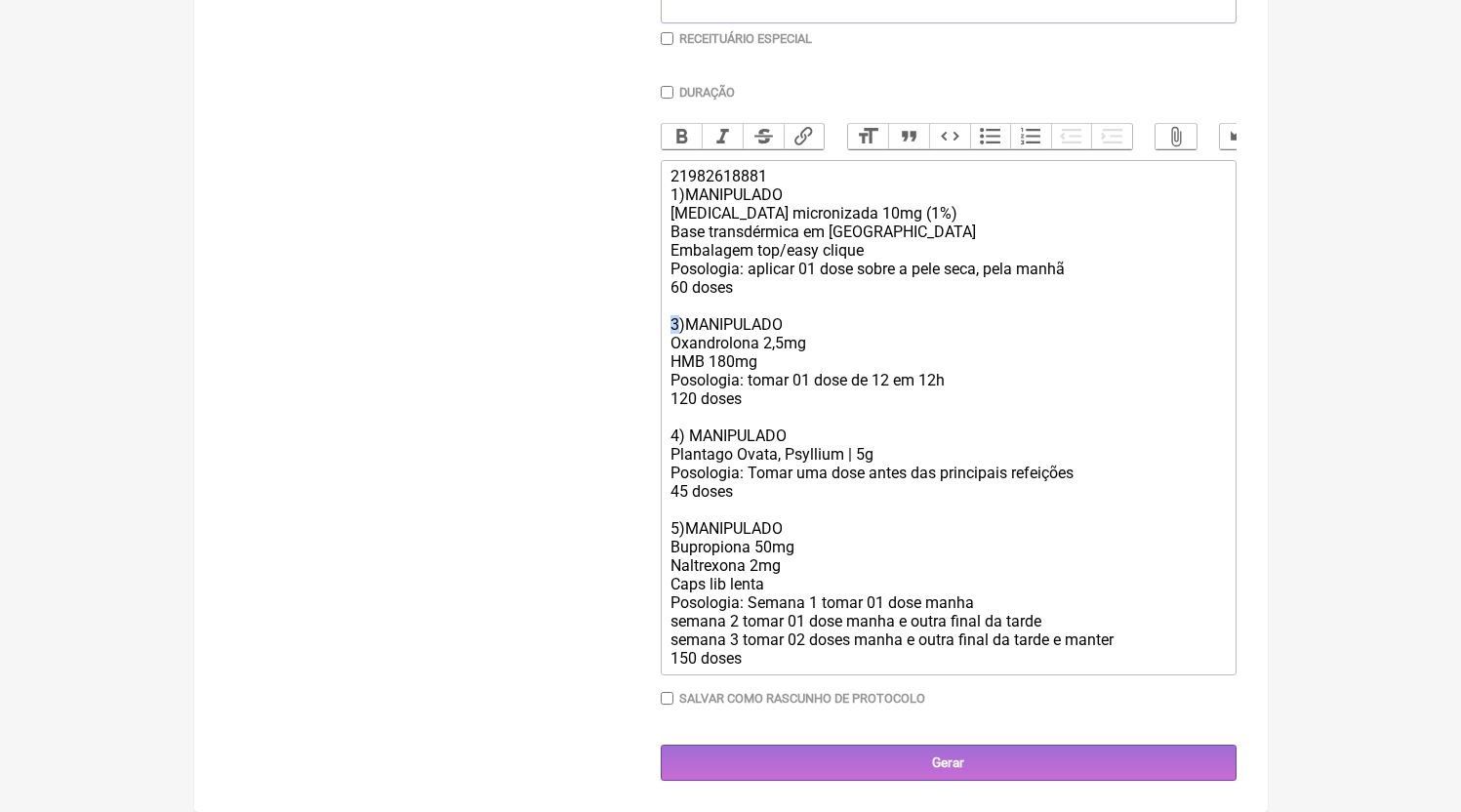
drag, startPoint x: 678, startPoint y: 325, endPoint x: 667, endPoint y: 321, distance: 11.7
click at [667, 321] on trix-editor "21982618881 1)MANIPULADO Testosterona micronizada 10mg (1%) Base transdérmica e…" at bounding box center [948, 417] width 576 height 515
drag, startPoint x: 676, startPoint y: 437, endPoint x: 666, endPoint y: 436, distance: 10.0
click at [666, 436] on trix-editor "21982618881 1)MANIPULADO Testosterona micronizada 10mg (1%) Base transdérmica e…" at bounding box center [948, 417] width 576 height 515
drag, startPoint x: 680, startPoint y: 529, endPoint x: 666, endPoint y: 525, distance: 14.6
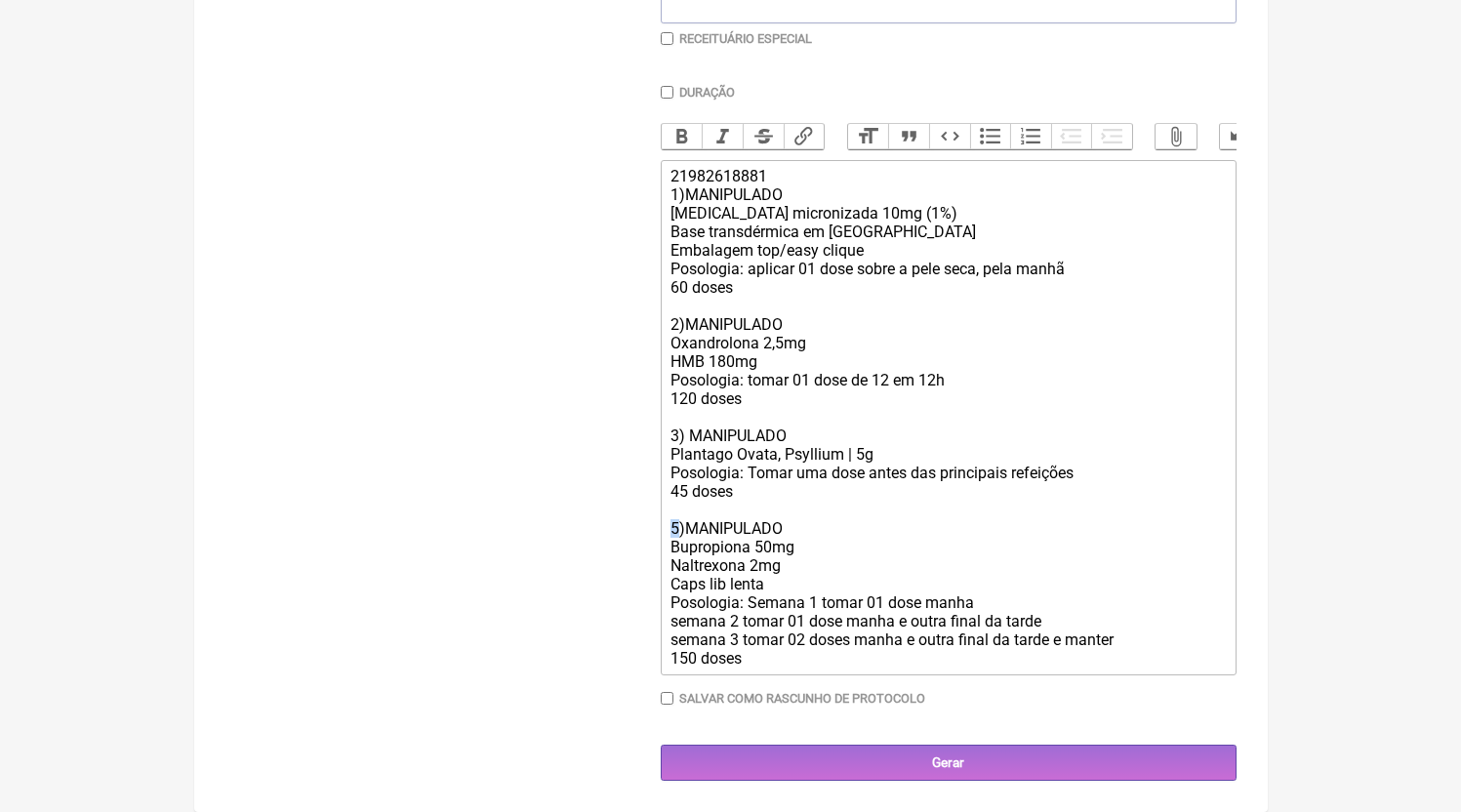
click at [666, 525] on trix-editor "21982618881 1)MANIPULADO Testosterona micronizada 10mg (1%) Base transdérmica e…" at bounding box center [948, 417] width 576 height 515
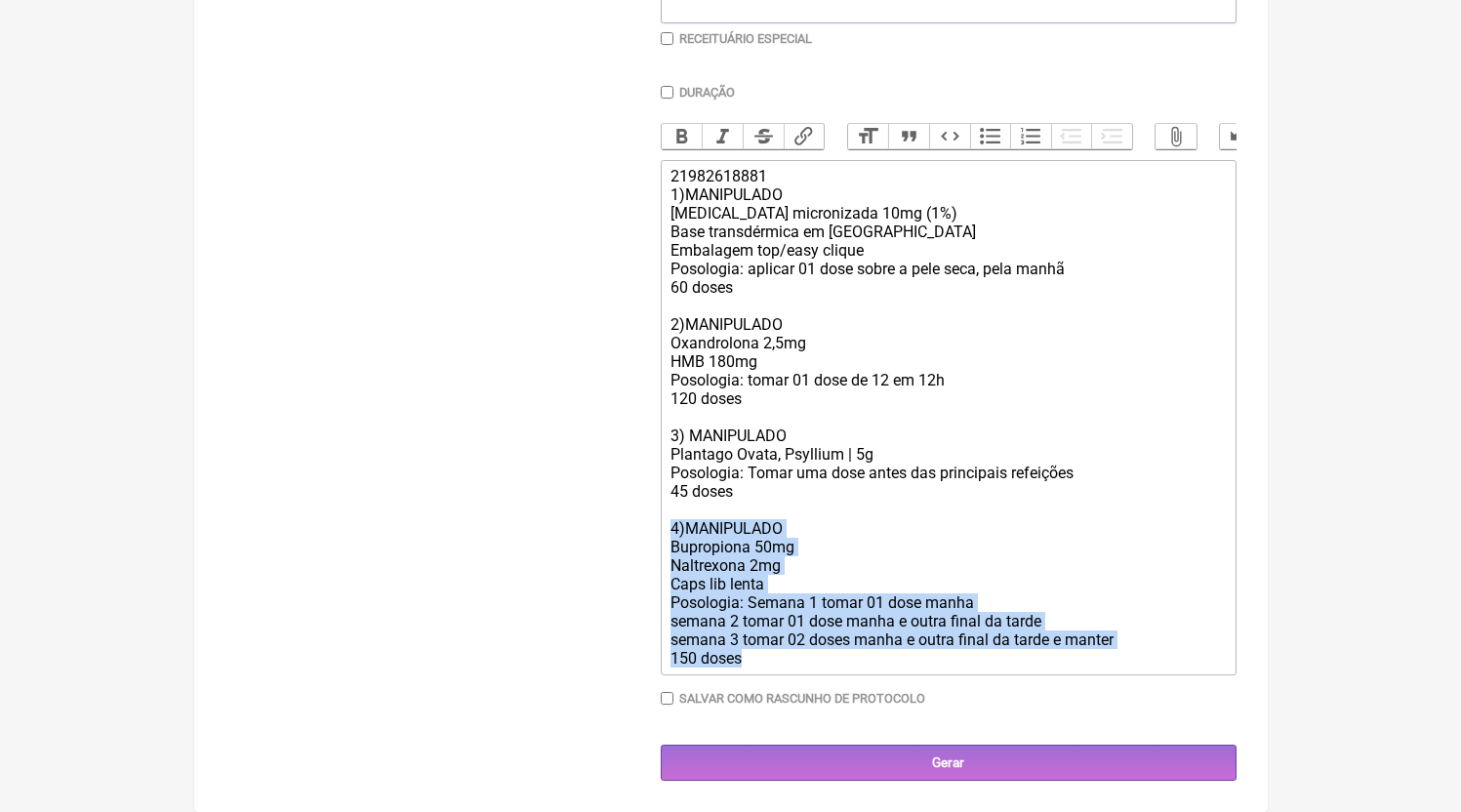
drag, startPoint x: 769, startPoint y: 676, endPoint x: 614, endPoint y: 525, distance: 216.4
click at [614, 525] on form "Buscar Protocolos Formulas Medicamentos Industrializados Suplementos / Cosmétic…" at bounding box center [731, 247] width 1011 height 1067
click at [823, 611] on div "21982618881 1)MANIPULADO Testosterona micronizada 10mg (1%) Base transdérmica e…" at bounding box center [947, 417] width 554 height 500
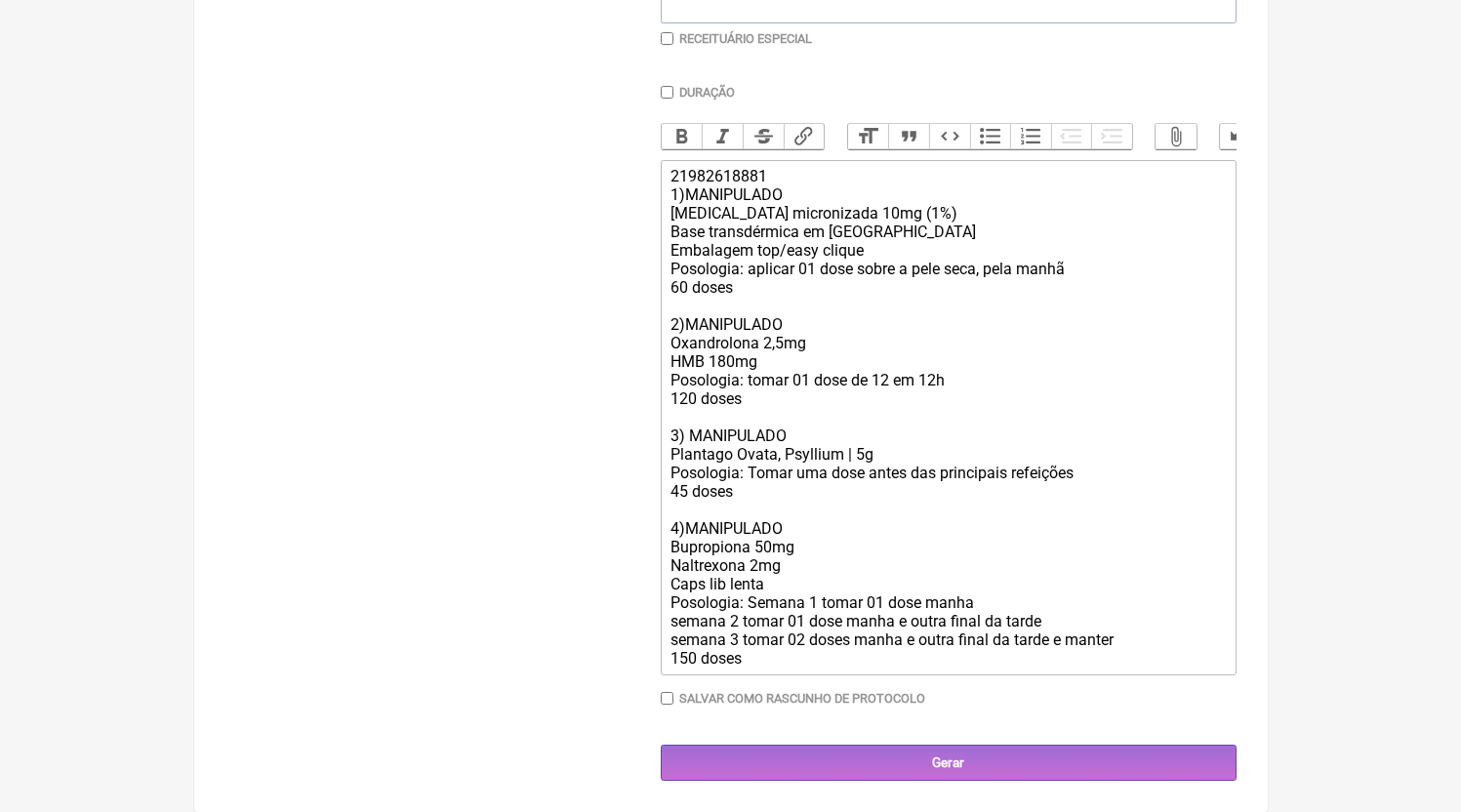
click at [820, 598] on div "21982618881 1)MANIPULADO Testosterona micronizada 10mg (1%) Base transdérmica e…" at bounding box center [947, 417] width 554 height 500
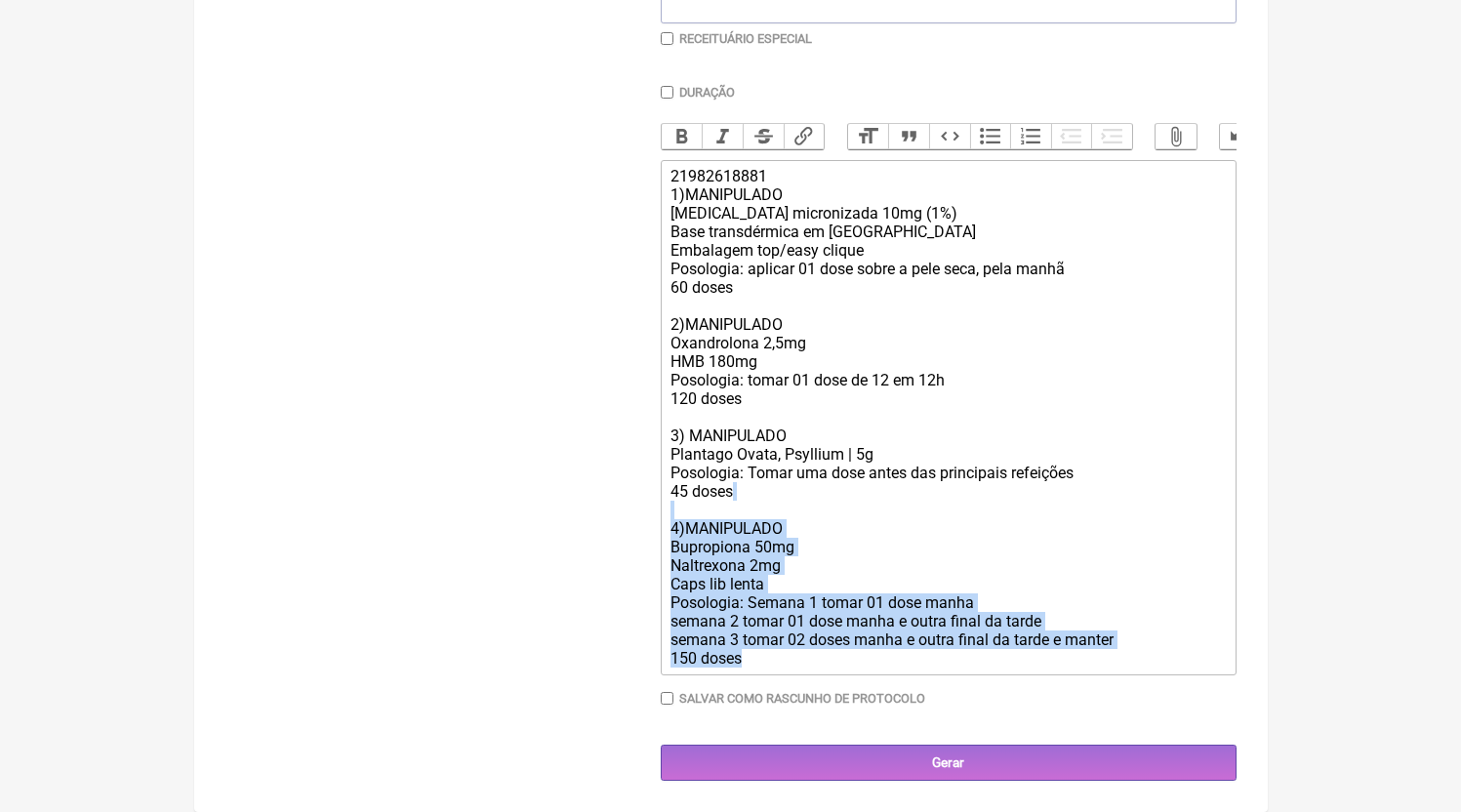
drag, startPoint x: 752, startPoint y: 675, endPoint x: 609, endPoint y: 505, distance: 222.1
click at [609, 505] on form "Buscar Protocolos Formulas Medicamentos Industrializados Suplementos / Cosmétic…" at bounding box center [731, 247] width 1011 height 1067
click at [796, 521] on div "21982618881 1)MANIPULADO Testosterona micronizada 10mg (1%) Base transdérmica e…" at bounding box center [947, 417] width 554 height 500
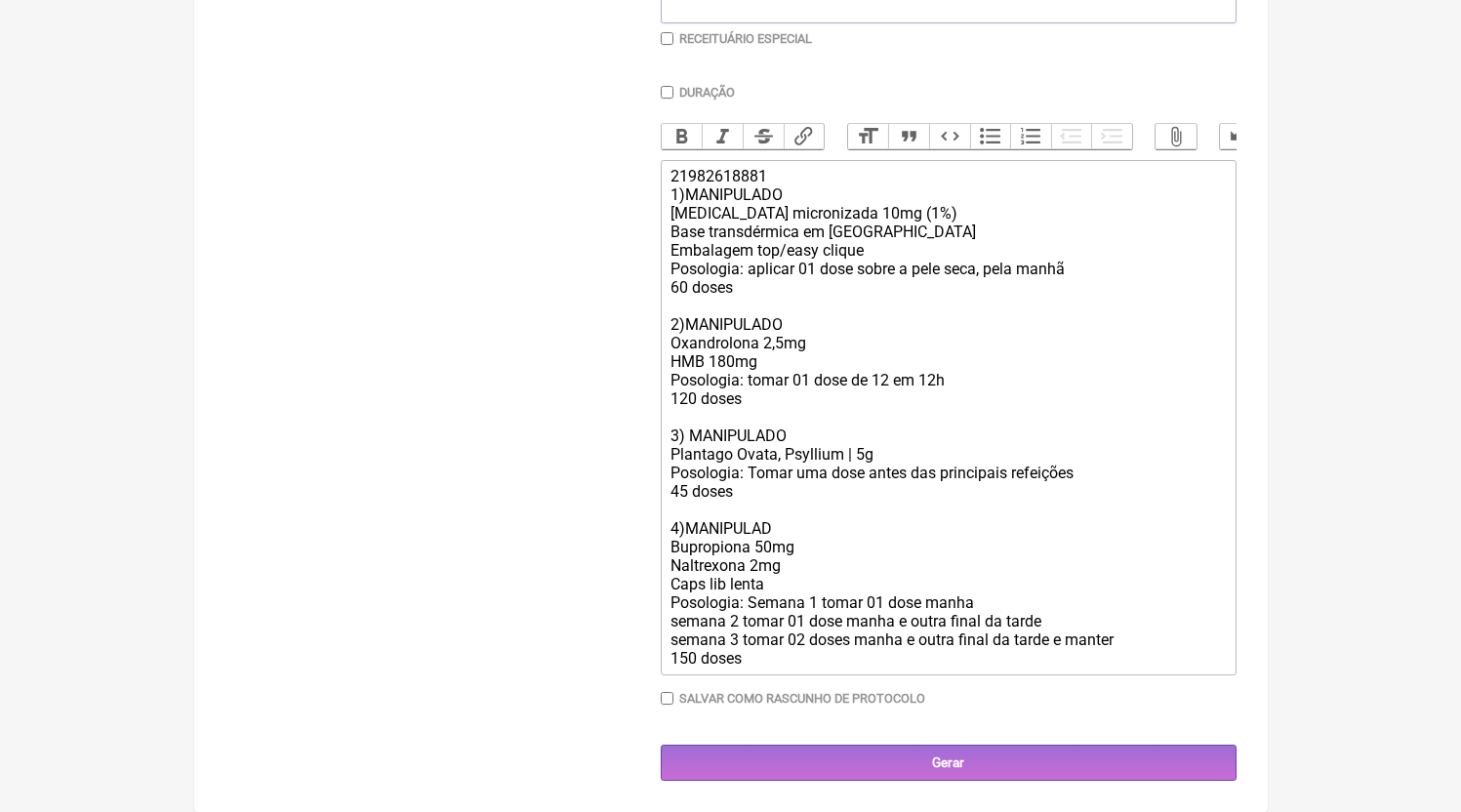
click at [799, 545] on div "21982618881 1)MANIPULADO Testosterona micronizada 10mg (1%) Base transdérmica e…" at bounding box center [947, 417] width 554 height 500
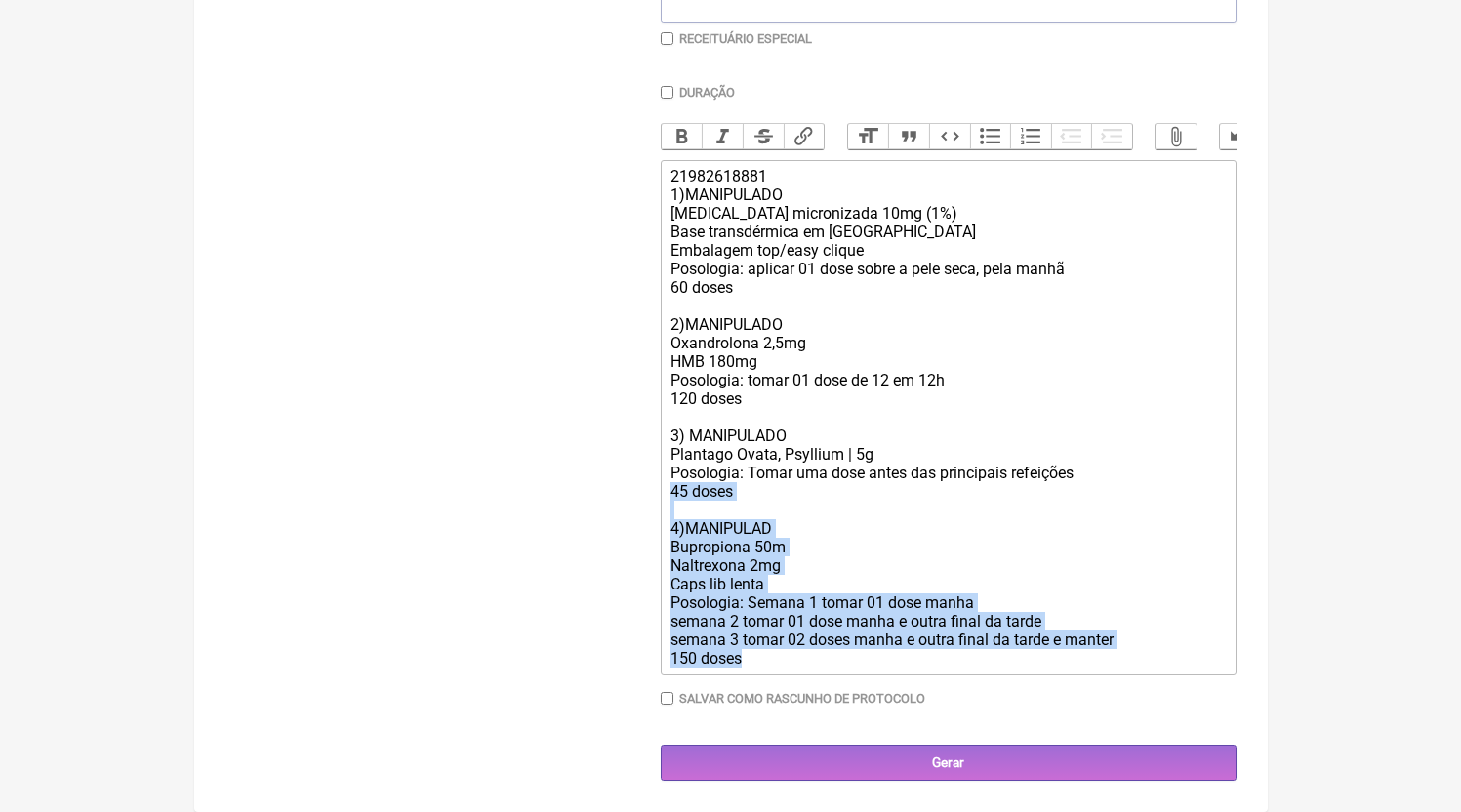
drag, startPoint x: 749, startPoint y: 657, endPoint x: 629, endPoint y: 489, distance: 206.5
click at [629, 489] on form "Buscar Protocolos Formulas Medicamentos Industrializados Suplementos / Cosmétic…" at bounding box center [731, 247] width 1011 height 1067
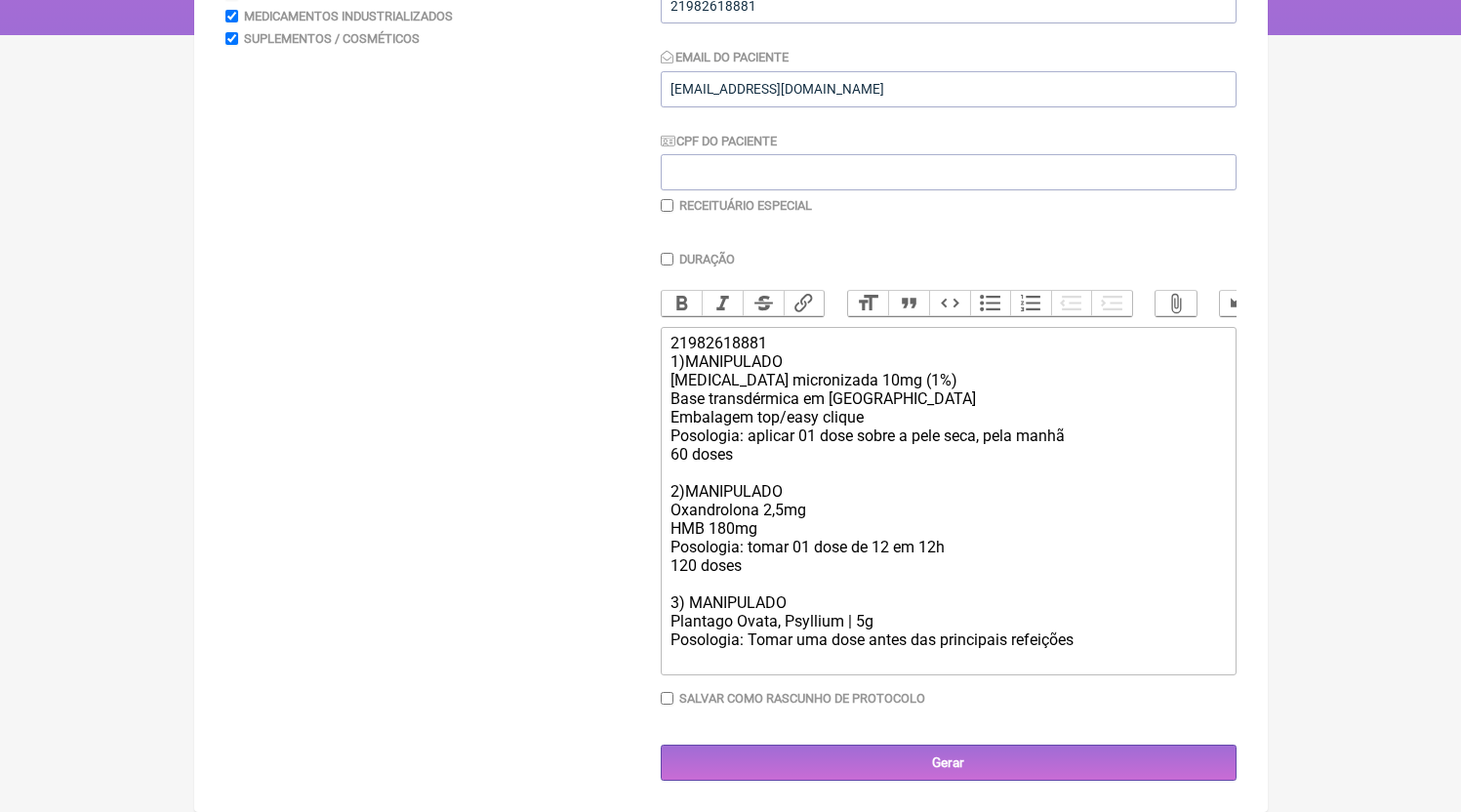
scroll to position [376, 0]
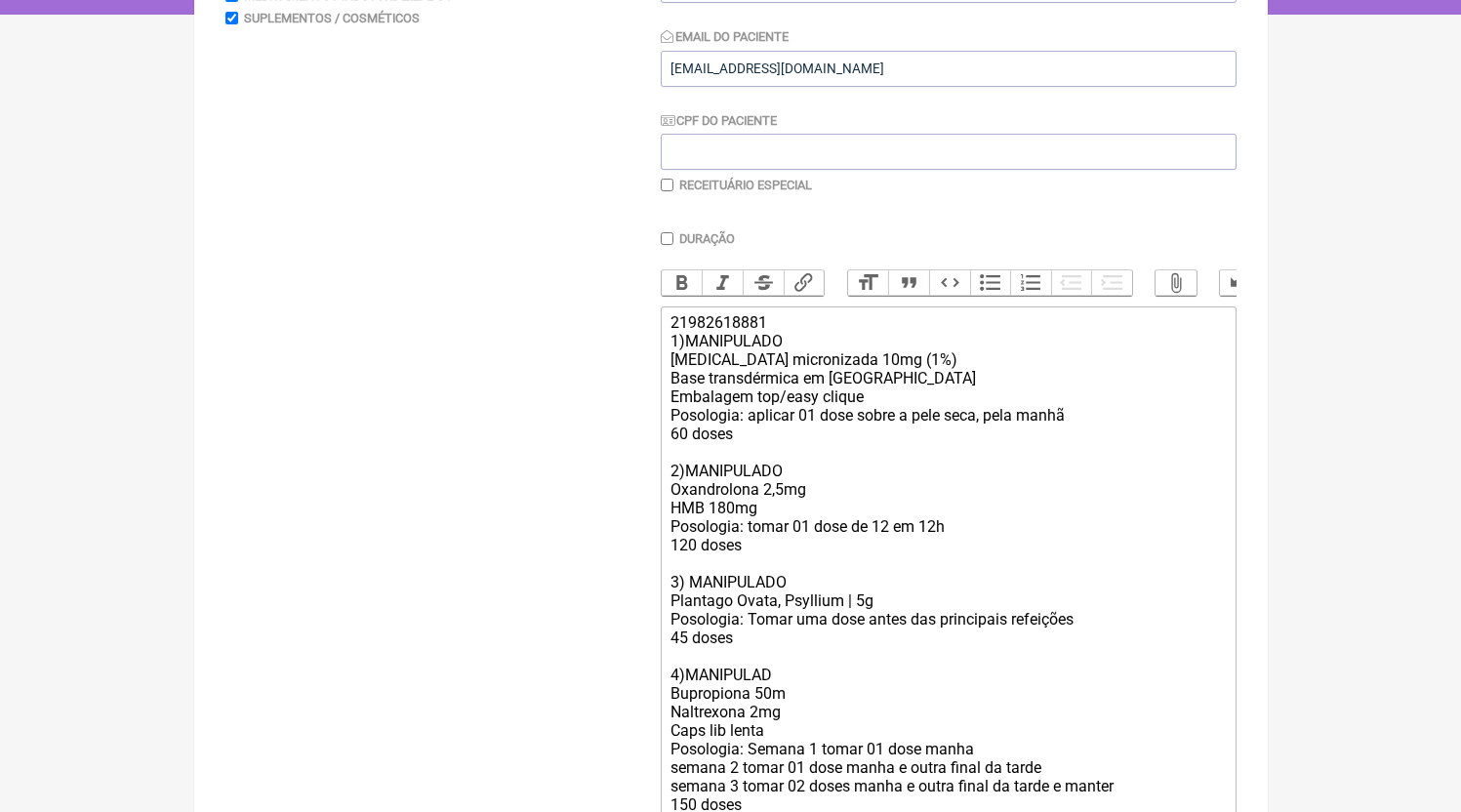
click at [752, 670] on div "21982618881 1)MANIPULADO Testosterona micronizada 10mg (1%) Base transdérmica e…" at bounding box center [947, 564] width 554 height 500
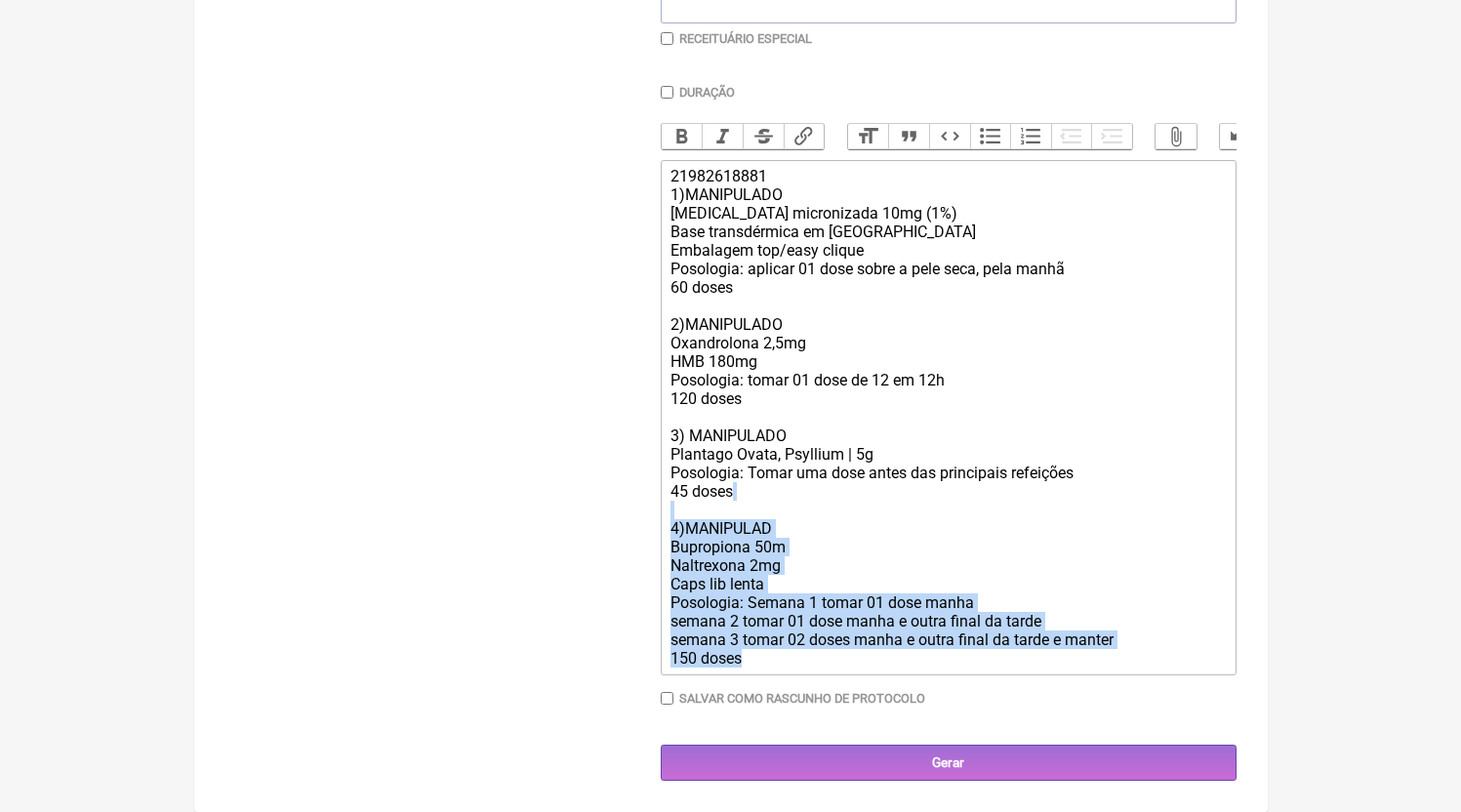
drag, startPoint x: 677, startPoint y: 685, endPoint x: 788, endPoint y: 663, distance: 113.2
click at [788, 663] on div "21982618881 1)MANIPULADO Testosterona micronizada 10mg (1%) Base transdérmica e…" at bounding box center [947, 417] width 554 height 500
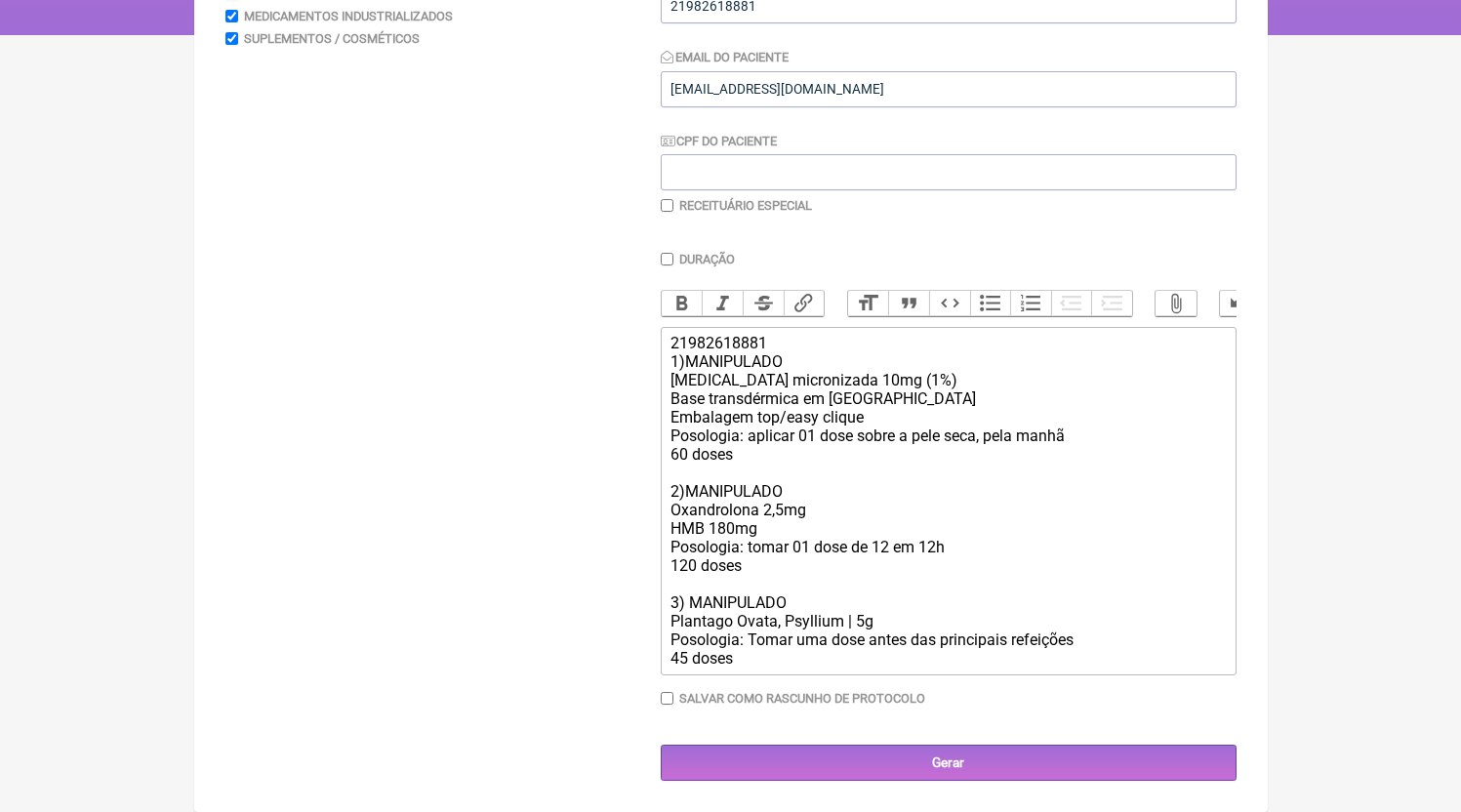
click at [778, 660] on div "21982618881 1)MANIPULADO Testosterona micronizada 10mg (1%) Base transdérmica e…" at bounding box center [947, 501] width 554 height 334
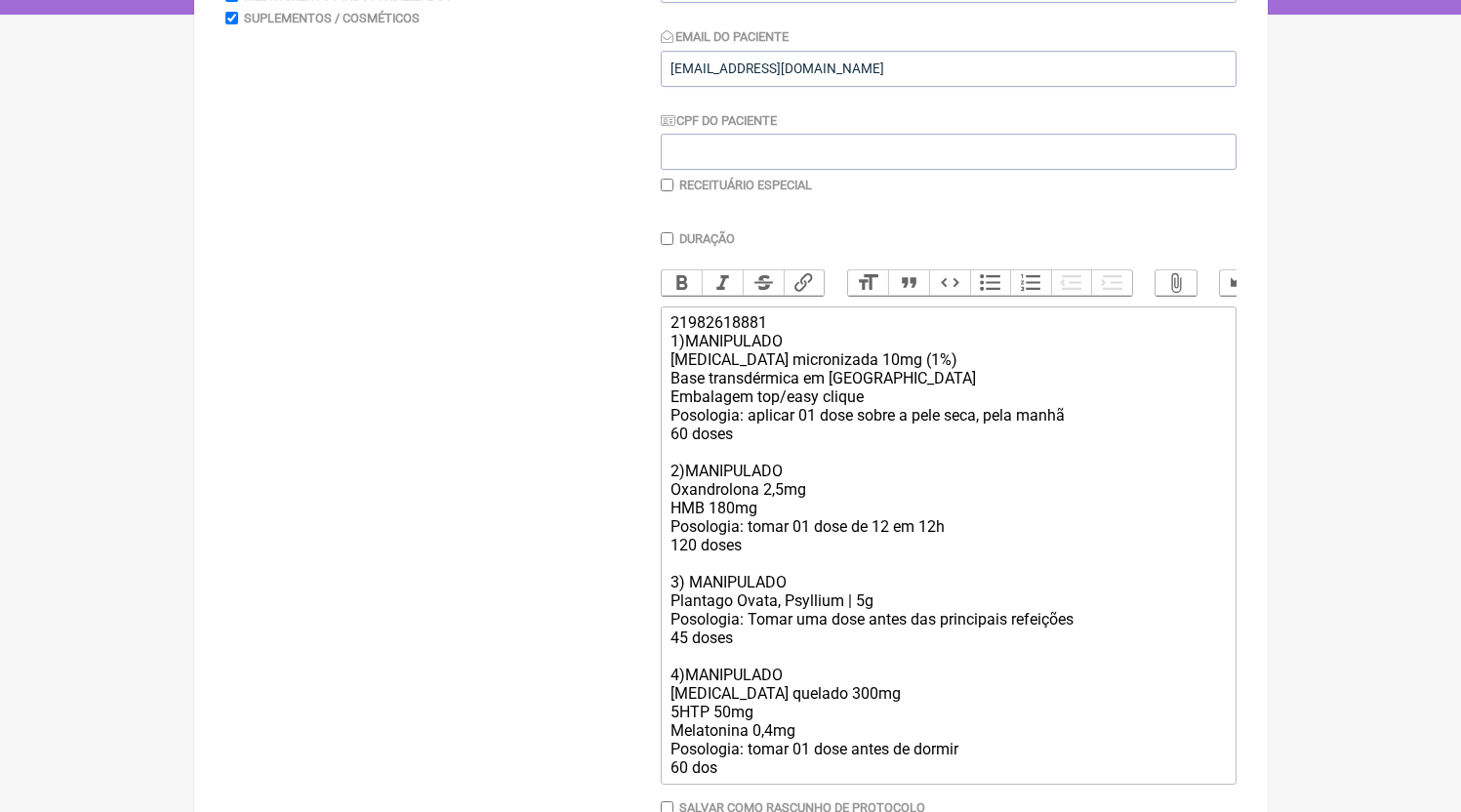
type trix-editor "<div>21982618881<br>1)MANIPULADO<br>Testosterona micronizada 10mg (1%)<br>Base …"
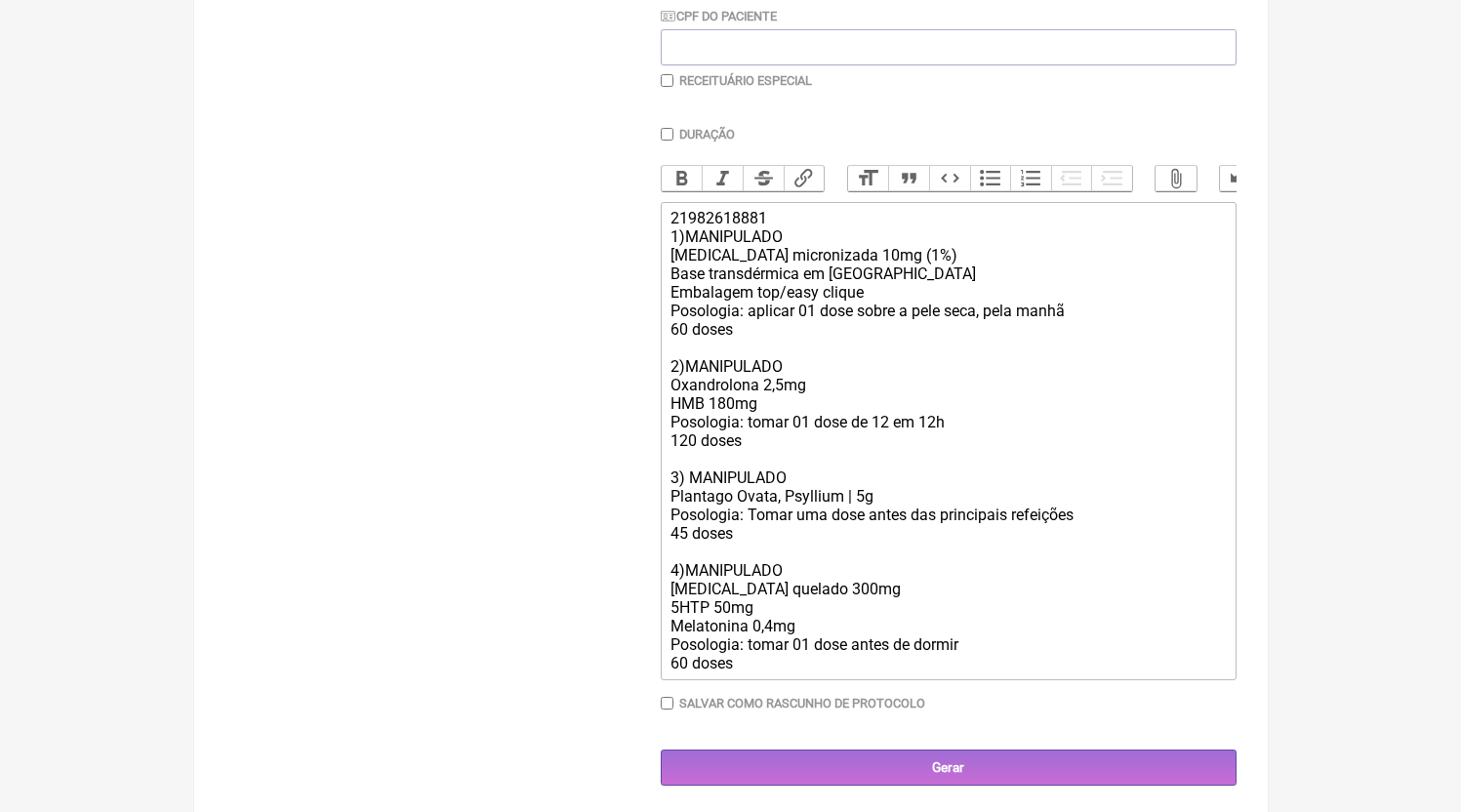
scroll to position [505, 0]
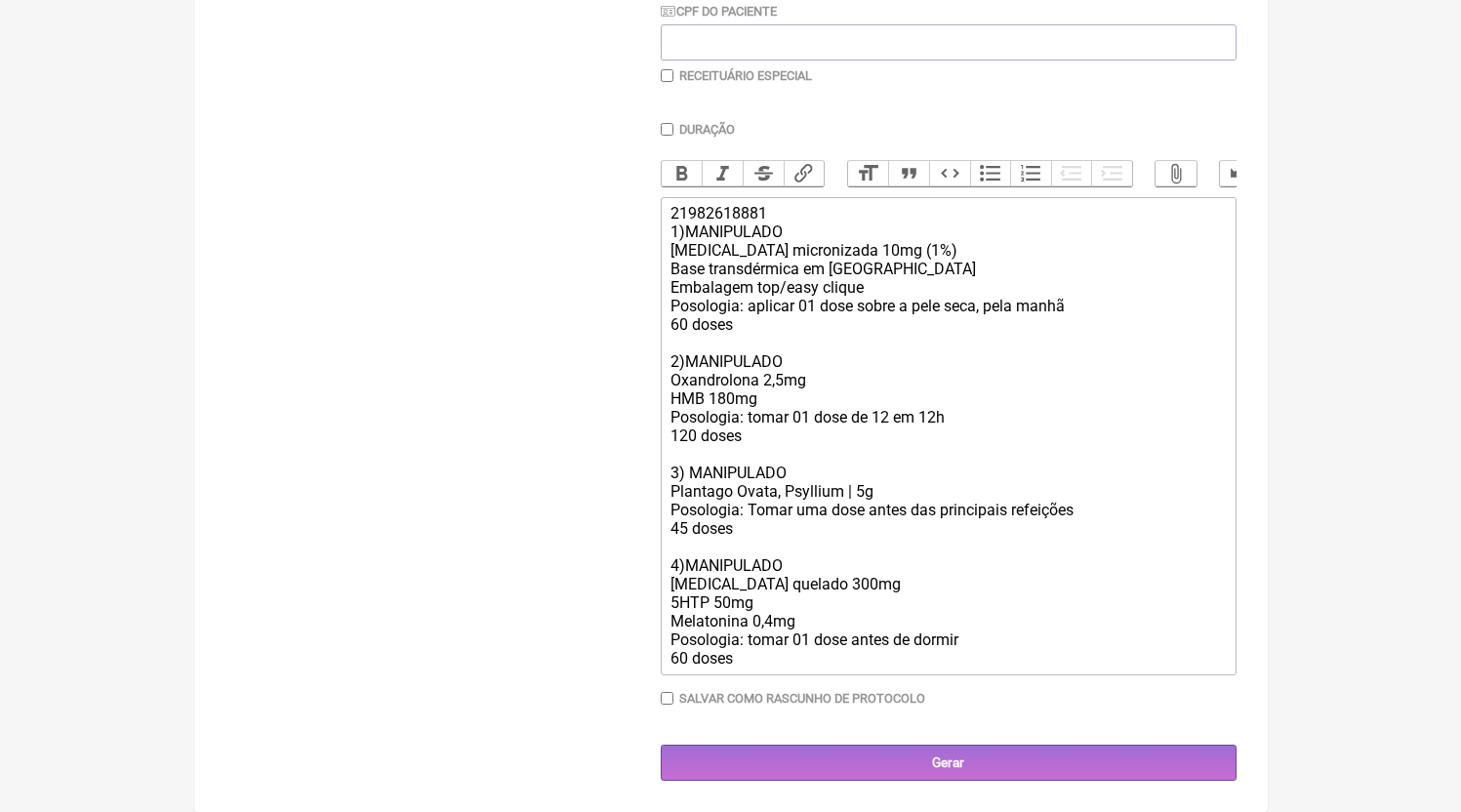
click at [747, 237] on div "21982618881 1)MANIPULADO Testosterona micronizada 10mg (1%) Base transdérmica e…" at bounding box center [947, 436] width 554 height 464
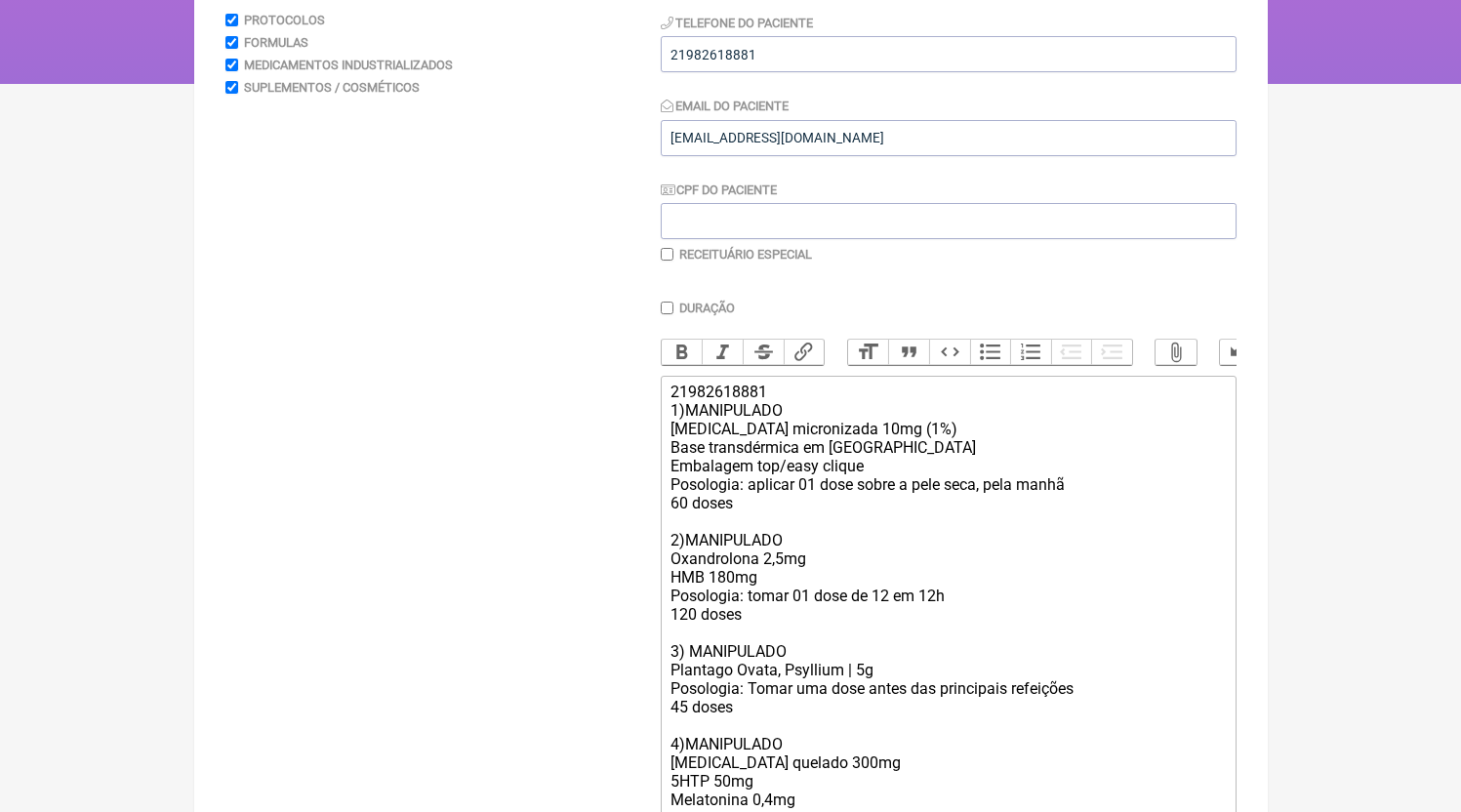
scroll to position [107, 0]
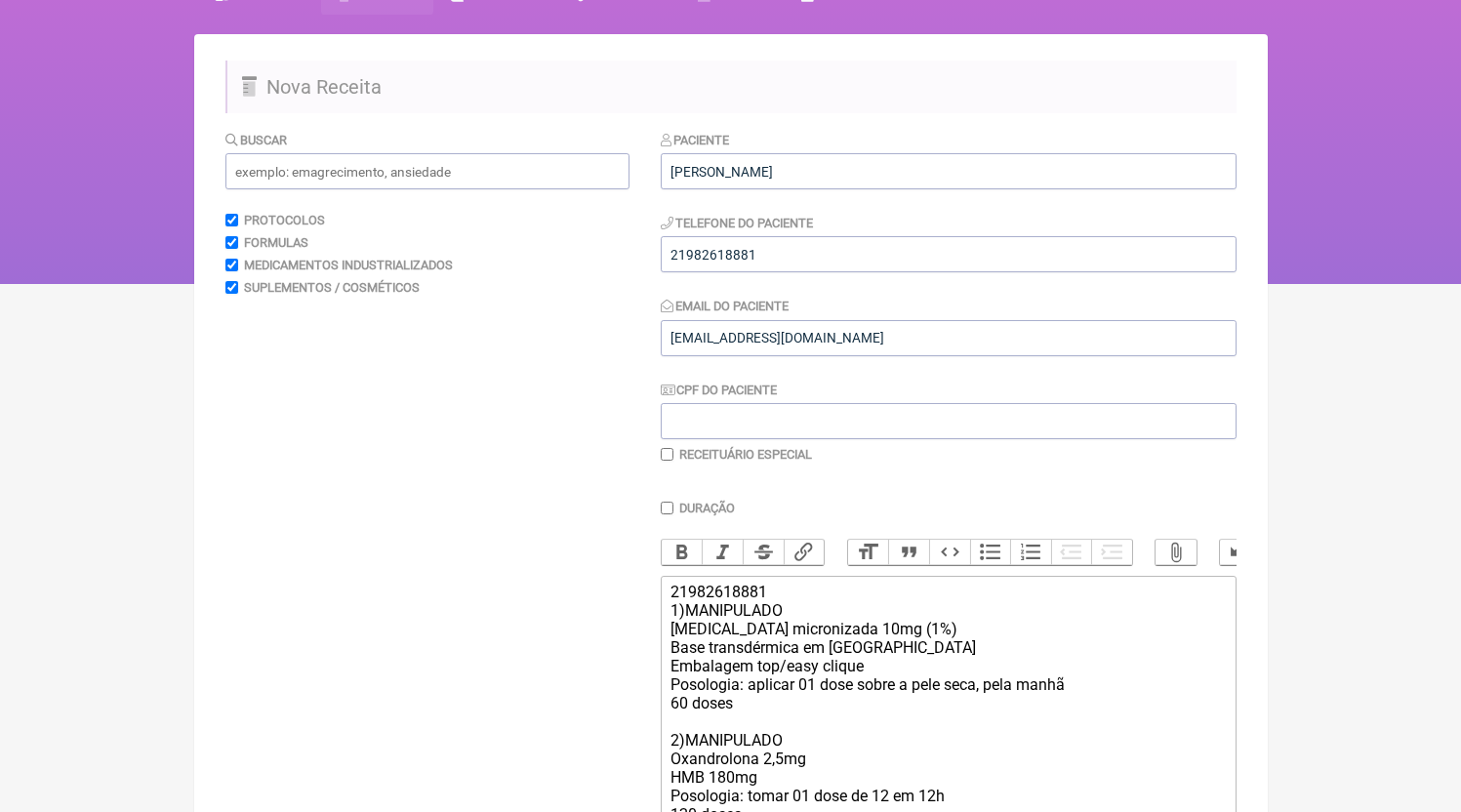
click at [780, 450] on div "Paciente Michelle Oliveira Correia Telefone do Paciente 21982618881 Email do Pa…" at bounding box center [948, 296] width 576 height 333
click at [779, 457] on label "Receituário Especial" at bounding box center [746, 454] width 133 height 15
checkbox input "true"
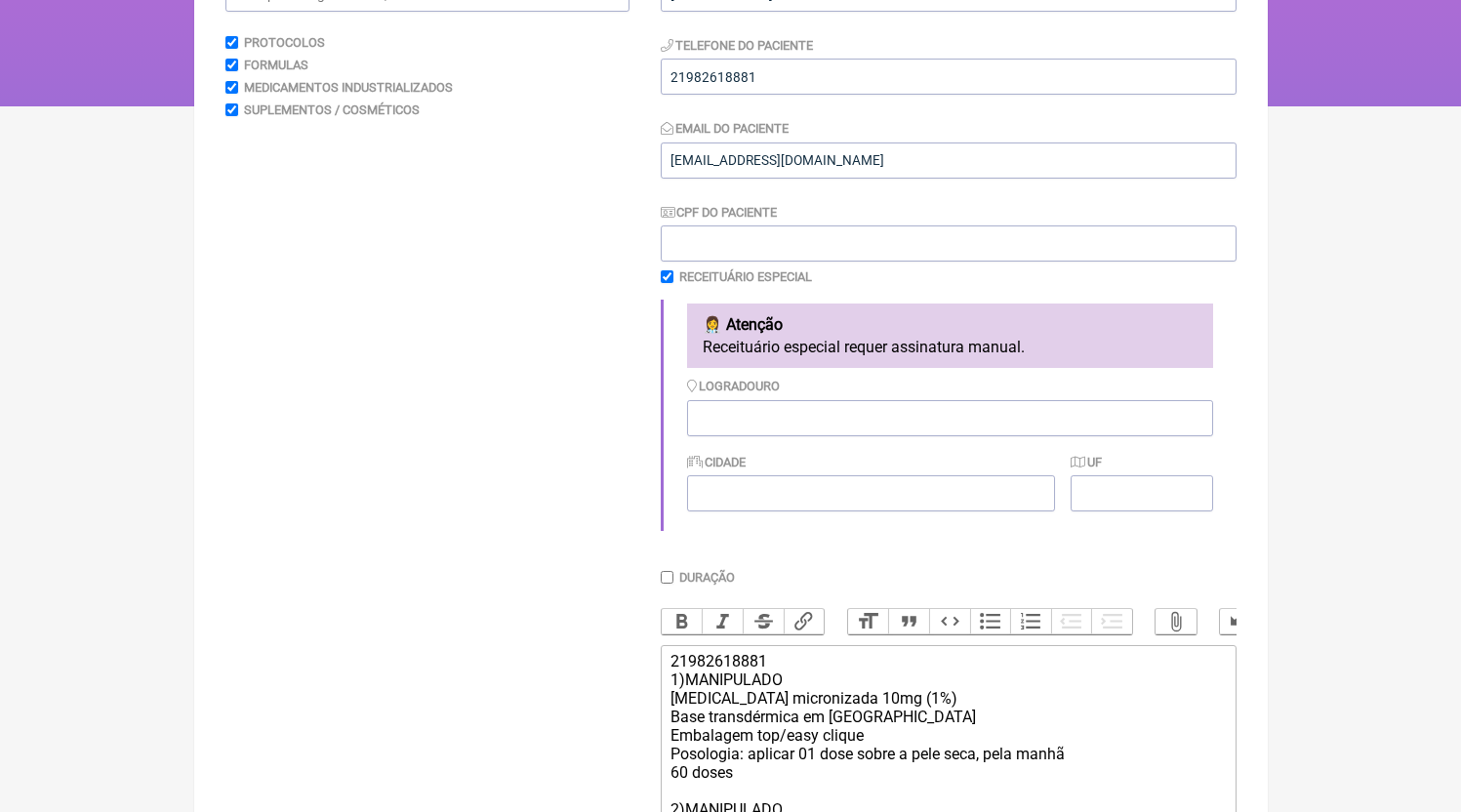
scroll to position [756, 0]
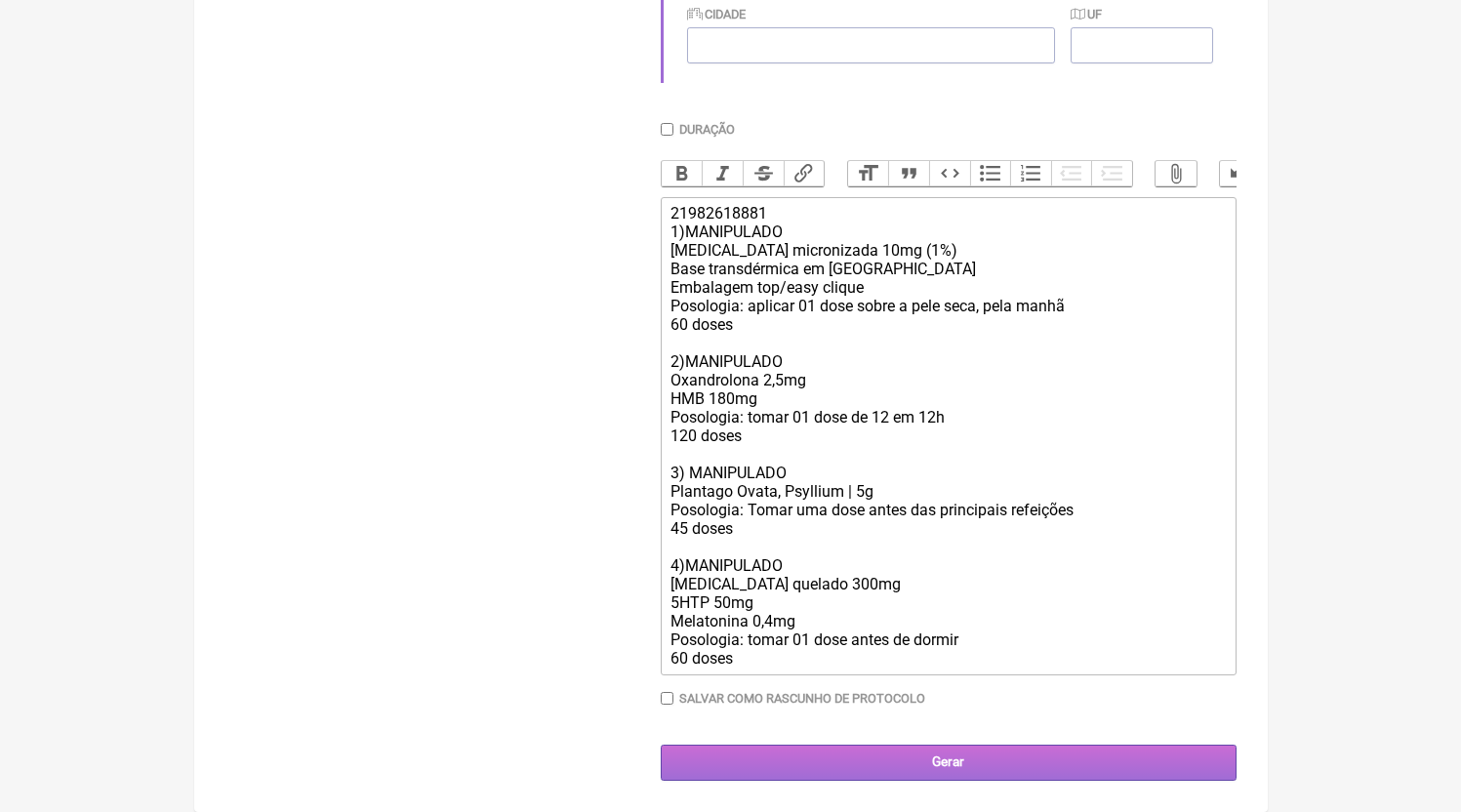
click at [935, 779] on input "Gerar" at bounding box center [948, 762] width 576 height 36
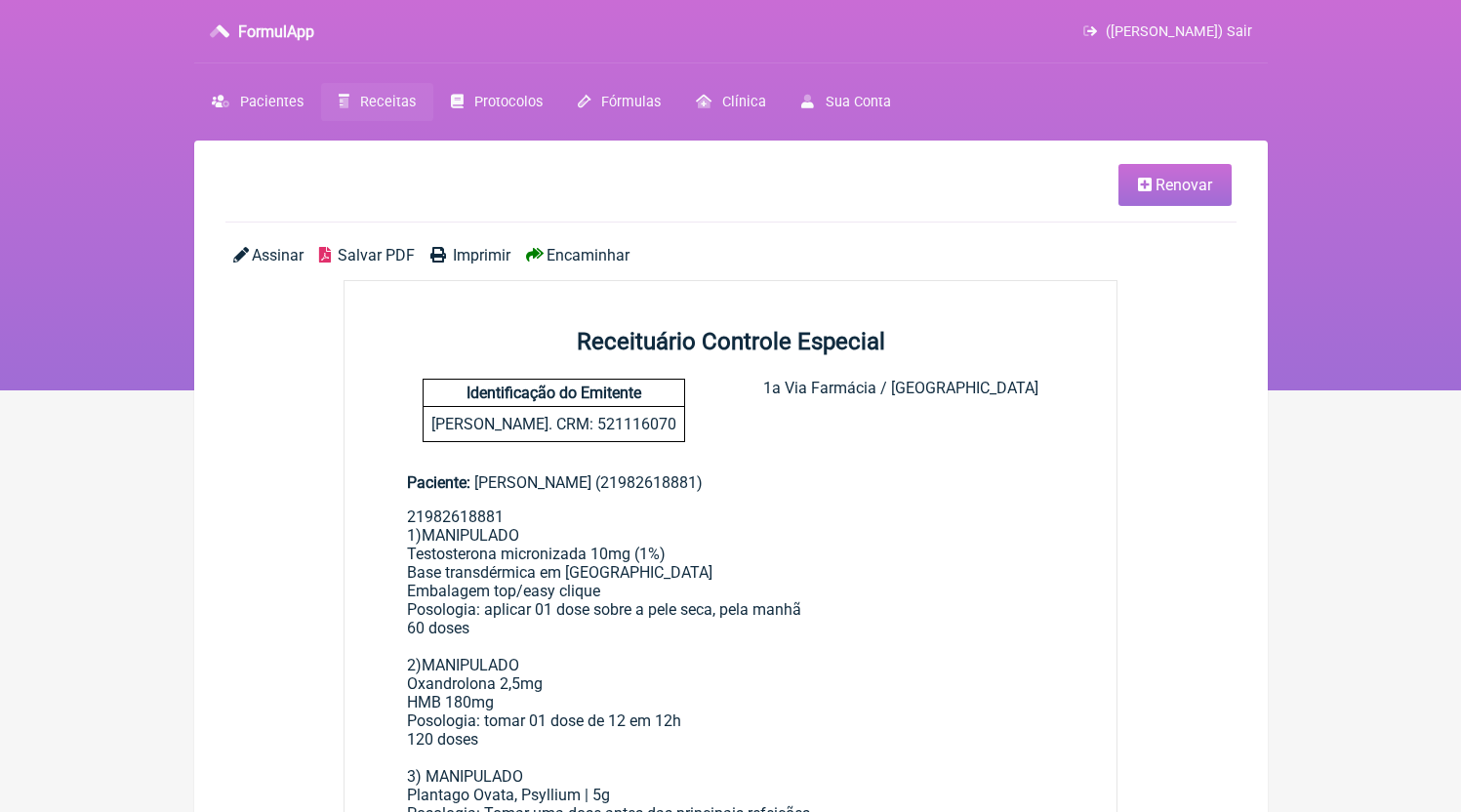
click at [387, 261] on span "Salvar PDF" at bounding box center [376, 255] width 77 height 19
